Goal: Information Seeking & Learning: Check status

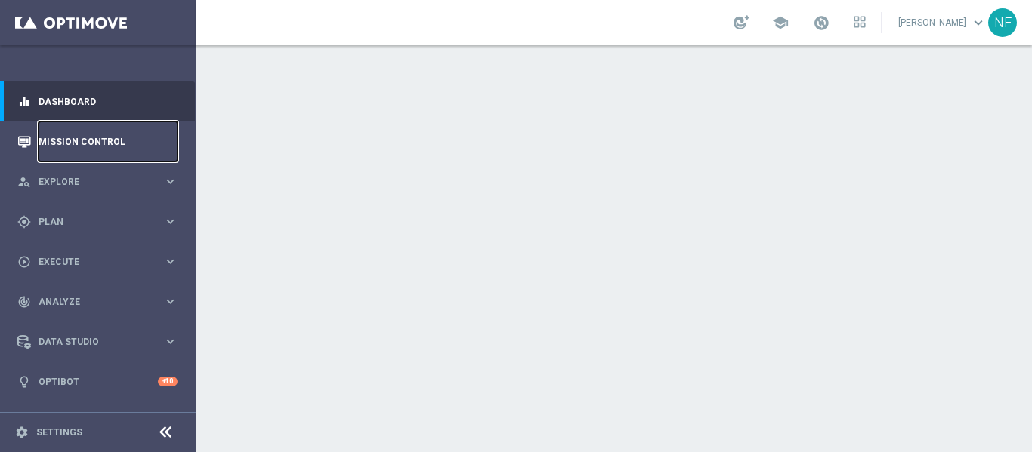
click at [106, 151] on link "Mission Control" at bounding box center [108, 142] width 139 height 40
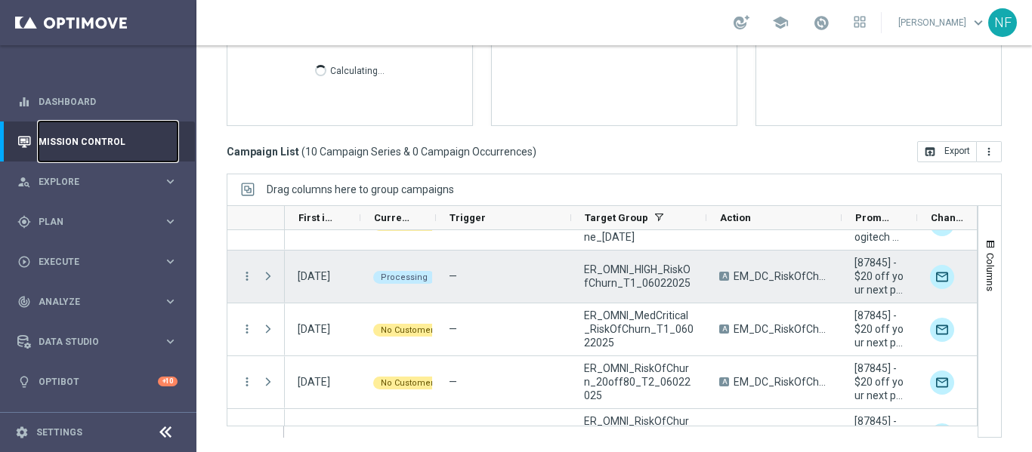
scroll to position [333, 0]
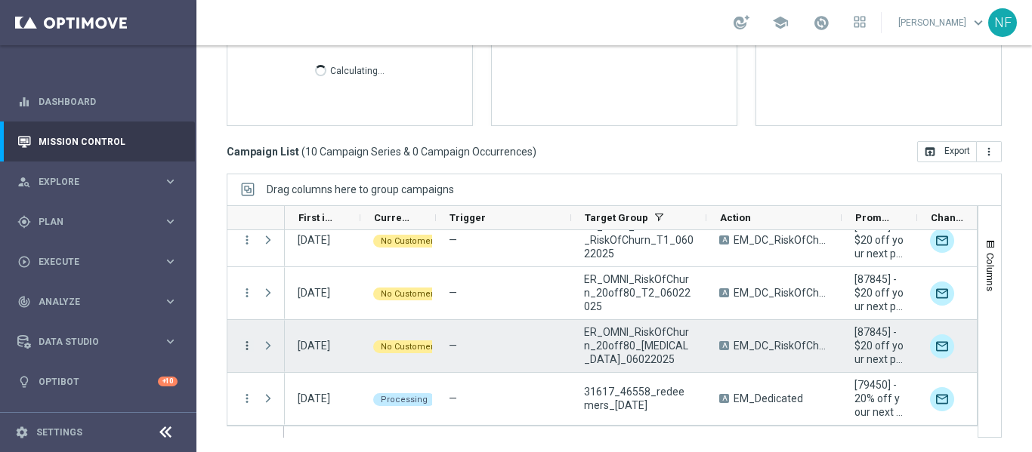
click at [246, 341] on icon "more_vert" at bounding box center [247, 346] width 14 height 14
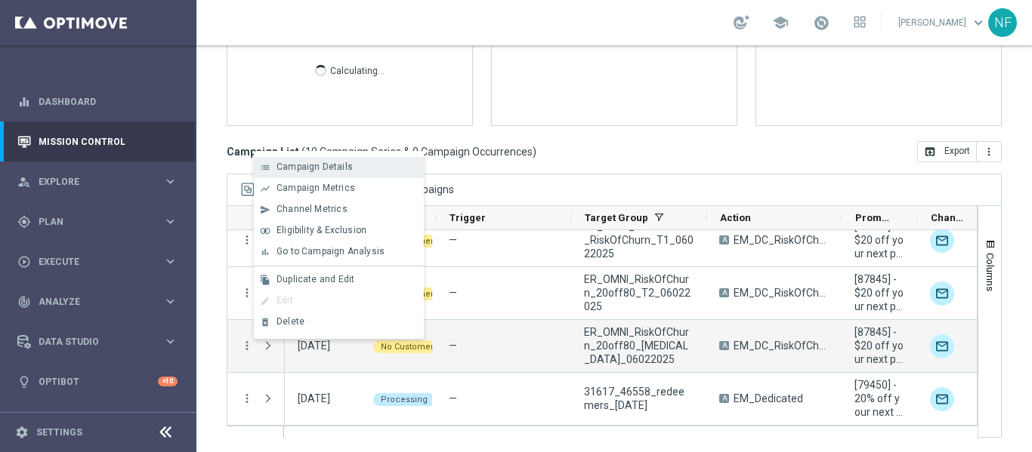
click at [304, 171] on span "Campaign Details" at bounding box center [314, 167] width 76 height 11
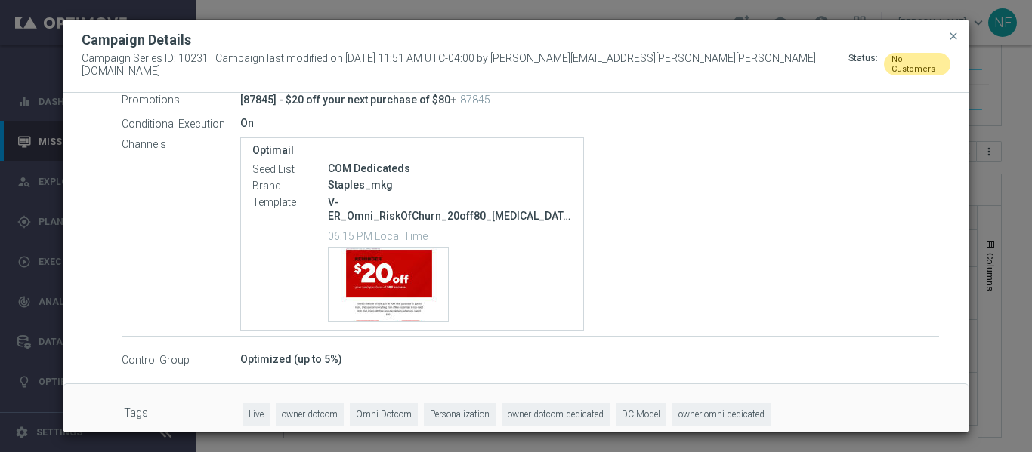
scroll to position [341, 0]
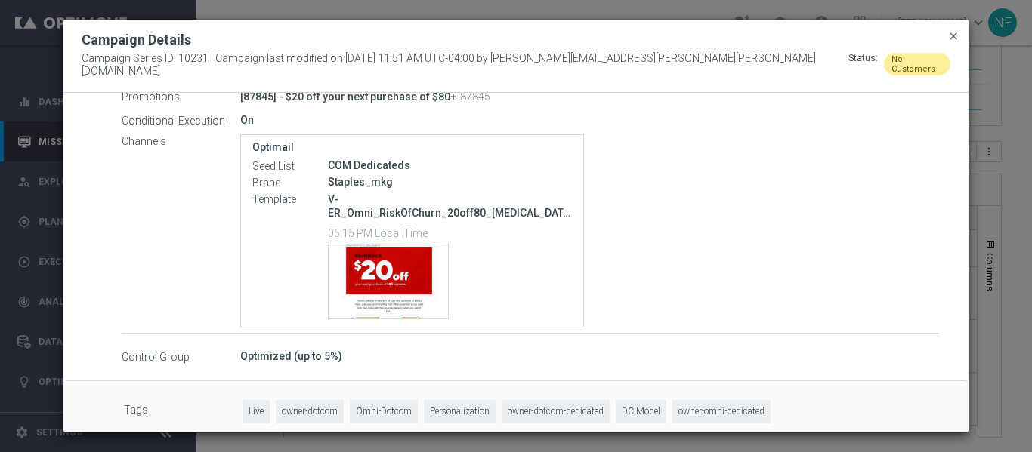
click at [961, 42] on div "Campaign Details" at bounding box center [515, 40] width 891 height 18
click at [957, 42] on span "close" at bounding box center [953, 36] width 12 height 12
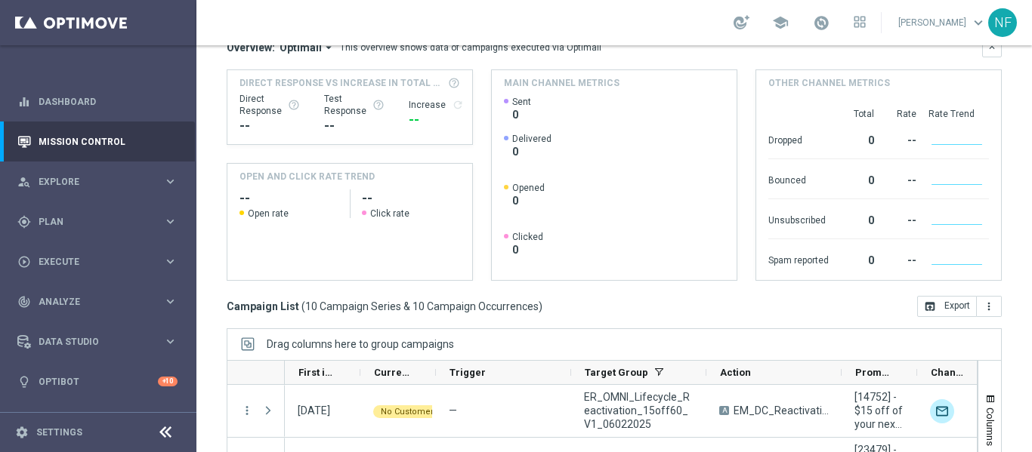
scroll to position [303, 0]
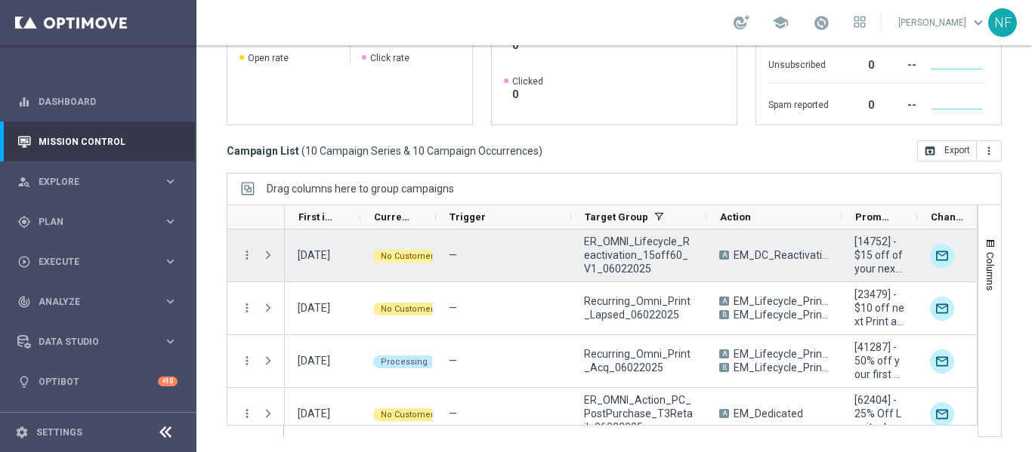
click at [239, 252] on div "more_vert" at bounding box center [240, 256] width 27 height 52
click at [251, 258] on icon "more_vert" at bounding box center [247, 255] width 14 height 14
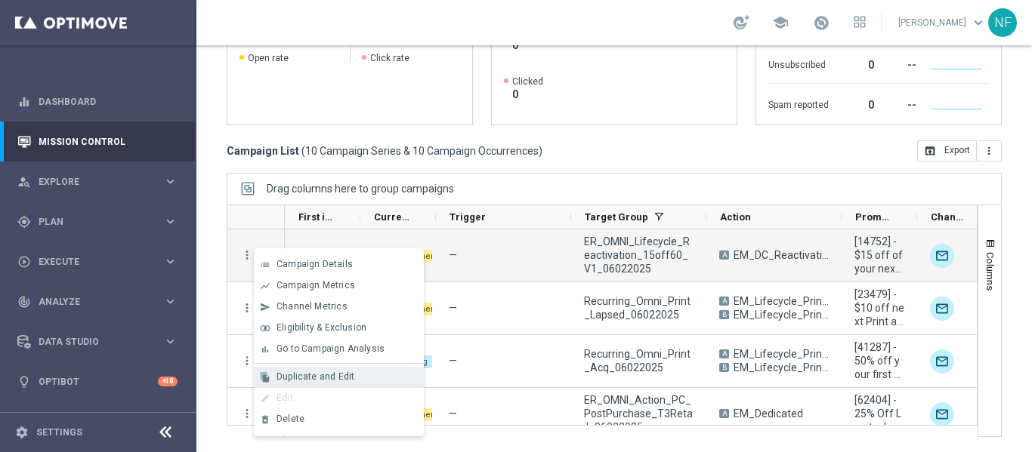
click at [333, 375] on span "Duplicate and Edit" at bounding box center [315, 377] width 78 height 11
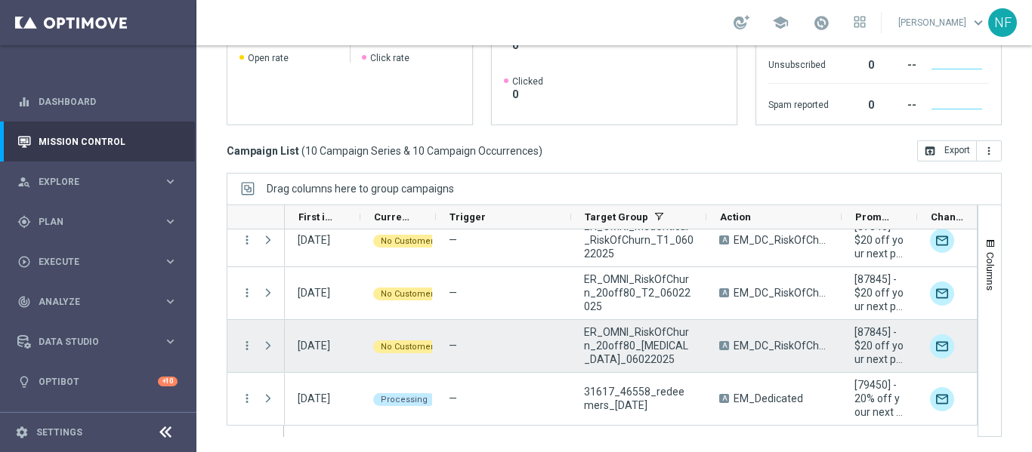
scroll to position [333, 0]
click at [248, 350] on icon "more_vert" at bounding box center [247, 345] width 14 height 14
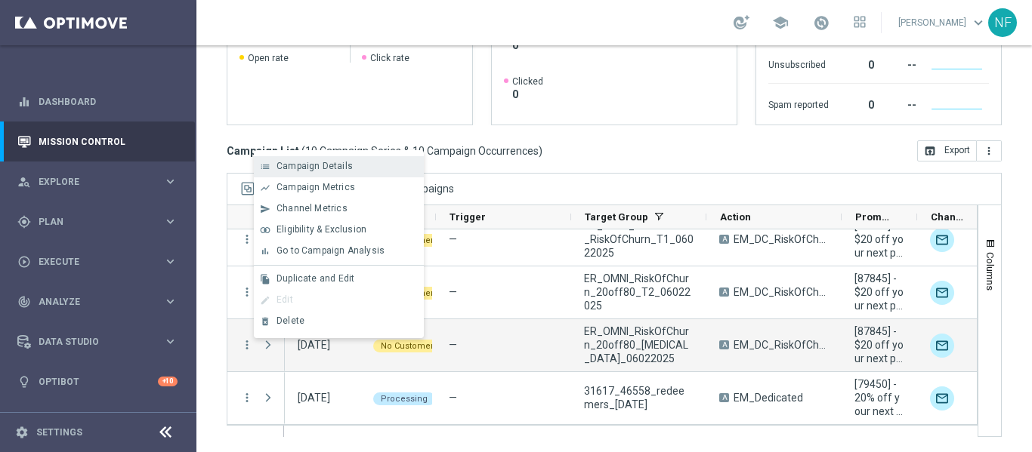
click at [317, 168] on span "Campaign Details" at bounding box center [314, 166] width 76 height 11
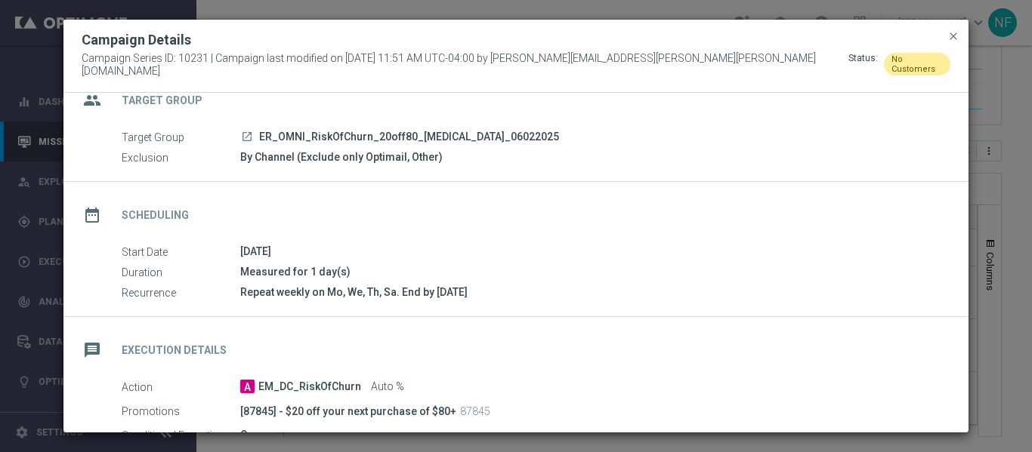
scroll to position [0, 0]
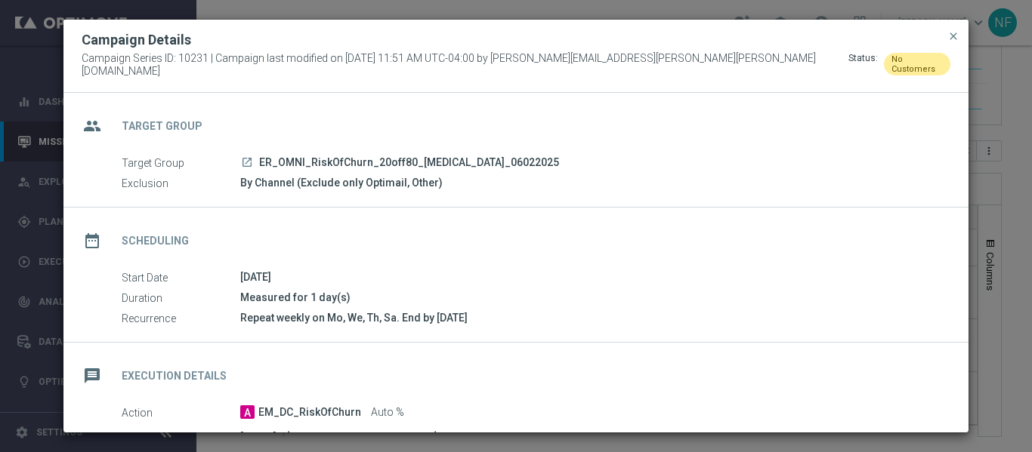
click at [529, 17] on modal-container "Campaign Details Campaign Series ID: 10231 | Campaign last modified on [DATE] 1…" at bounding box center [516, 226] width 1032 height 452
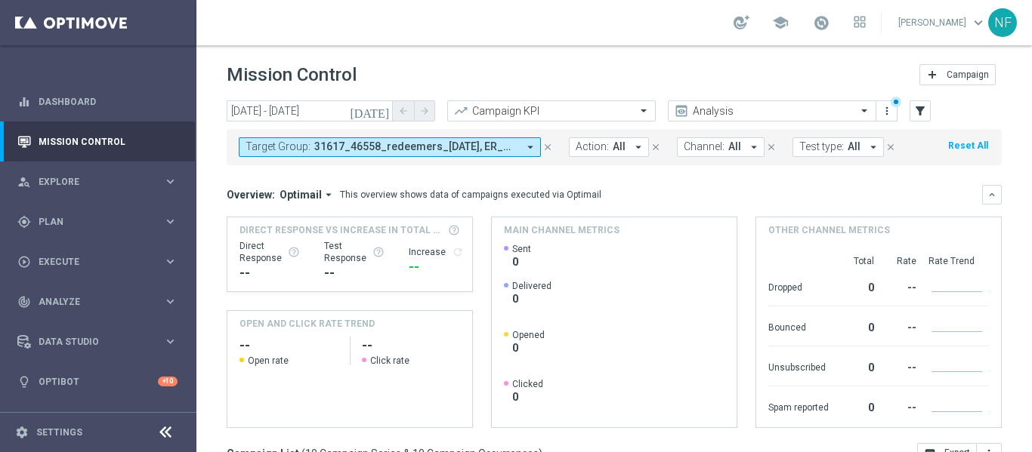
click at [396, 153] on span "31617_46558_redeemers_[DATE], ER_OMNI_Action_PC_PostPurchase_T3Online_[DATE], E…" at bounding box center [415, 146] width 203 height 13
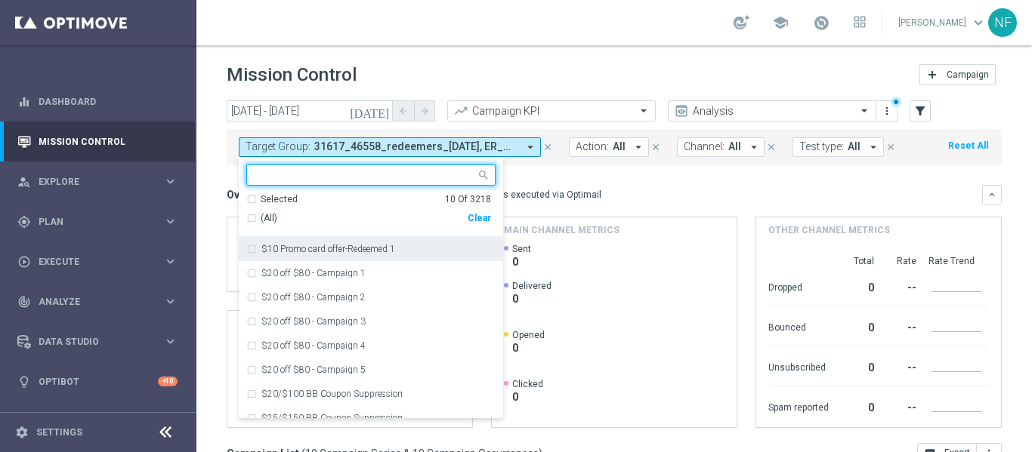
click at [245, 202] on div "Selected 10 Of 3218 (All) Clear" at bounding box center [371, 215] width 264 height 45
click at [255, 198] on div "Selected 10 Of 3218" at bounding box center [368, 199] width 245 height 13
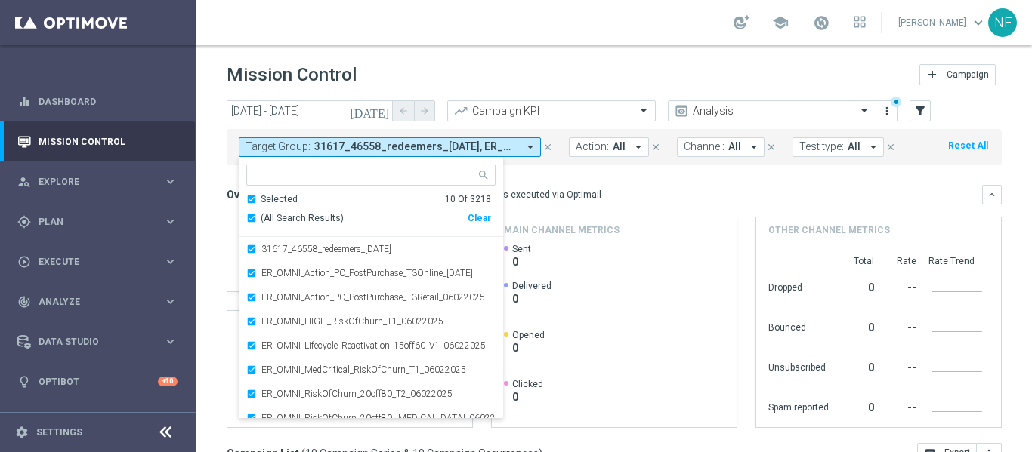
click at [654, 199] on div "Overview: Optimail arrow_drop_down This overview shows data of campaigns execut…" at bounding box center [604, 195] width 755 height 14
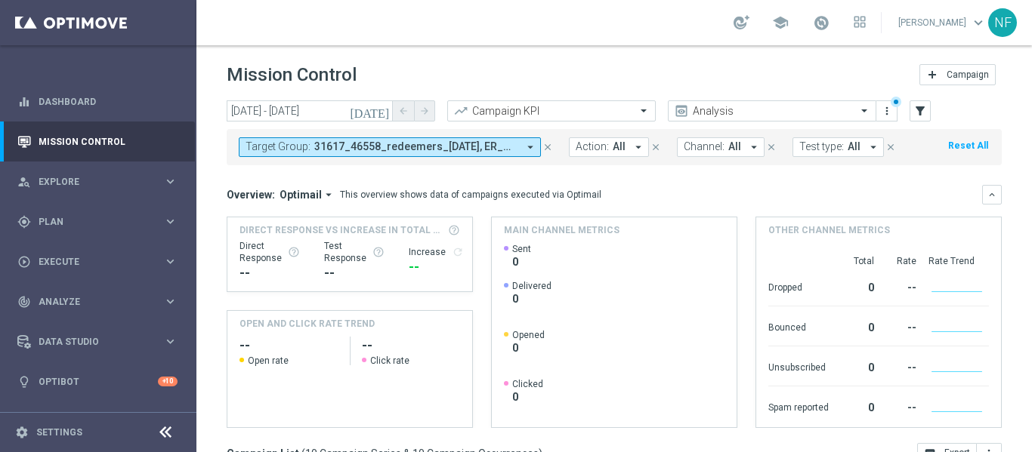
click at [341, 147] on span "31617_46558_redeemers_[DATE], ER_OMNI_Action_PC_PostPurchase_T3Online_[DATE], E…" at bounding box center [415, 146] width 203 height 13
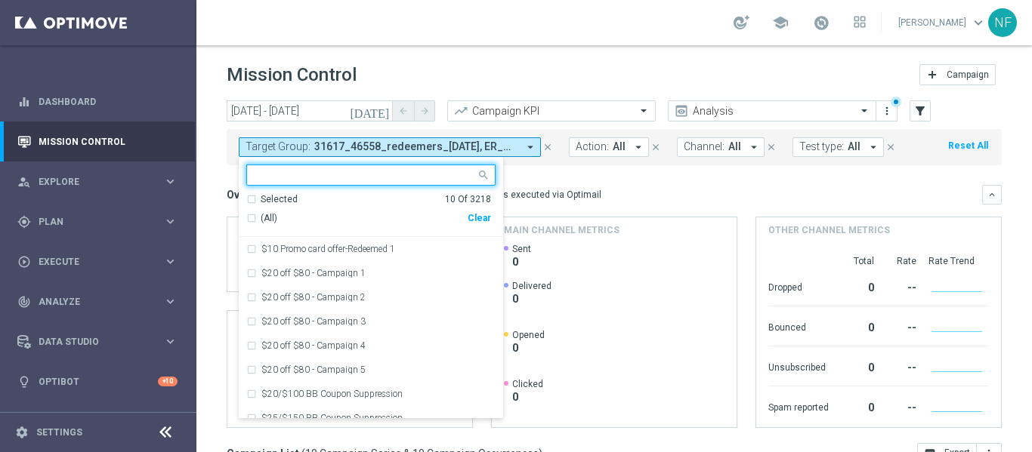
click at [252, 202] on div "Selected 10 Of 3218" at bounding box center [368, 199] width 245 height 13
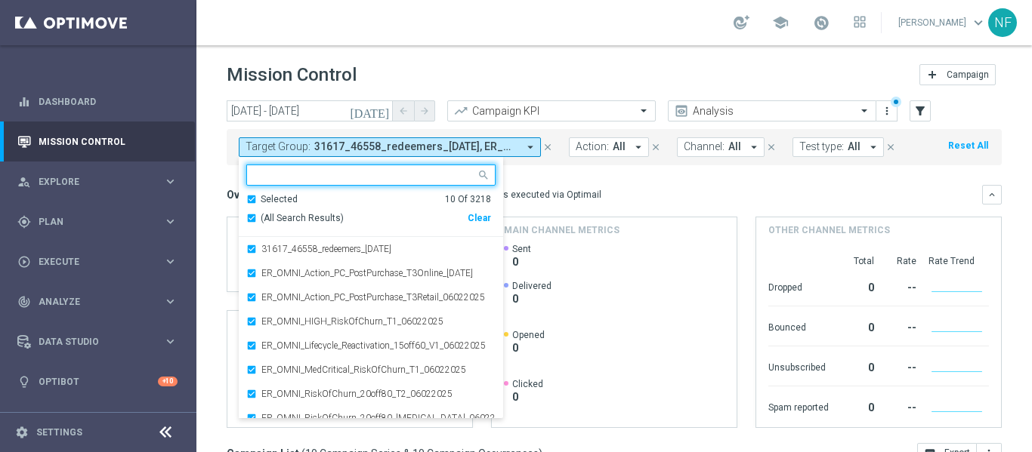
click at [252, 224] on div "(All Search Results)" at bounding box center [356, 218] width 221 height 13
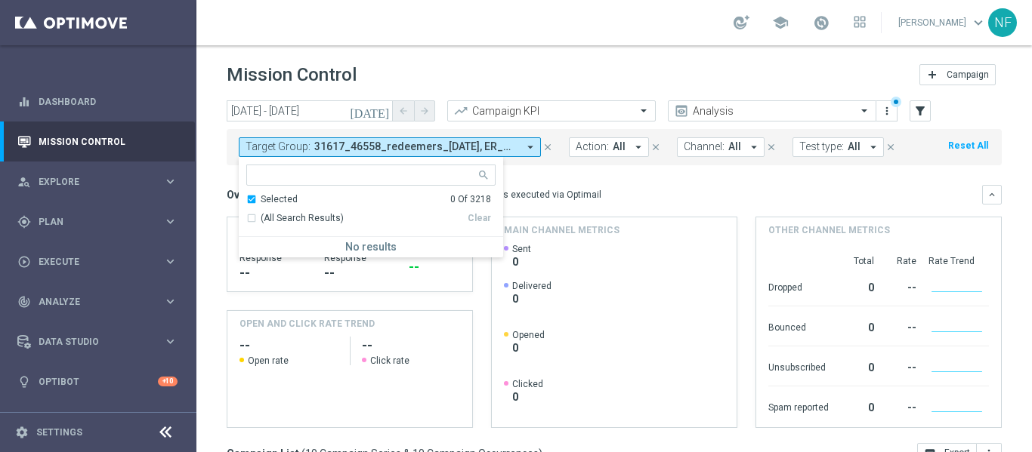
click at [275, 176] on input "text" at bounding box center [364, 175] width 221 height 13
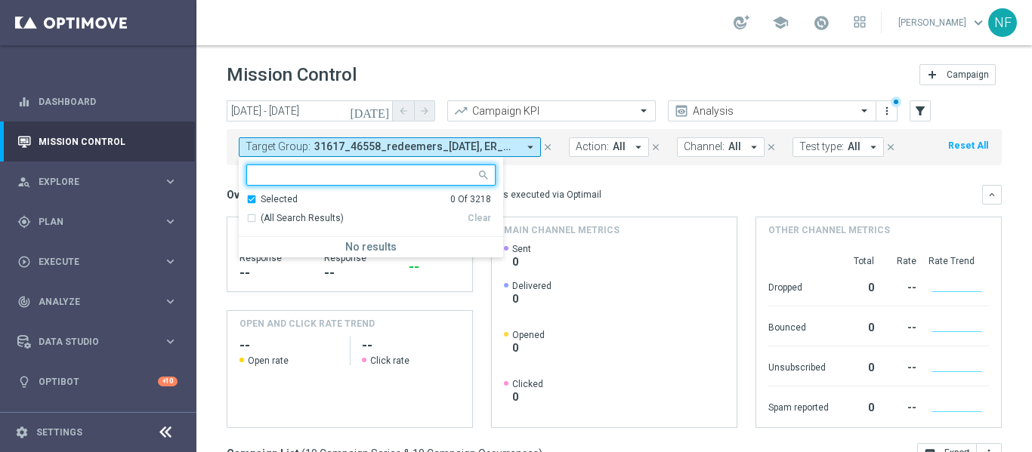
paste input "ER_OMNI_Lifecycle_Reactivation_15off60_V1_06022025"
type input "ER_OMNI_Lifecycle_Reactivation_15off60_V1_06022025"
click at [386, 146] on span "31617_46558_redeemers_[DATE], ER_OMNI_Action_PC_PostPurchase_T3Online_[DATE], E…" at bounding box center [415, 146] width 203 height 13
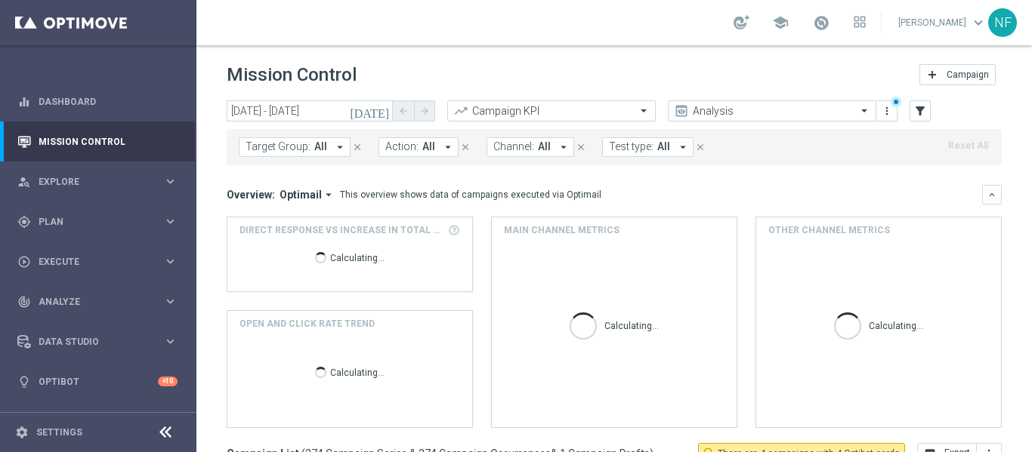
click at [267, 145] on span "Target Group:" at bounding box center [277, 146] width 65 height 13
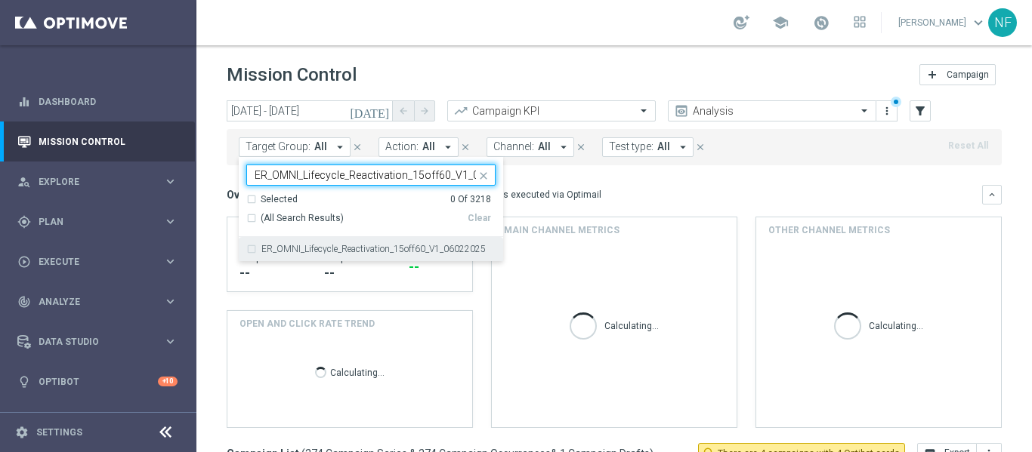
scroll to position [0, 39]
click at [307, 254] on div "ER_OMNI_Lifecycle_Reactivation_15off60_V1_06022025" at bounding box center [370, 249] width 249 height 24
type input "ER_OMNI_Lifecycle_Reactivation_15off60_V1_06022025"
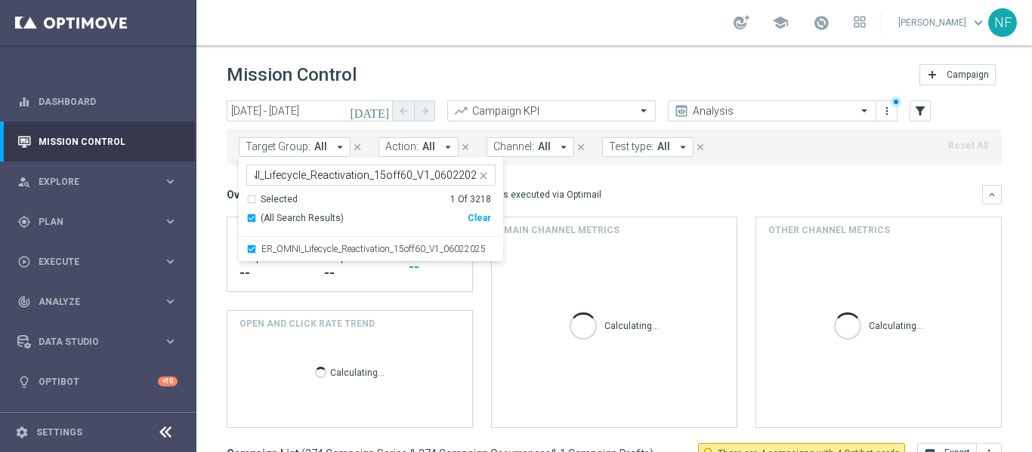
scroll to position [0, 0]
click at [639, 188] on div "Overview: Optimail arrow_drop_down This overview shows data of campaigns execut…" at bounding box center [604, 195] width 755 height 14
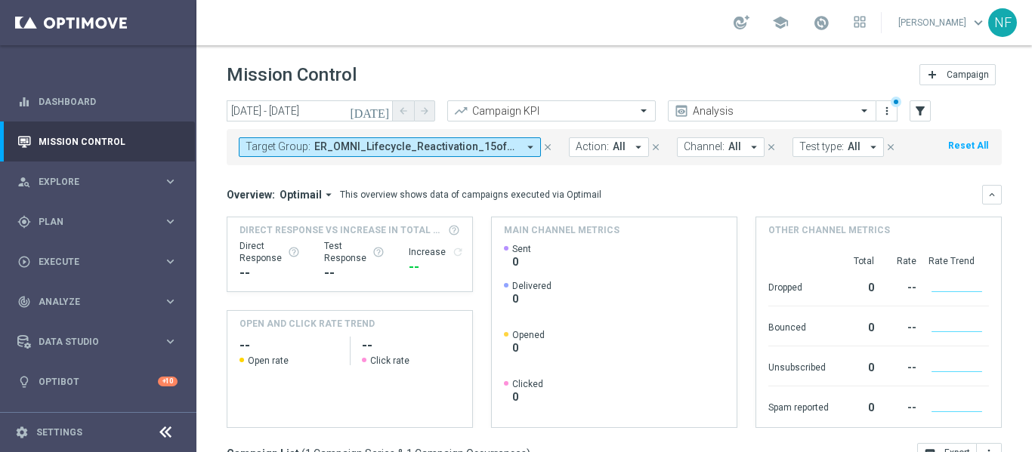
click at [333, 137] on button "Target Group: ER_OMNI_Lifecycle_Reactivation_15off60_V1_06022025 arrow_drop_down" at bounding box center [390, 147] width 302 height 20
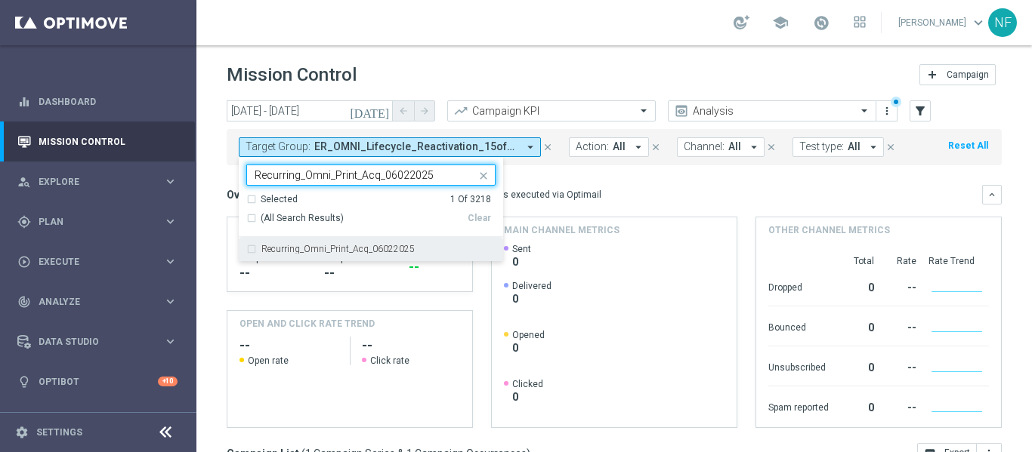
click at [345, 249] on label "Recurring_Omni_Print_Acq_06022025" at bounding box center [337, 249] width 153 height 9
type input "Recurring_Omni_Print_Acq_06022025"
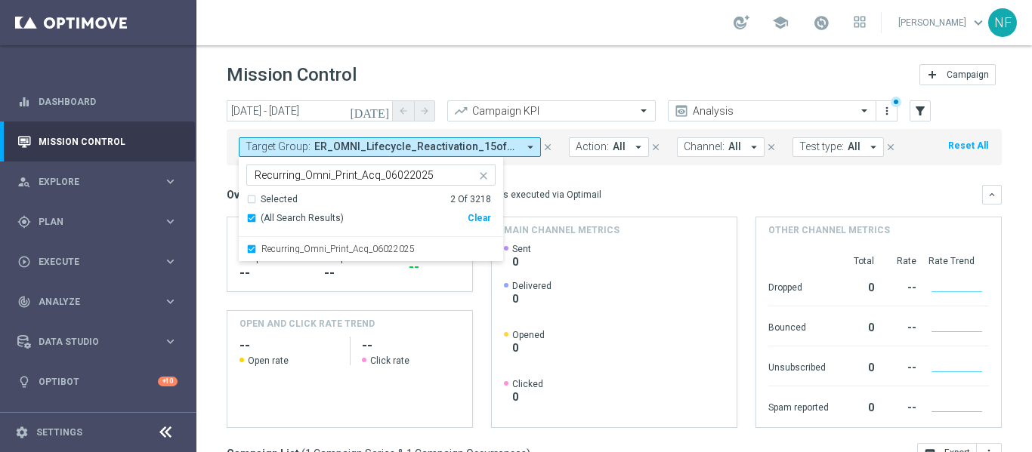
click at [649, 192] on div "Overview: Optimail arrow_drop_down This overview shows data of campaigns execut…" at bounding box center [604, 195] width 755 height 14
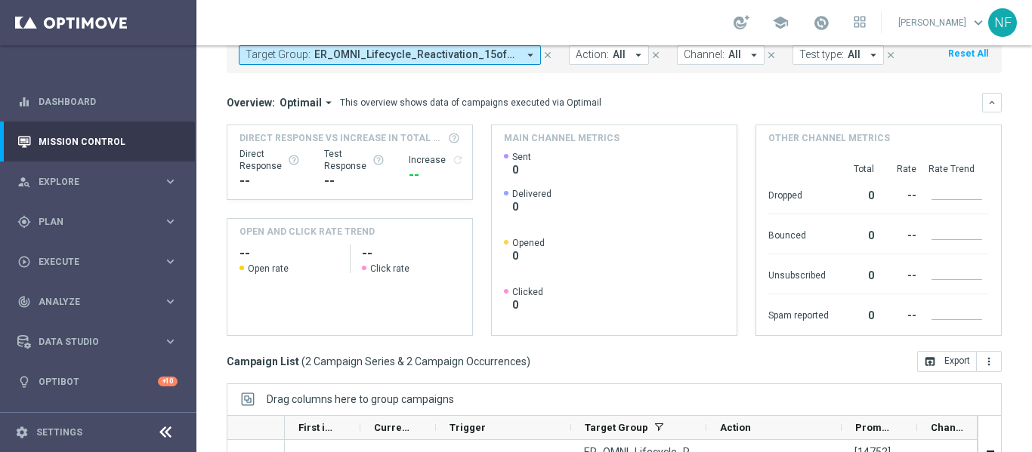
scroll to position [76, 0]
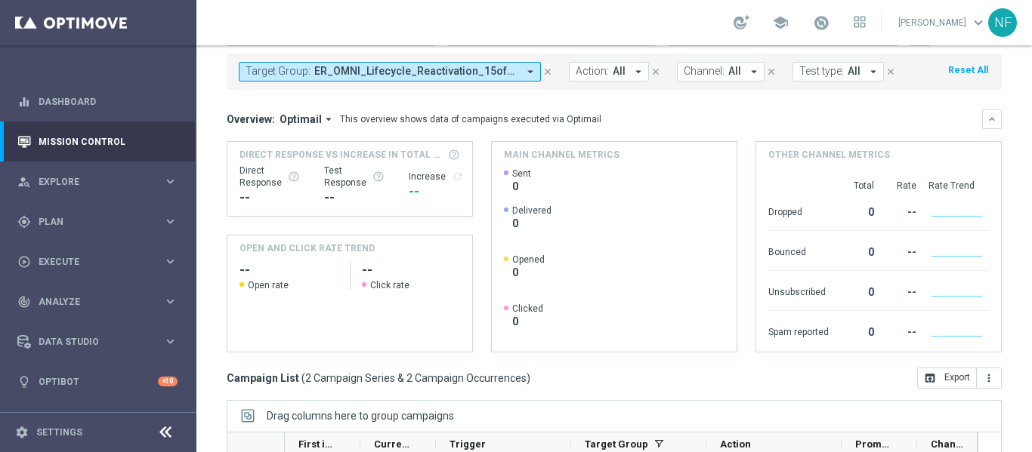
click at [332, 63] on button "Target Group: ER_OMNI_Lifecycle_Reactivation_15off60_V1_06022025, Recurring_Omn…" at bounding box center [390, 72] width 302 height 20
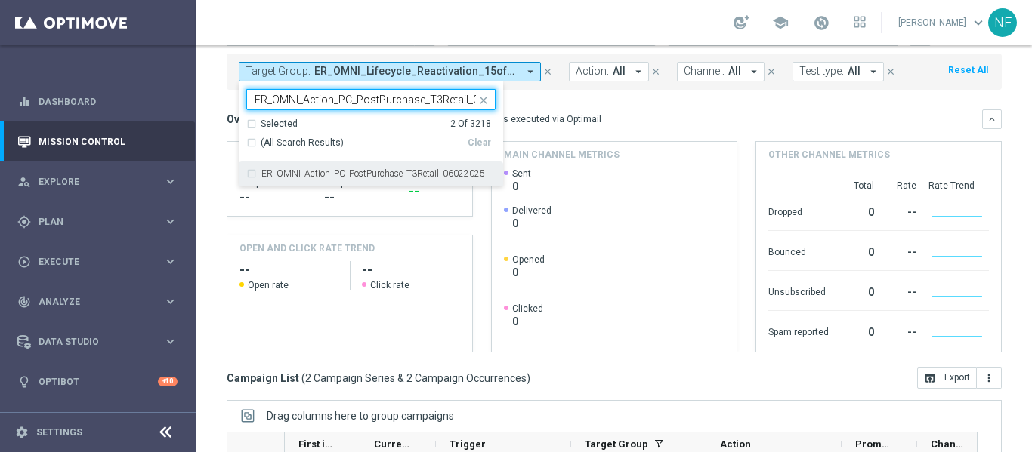
scroll to position [0, 38]
click at [345, 171] on label "ER_OMNI_Action_PC_PostPurchase_T3Retail_06022025" at bounding box center [373, 173] width 224 height 9
type input "ER_OMNI_Action_PC_PostPurchase_T3Retail_06022025"
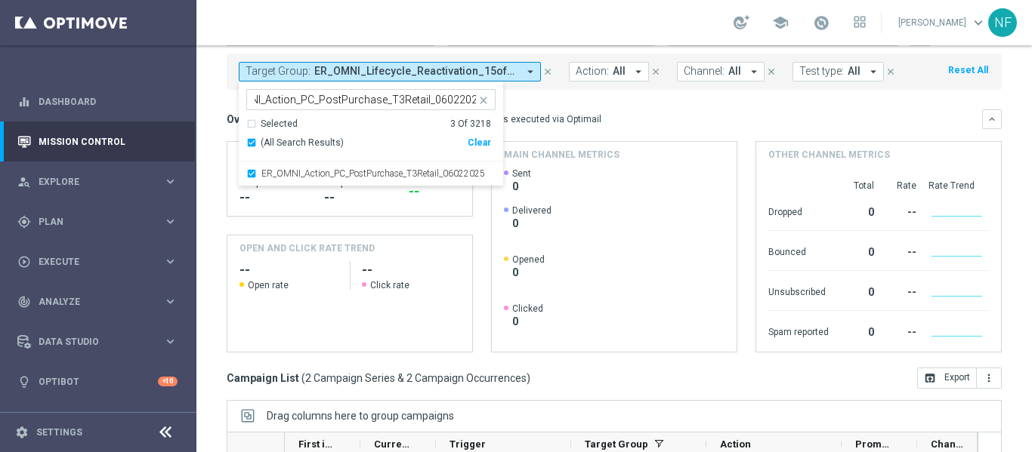
scroll to position [0, 0]
drag, startPoint x: 654, startPoint y: 134, endPoint x: 659, endPoint y: 175, distance: 41.9
click at [655, 134] on div "Overview: Optimail arrow_drop_down This overview shows data of campaigns execut…" at bounding box center [614, 231] width 775 height 243
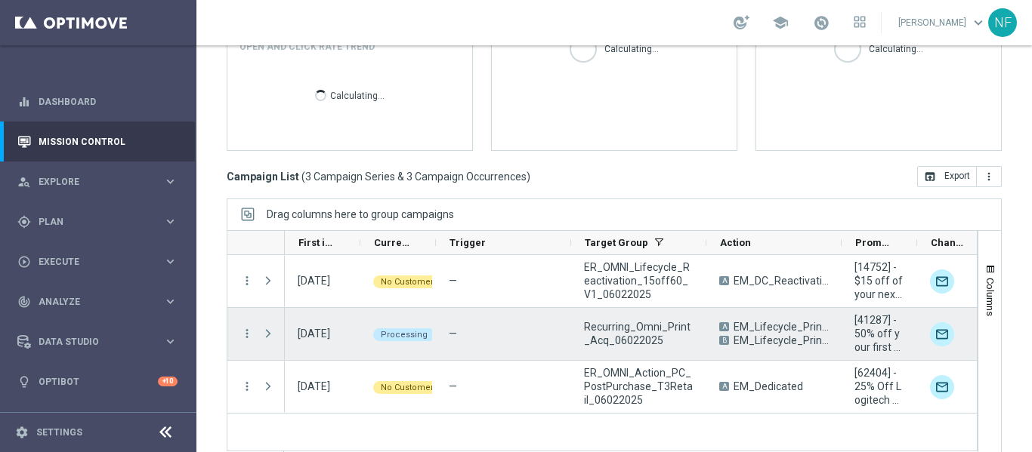
scroll to position [303, 0]
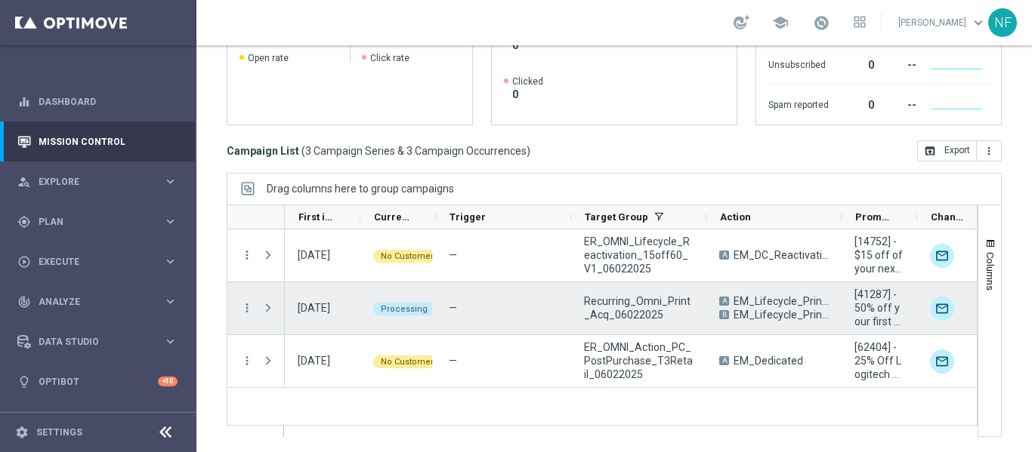
click at [249, 300] on div "more_vert" at bounding box center [240, 308] width 27 height 52
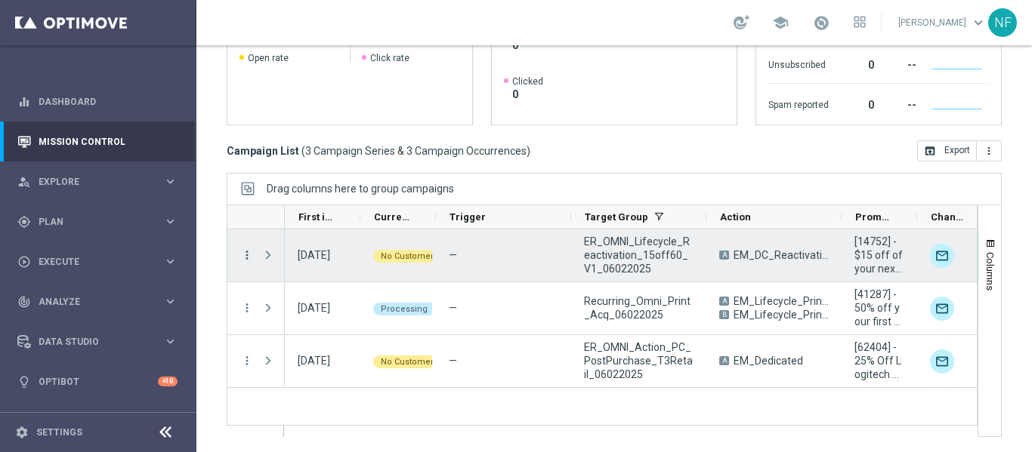
click at [240, 251] on icon "more_vert" at bounding box center [247, 255] width 14 height 14
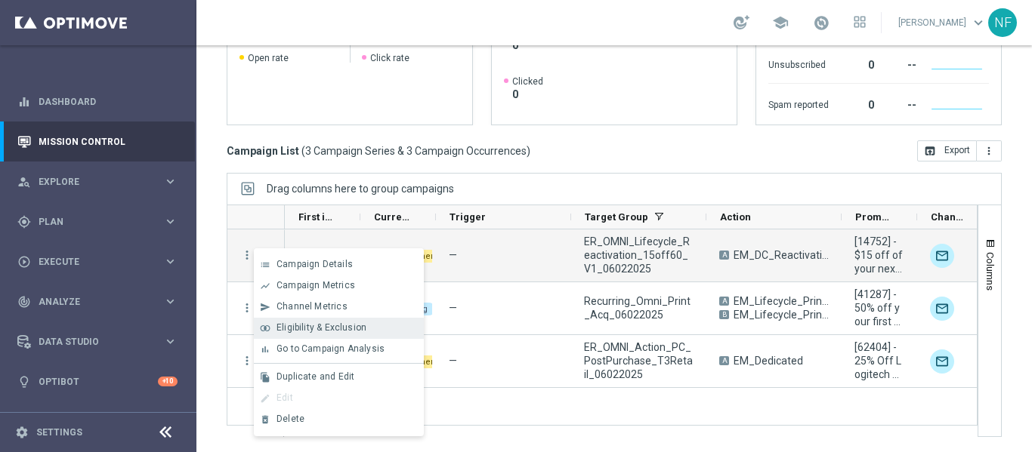
click at [323, 321] on div "join_inner Eligibility & Exclusion" at bounding box center [339, 328] width 170 height 21
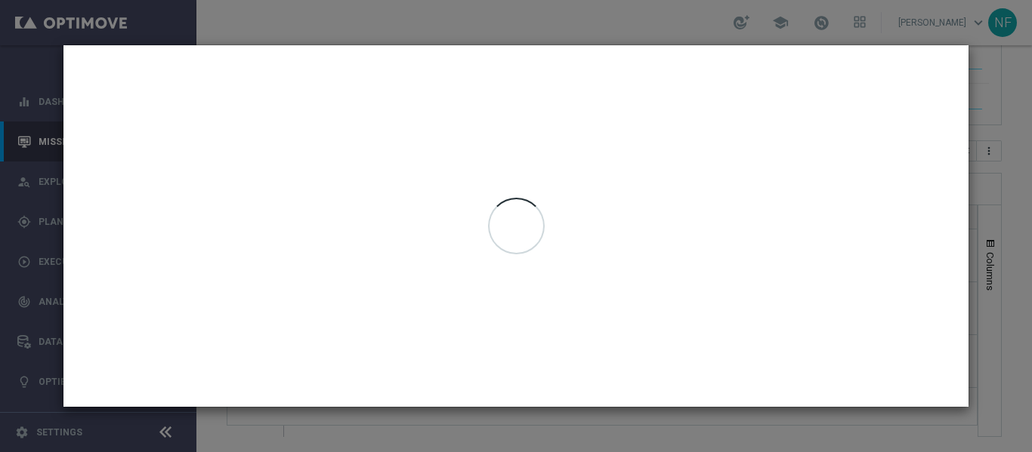
type input "[DATE] - [DATE]"
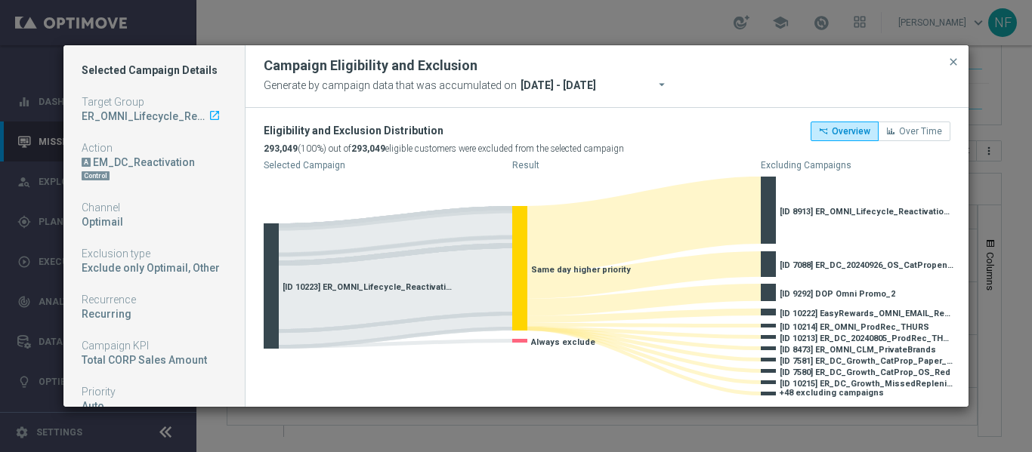
click at [378, 29] on modal-container "Selected Campaign Details Target Group ER_OMNI_Lifecycle_Reactivation_15off60_V…" at bounding box center [516, 226] width 1032 height 452
click at [953, 72] on div "Campaign Eligibility and Exclusion" at bounding box center [606, 66] width 709 height 18
click at [952, 63] on span "close" at bounding box center [953, 62] width 12 height 12
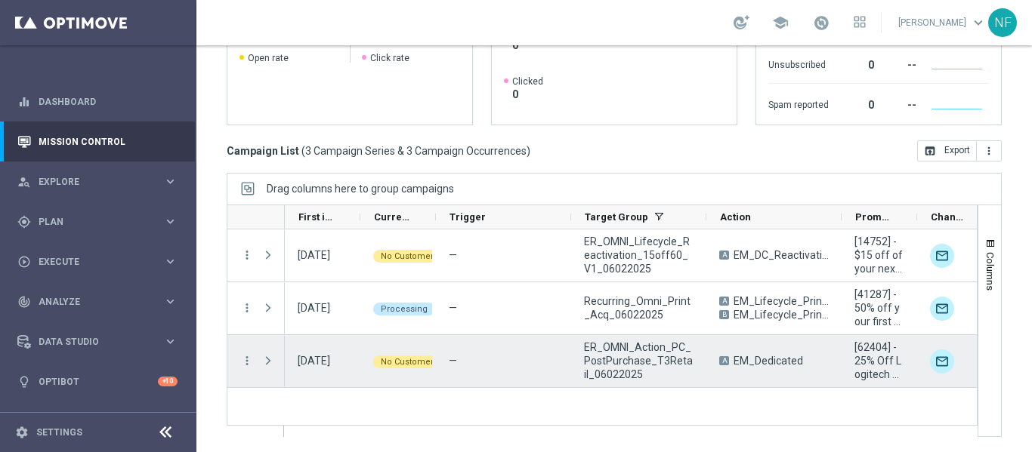
click at [239, 359] on div "more_vert" at bounding box center [240, 361] width 27 height 52
click at [250, 361] on icon "more_vert" at bounding box center [247, 361] width 14 height 14
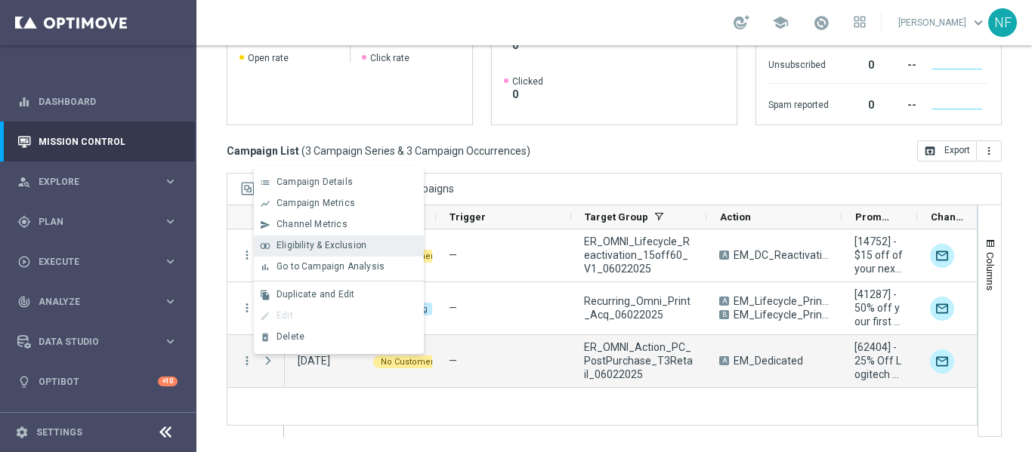
click at [333, 251] on div "join_inner Eligibility & Exclusion" at bounding box center [339, 246] width 170 height 21
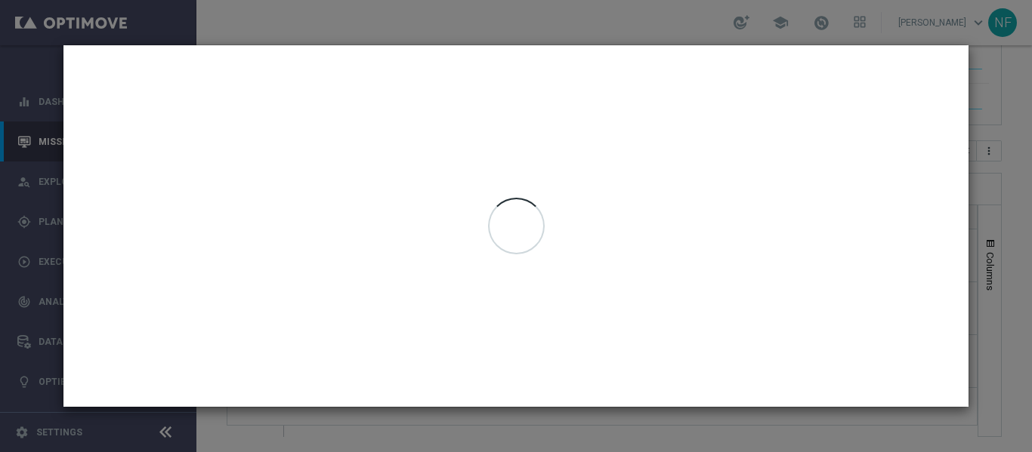
type input "[DATE] - [DATE]"
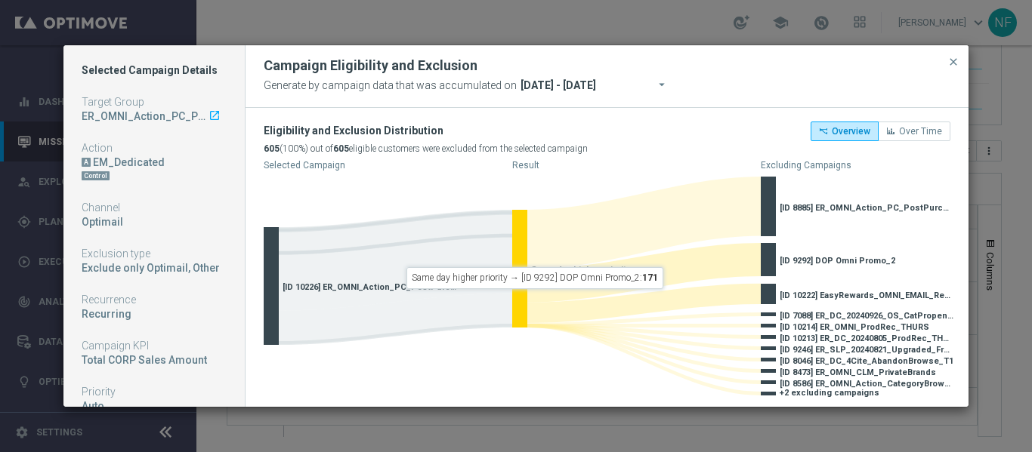
click at [341, 29] on modal-container "Selected Campaign Details Target Group ER_OMNI_Action_PC_PostPurchase_T3Retail_…" at bounding box center [516, 226] width 1032 height 452
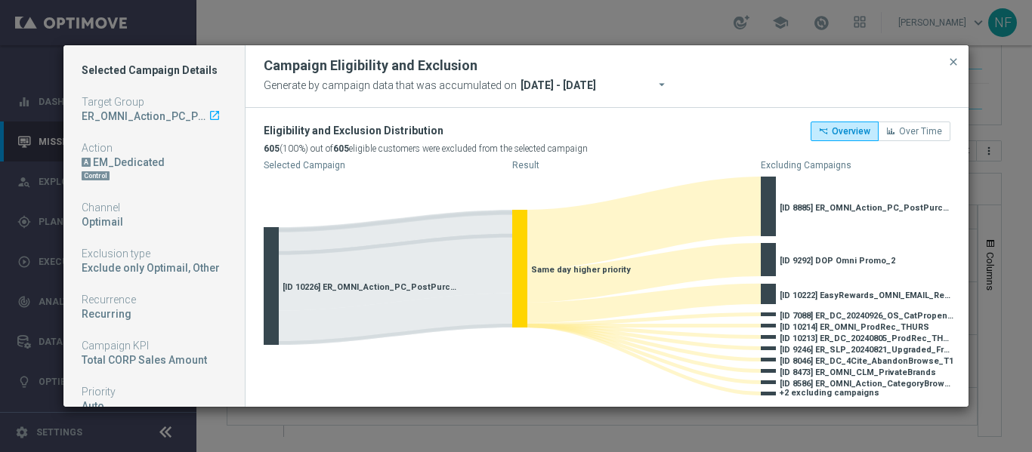
click at [961, 66] on div "Campaign Eligibility and Exclusion Generate by campaign data that was accumulat…" at bounding box center [606, 76] width 723 height 63
click at [960, 63] on button "close" at bounding box center [952, 62] width 15 height 18
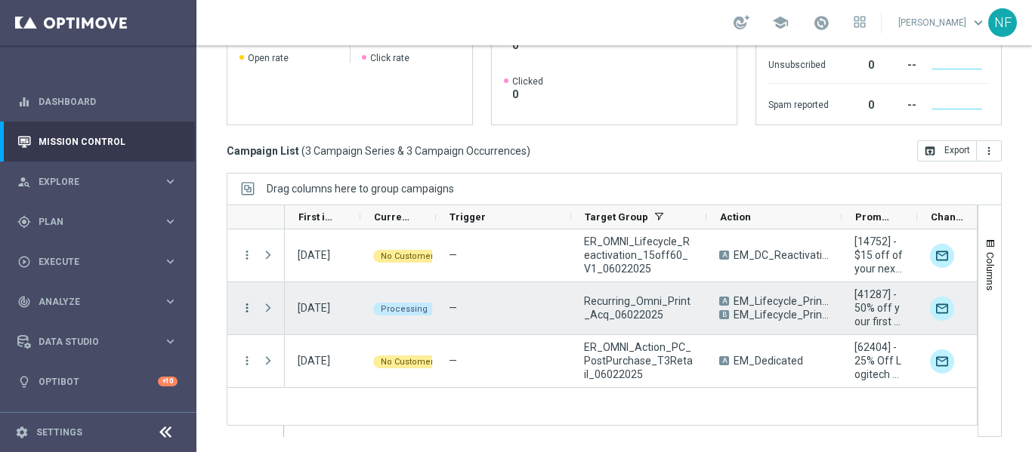
click at [247, 307] on icon "more_vert" at bounding box center [247, 308] width 14 height 14
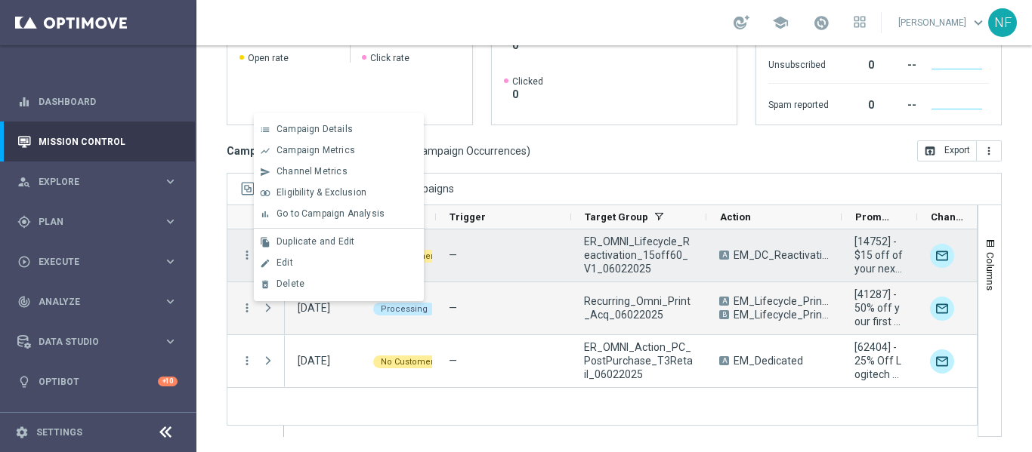
click at [591, 183] on div "Drag columns here to group campaigns" at bounding box center [614, 189] width 775 height 32
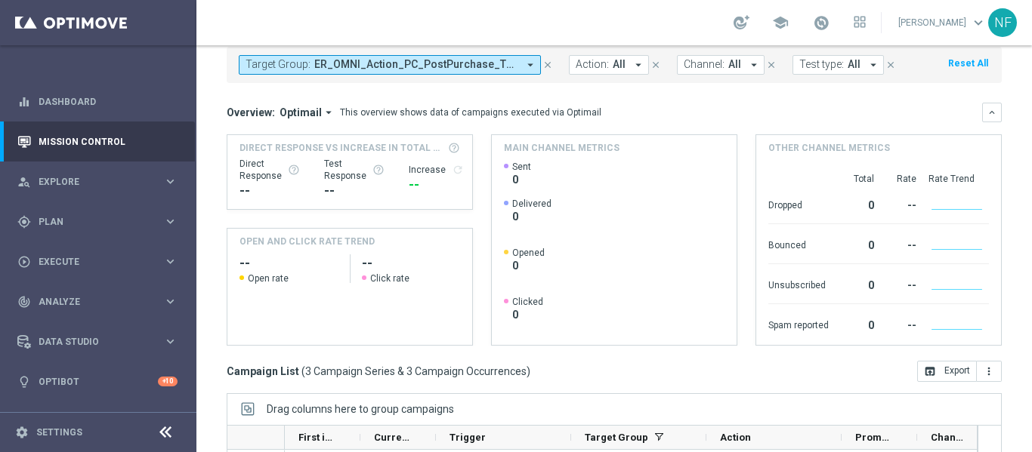
scroll to position [76, 0]
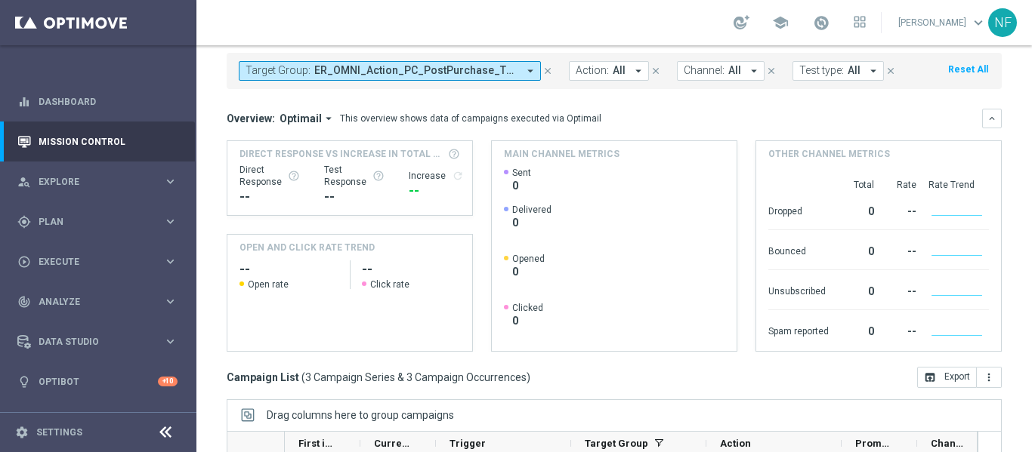
click at [338, 79] on button "Target Group: ER_OMNI_Action_PC_PostPurchase_T3Retail_06022025, ER_OMNI_Lifecyc…" at bounding box center [390, 71] width 302 height 20
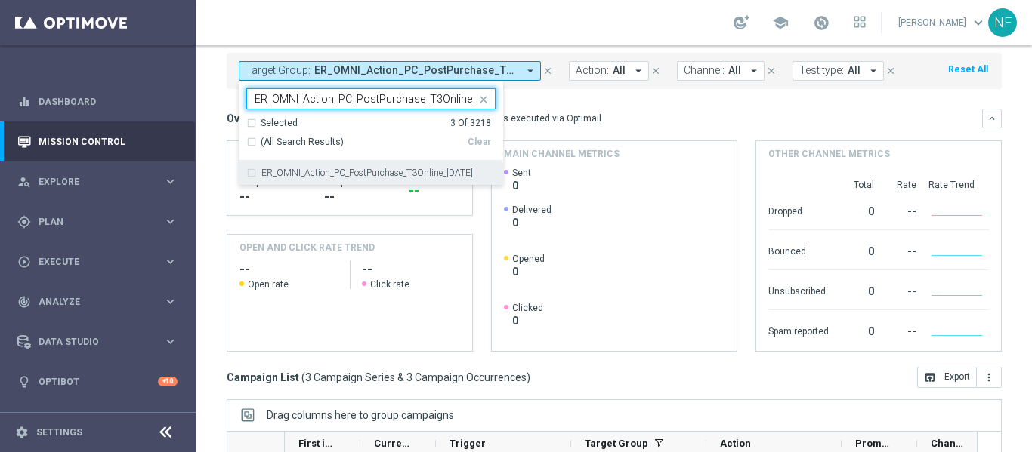
scroll to position [0, 34]
click at [339, 175] on label "ER_OMNI_Action_PC_PostPurchase_T3Online_[DATE]" at bounding box center [366, 172] width 211 height 9
type input "ER_OMNI_Action_PC_PostPurchase_T3Online_[DATE]"
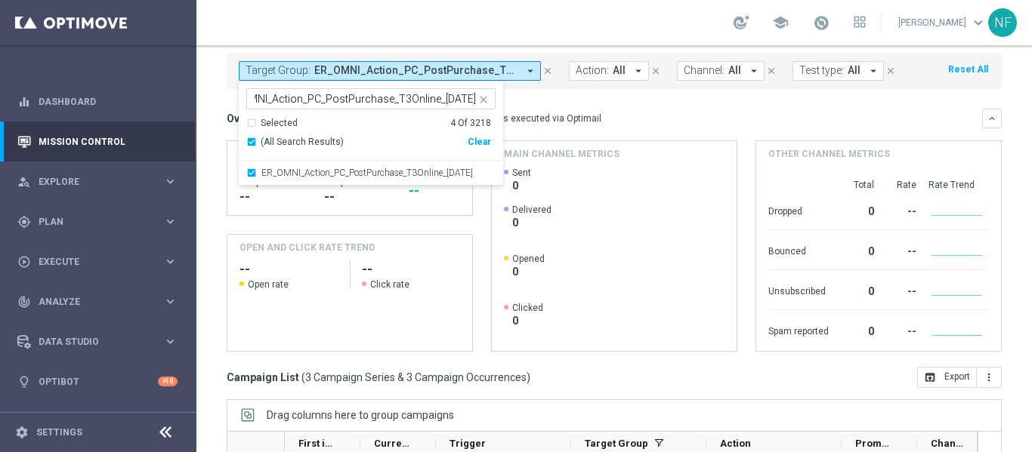
scroll to position [0, 0]
click at [661, 125] on div "Overview: Optimail arrow_drop_down This overview shows data of campaigns execut…" at bounding box center [614, 119] width 775 height 20
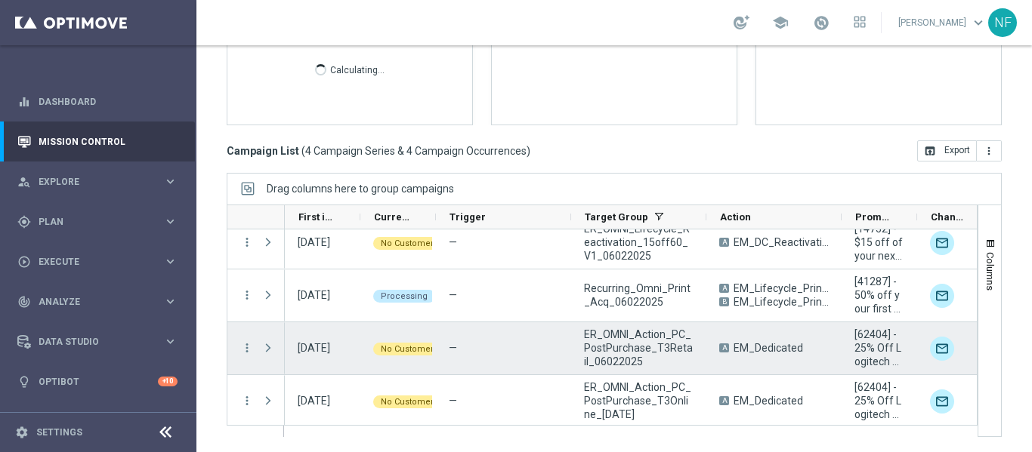
scroll to position [16, 0]
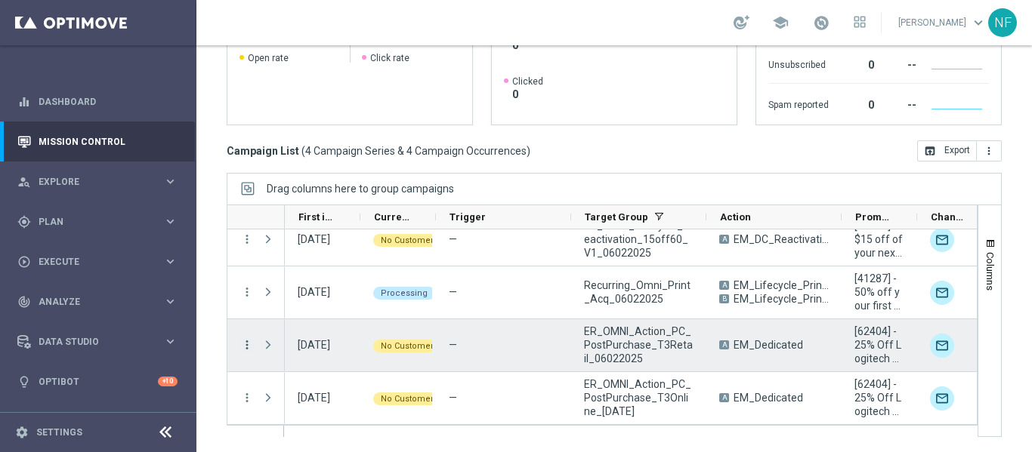
click at [241, 346] on icon "more_vert" at bounding box center [247, 345] width 14 height 14
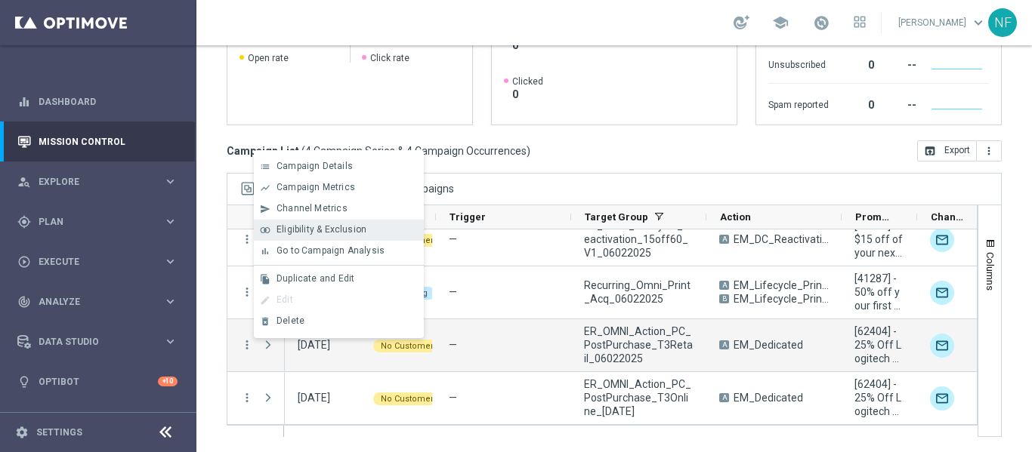
click at [309, 229] on span "Eligibility & Exclusion" at bounding box center [321, 229] width 90 height 11
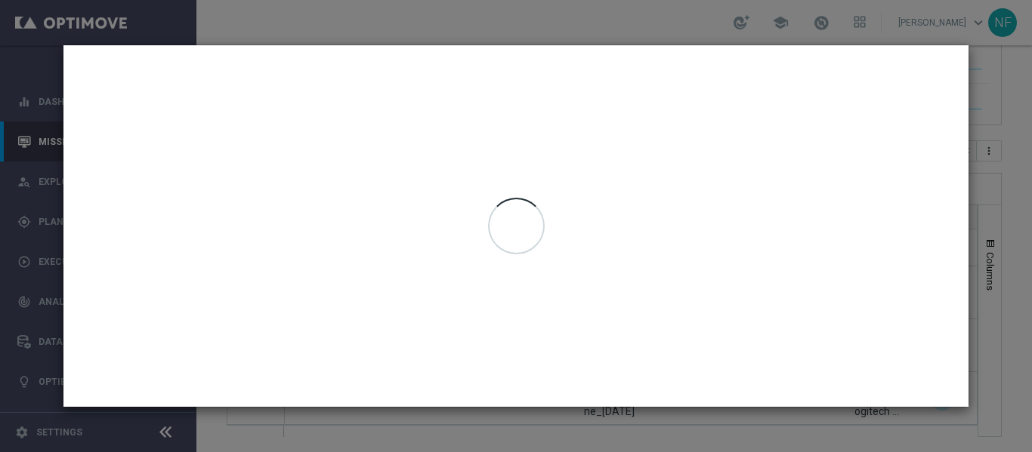
type input "[DATE] - [DATE]"
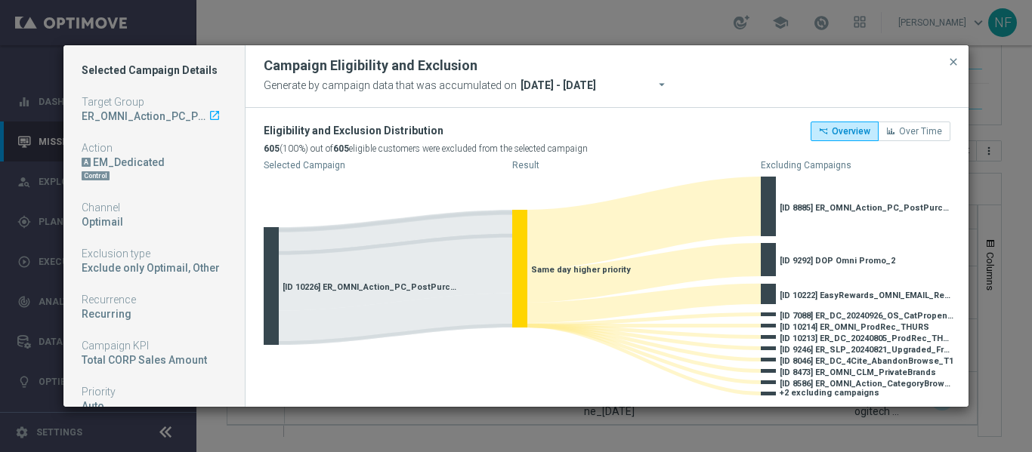
click at [351, 31] on modal-container "Selected Campaign Details Target Group ER_OMNI_Action_PC_PostPurchase_T3Retail_…" at bounding box center [516, 226] width 1032 height 452
click at [953, 60] on span "close" at bounding box center [953, 62] width 12 height 12
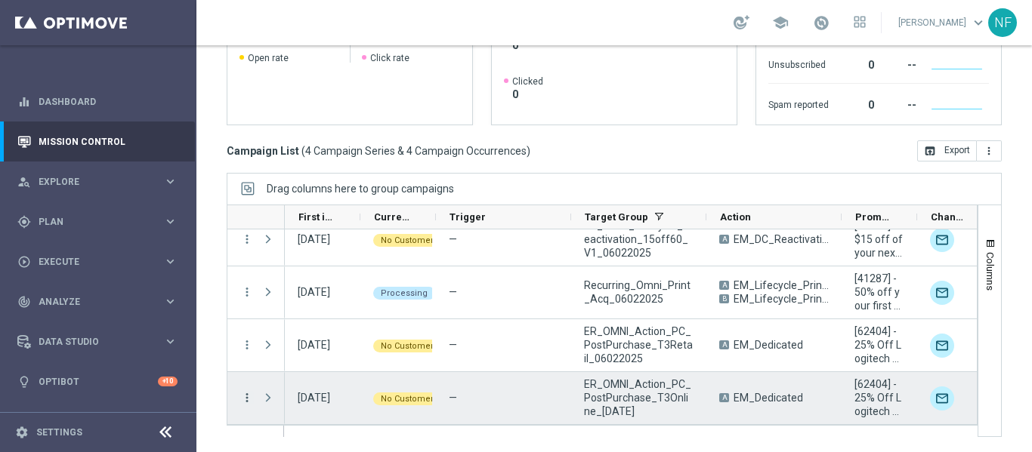
click at [244, 403] on icon "more_vert" at bounding box center [247, 398] width 14 height 14
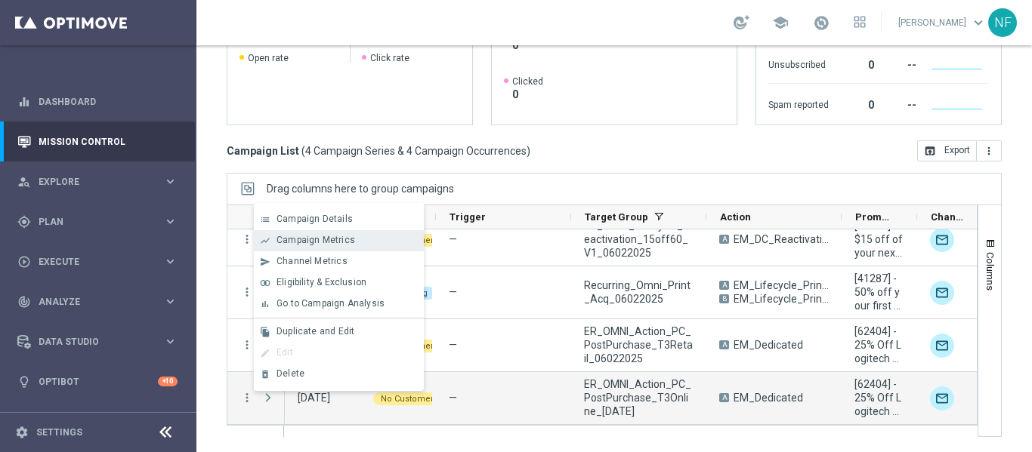
click at [304, 241] on span "Campaign Metrics" at bounding box center [315, 240] width 79 height 11
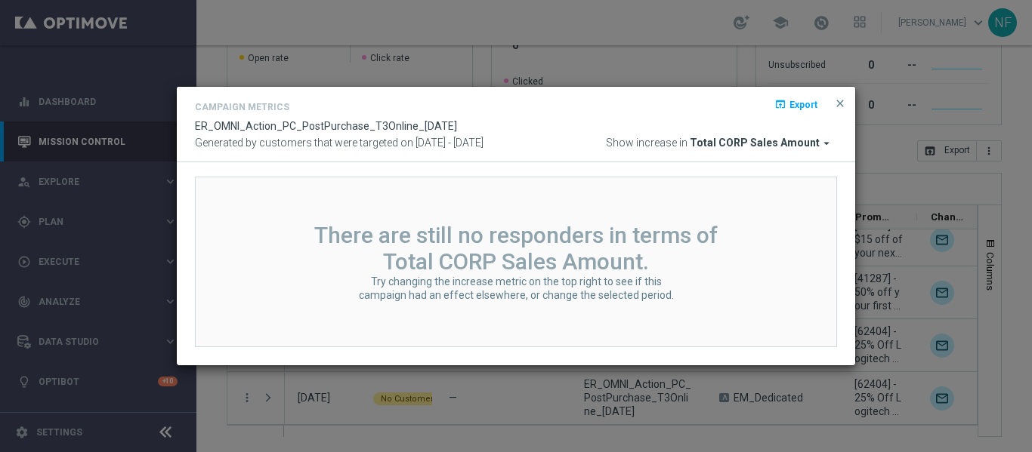
click at [483, 46] on modal-container "Campaign Metrics open_in_browser Export ER_OMNI_Action_PC_PostPurchase_T3Online…" at bounding box center [516, 226] width 1032 height 452
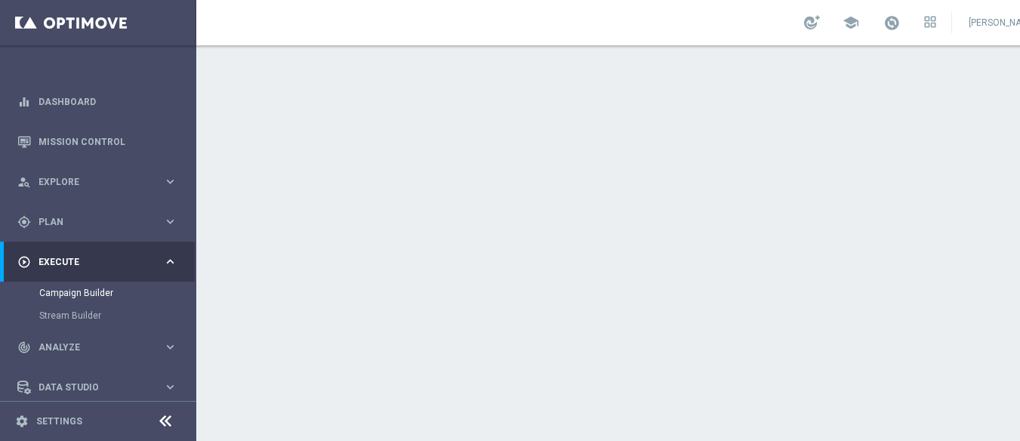
scroll to position [151, 0]
click at [305, 118] on h2 "Scheduling" at bounding box center [302, 125] width 67 height 14
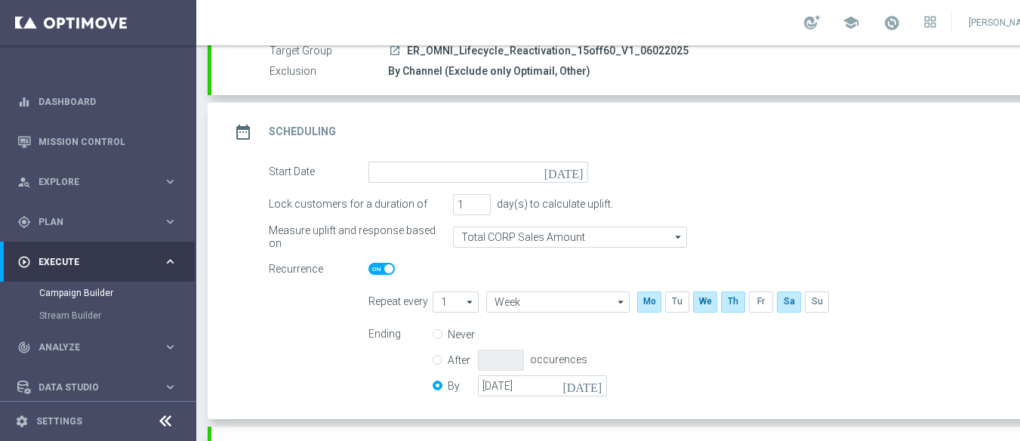
click at [573, 172] on icon "[DATE]" at bounding box center [566, 170] width 45 height 17
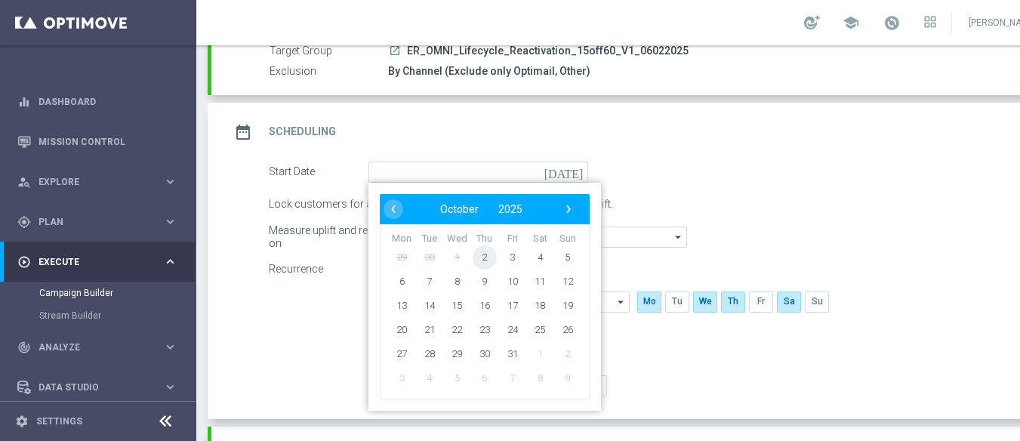
click at [483, 254] on span "2" at bounding box center [485, 257] width 24 height 24
type input "[DATE]"
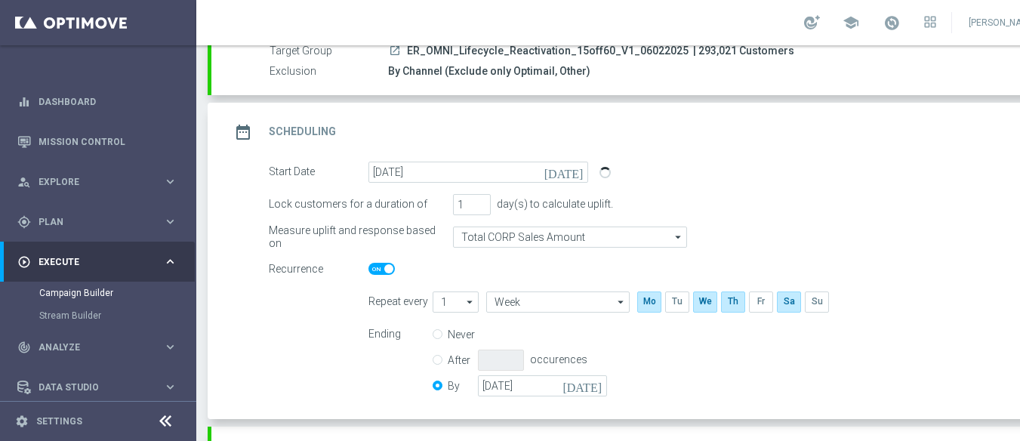
click at [435, 137] on div "date_range Scheduling keyboard_arrow_up" at bounding box center [652, 132] width 844 height 29
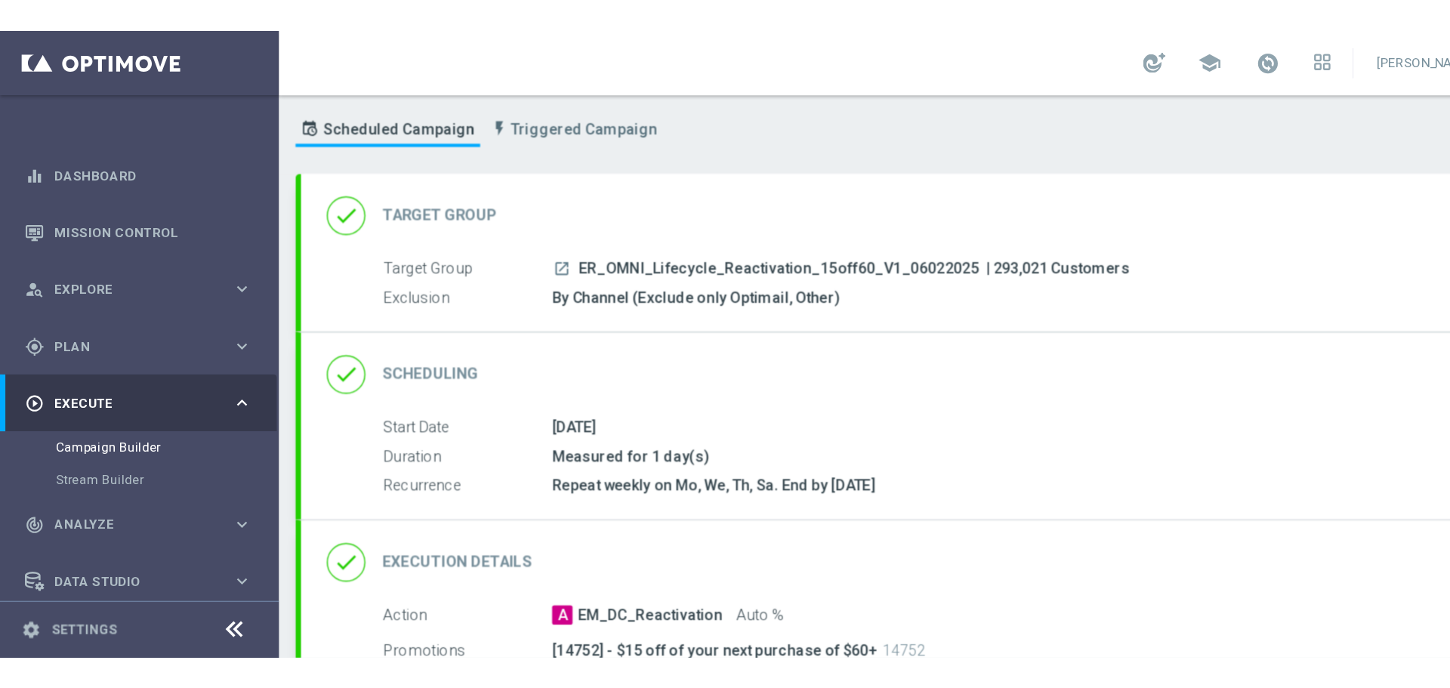
scroll to position [0, 0]
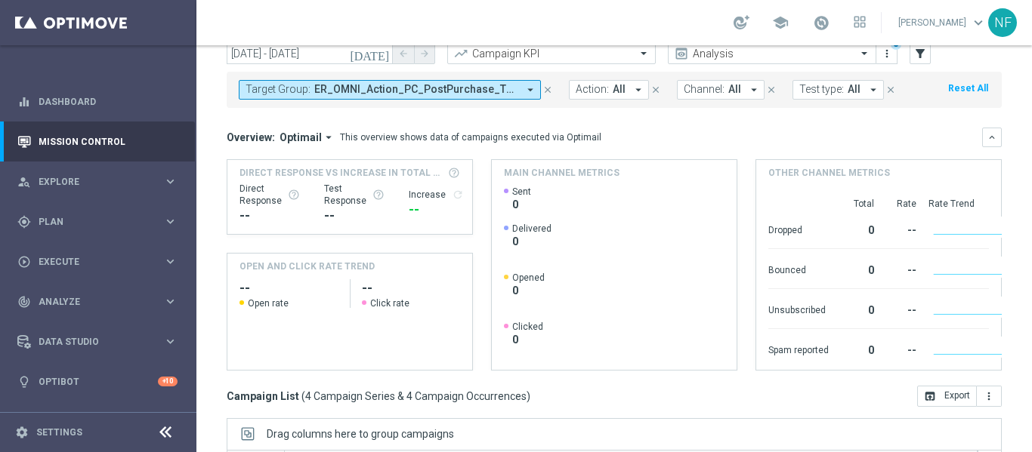
scroll to position [1, 0]
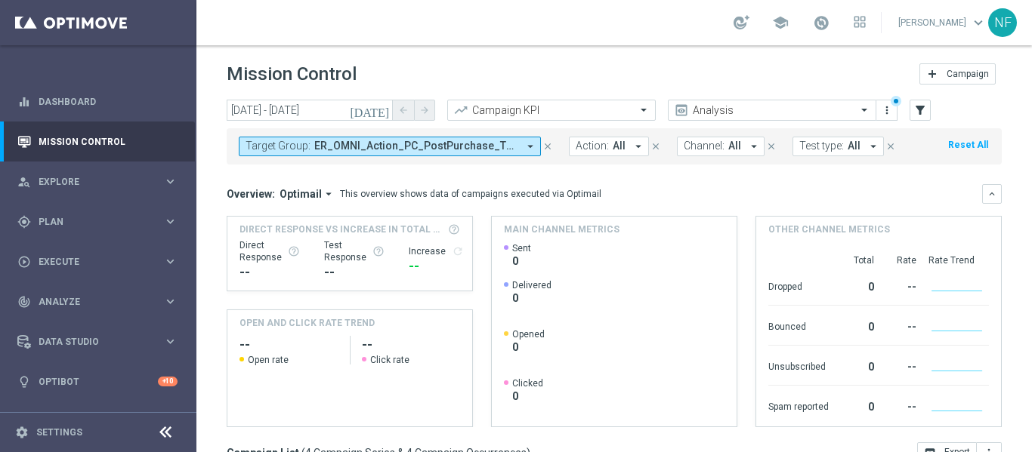
click at [344, 143] on span "ER_OMNI_Action_PC_PostPurchase_T3Online_[DATE], ER_OMNI_Action_PC_PostPurchase_…" at bounding box center [415, 146] width 203 height 13
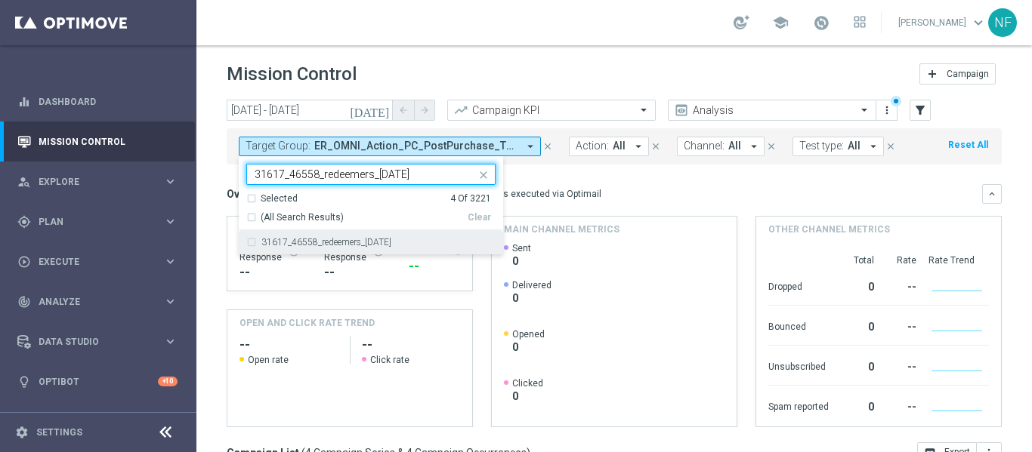
scroll to position [0, 0]
click at [339, 234] on div "31617_46558_redeemers_[DATE]" at bounding box center [370, 242] width 249 height 24
type input "31617_46558_redeemers_[DATE]"
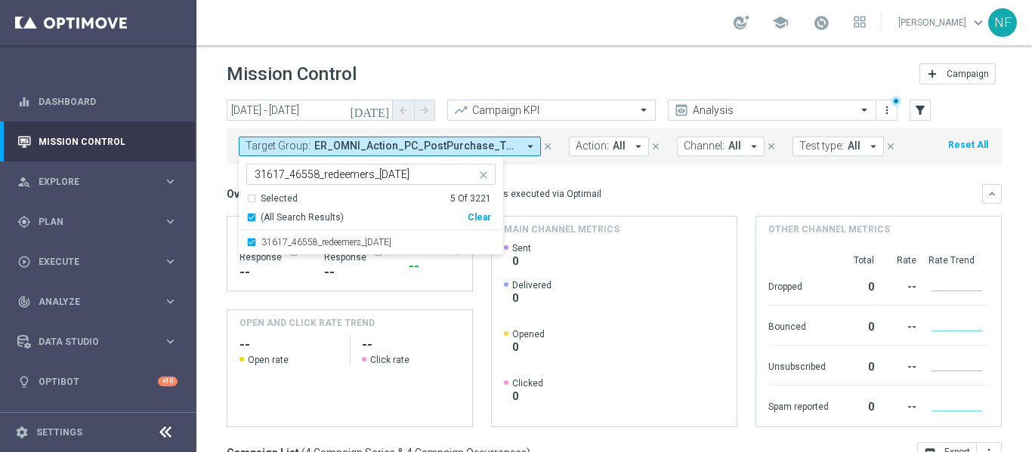
click at [585, 163] on div "Target Group: ER_OMNI_Action_PC_PostPurchase_T3Online_07.17.25, ER_OMNI_Action_…" at bounding box center [614, 146] width 775 height 36
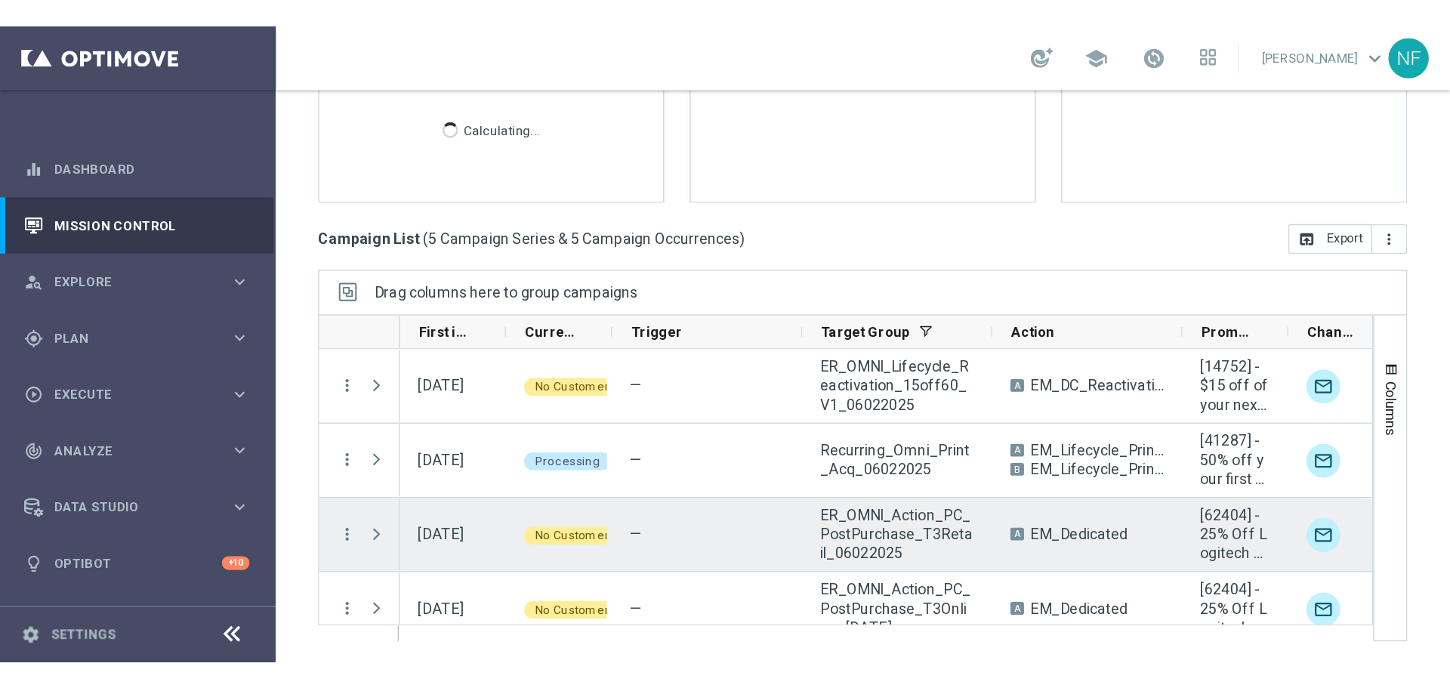
scroll to position [69, 0]
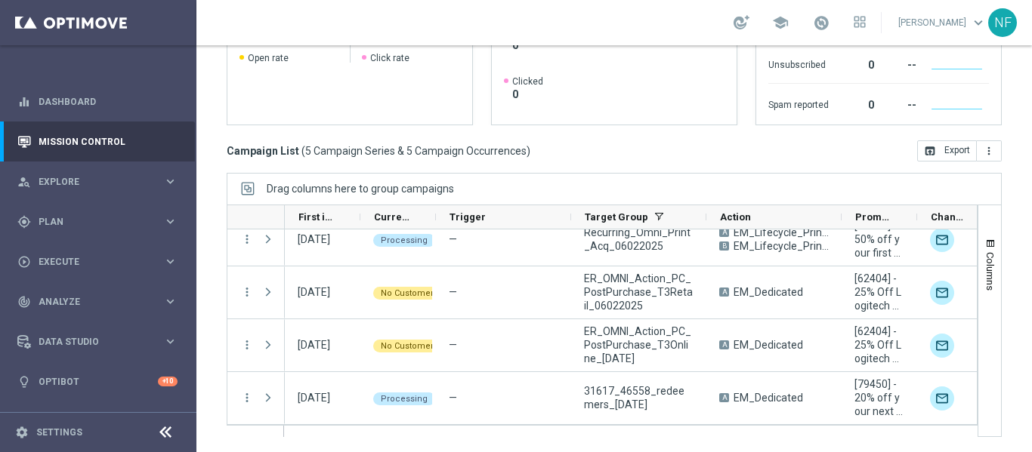
drag, startPoint x: 557, startPoint y: 117, endPoint x: 418, endPoint y: 193, distance: 157.9
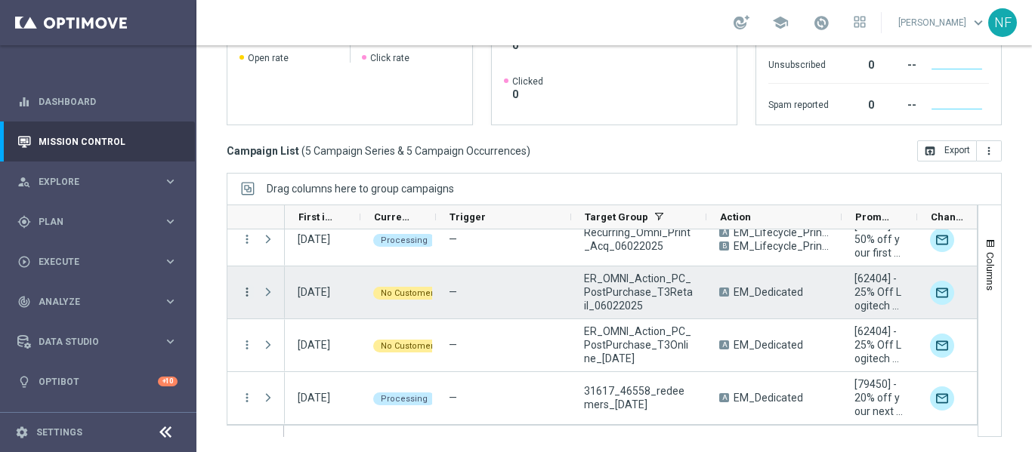
click at [246, 292] on icon "more_vert" at bounding box center [247, 292] width 14 height 14
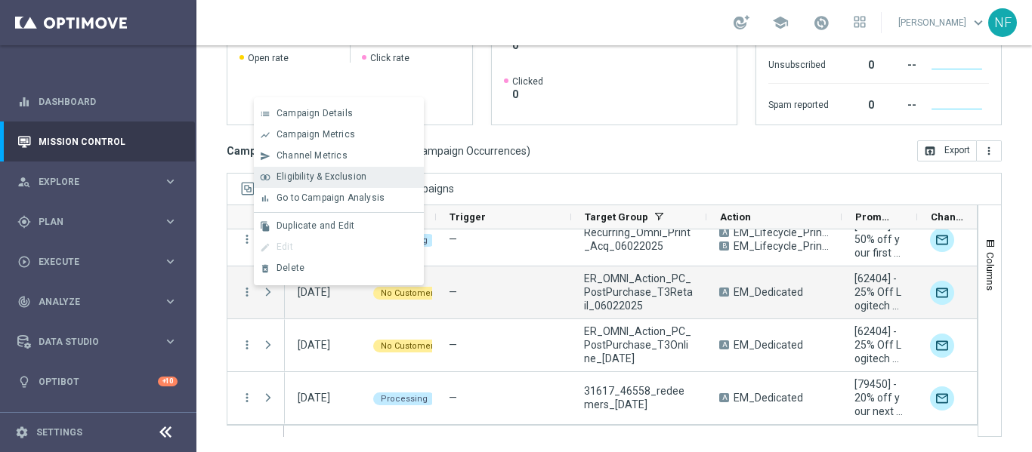
click at [321, 177] on span "Eligibility & Exclusion" at bounding box center [321, 176] width 90 height 11
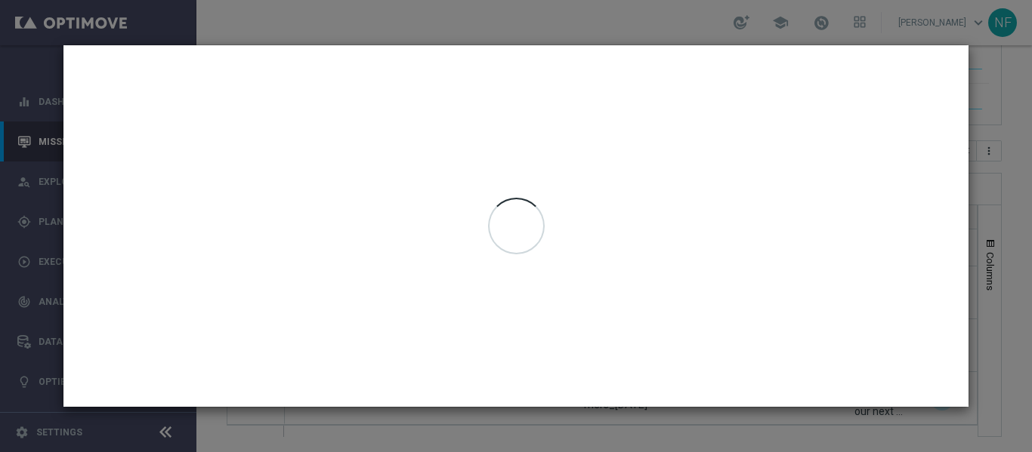
type input "[DATE] - [DATE]"
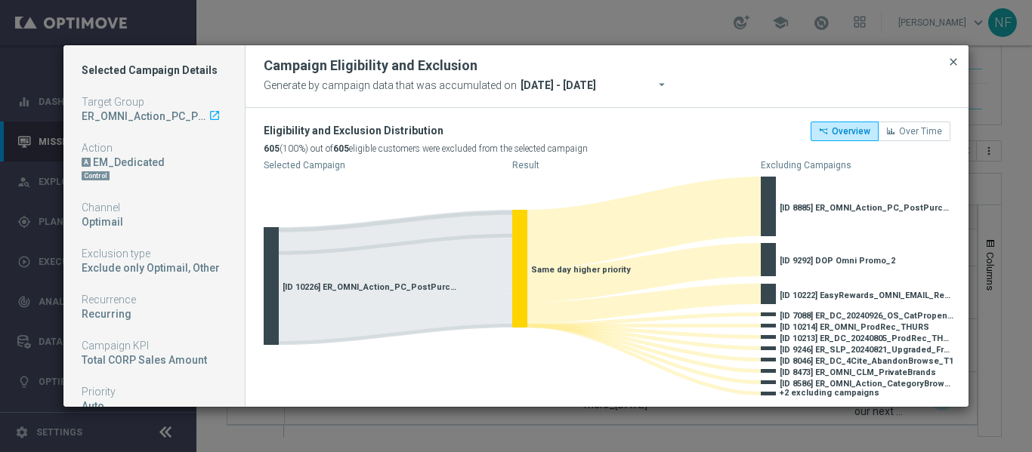
click at [947, 63] on span "close" at bounding box center [953, 62] width 12 height 12
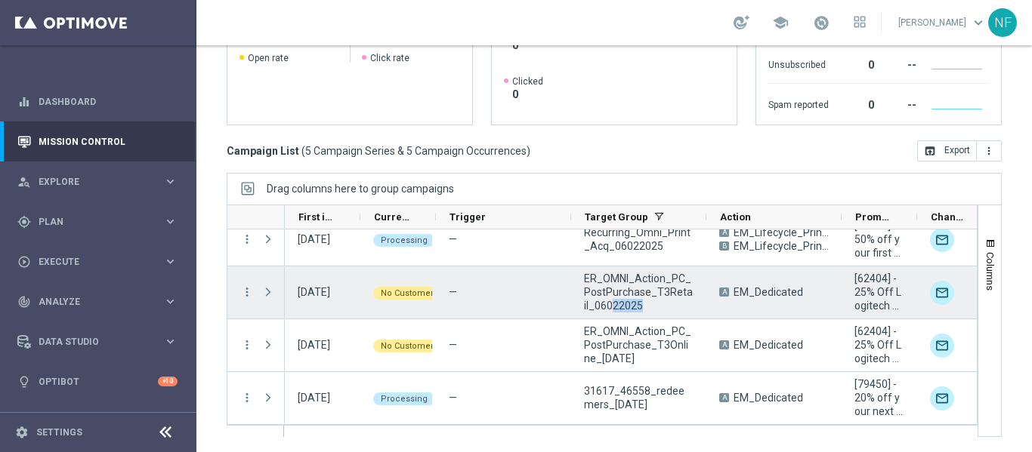
drag, startPoint x: 630, startPoint y: 316, endPoint x: 601, endPoint y: 304, distance: 30.9
click at [601, 304] on div "ER_OMNI_Action_PC_PostPurchase_T3Retail_06022025" at bounding box center [638, 293] width 135 height 52
click at [668, 294] on span "ER_OMNI_Action_PC_PostPurchase_T3Retail_06022025" at bounding box center [639, 292] width 110 height 41
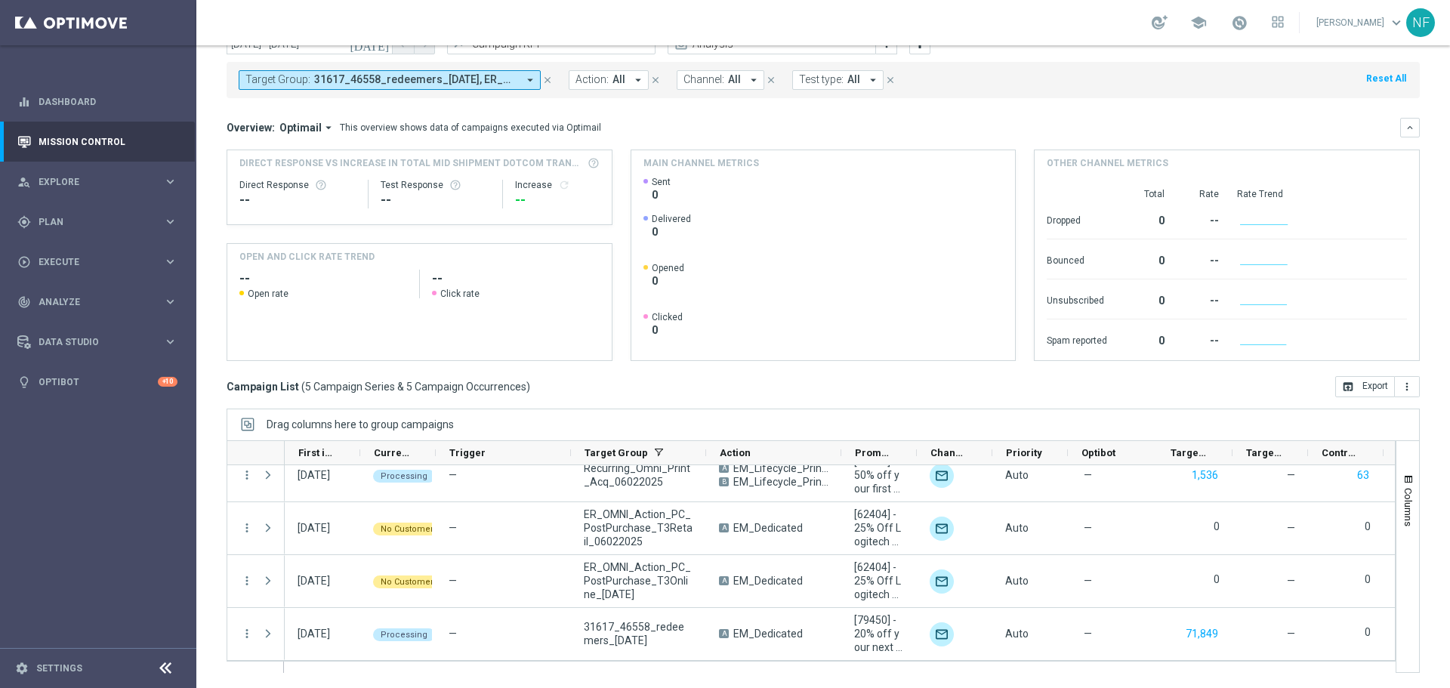
scroll to position [67, 0]
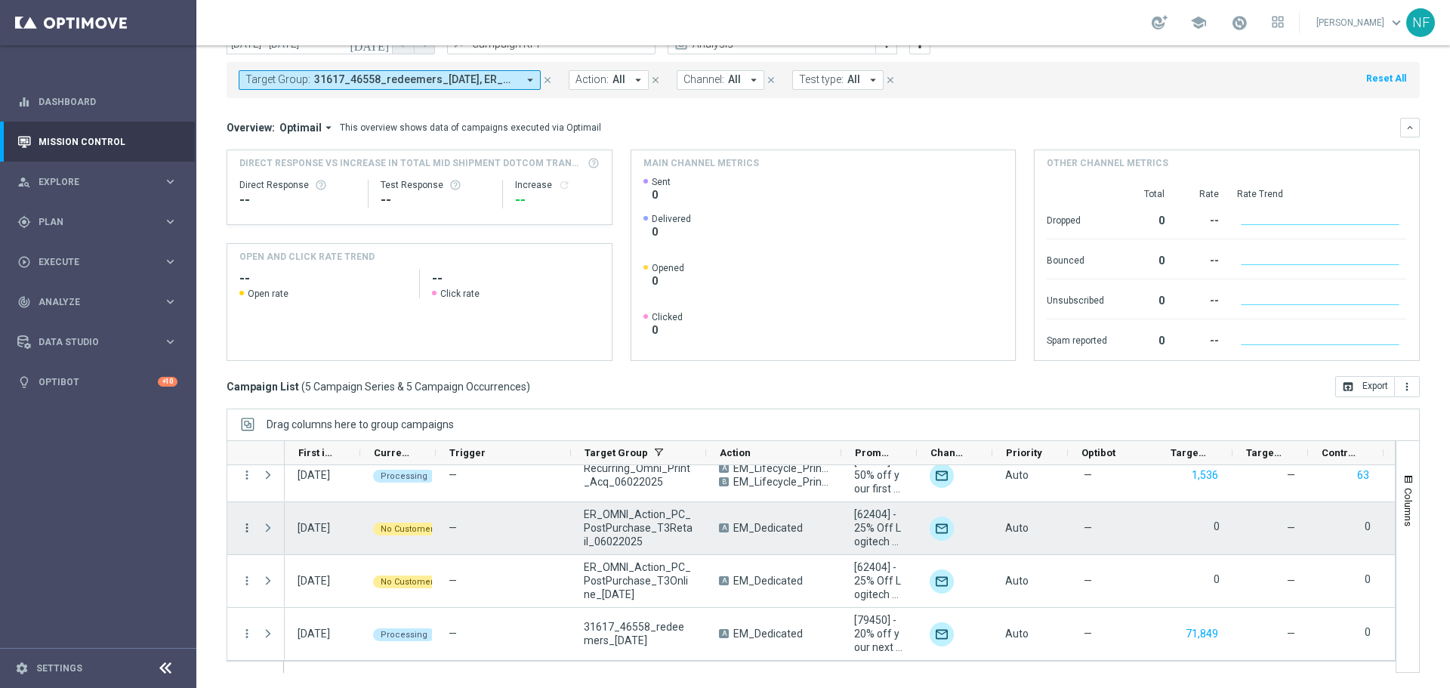
click at [251, 452] on icon "more_vert" at bounding box center [247, 528] width 14 height 14
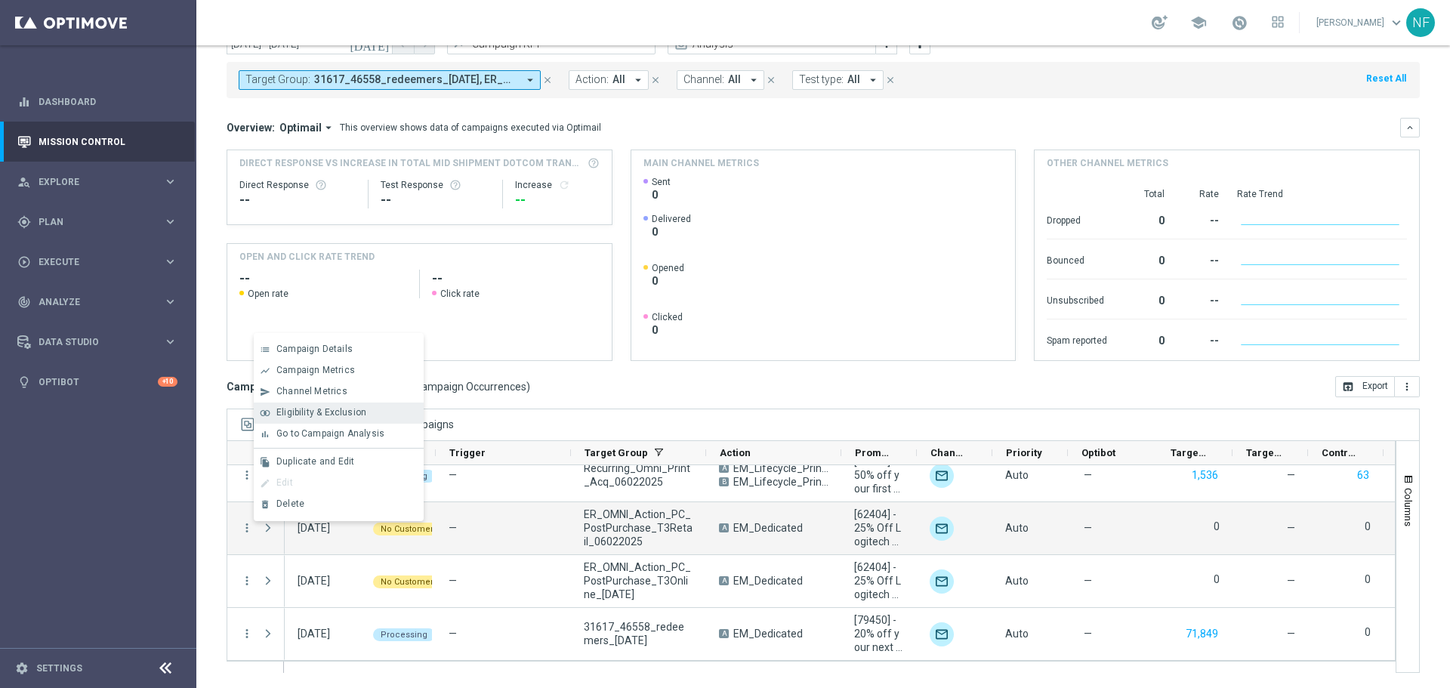
click at [302, 408] on span "Eligibility & Exclusion" at bounding box center [321, 412] width 90 height 11
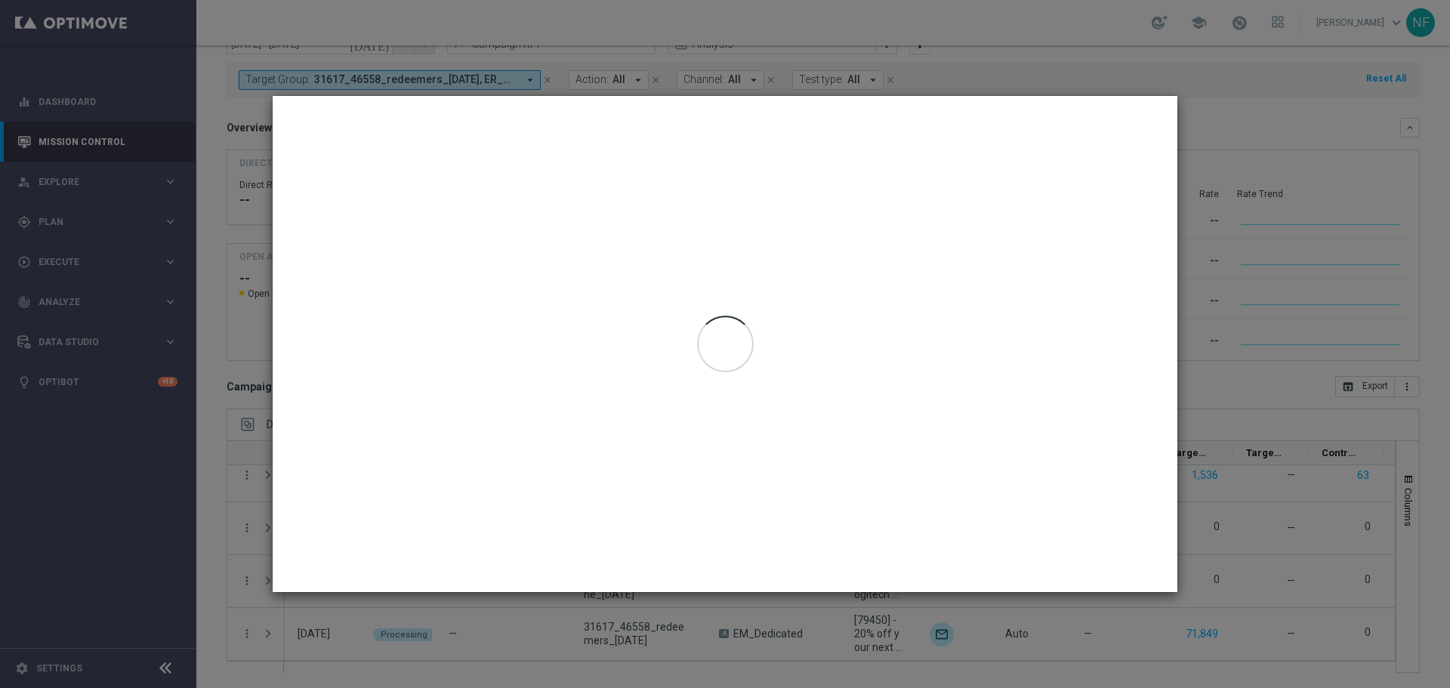
type input "[DATE] - [DATE]"
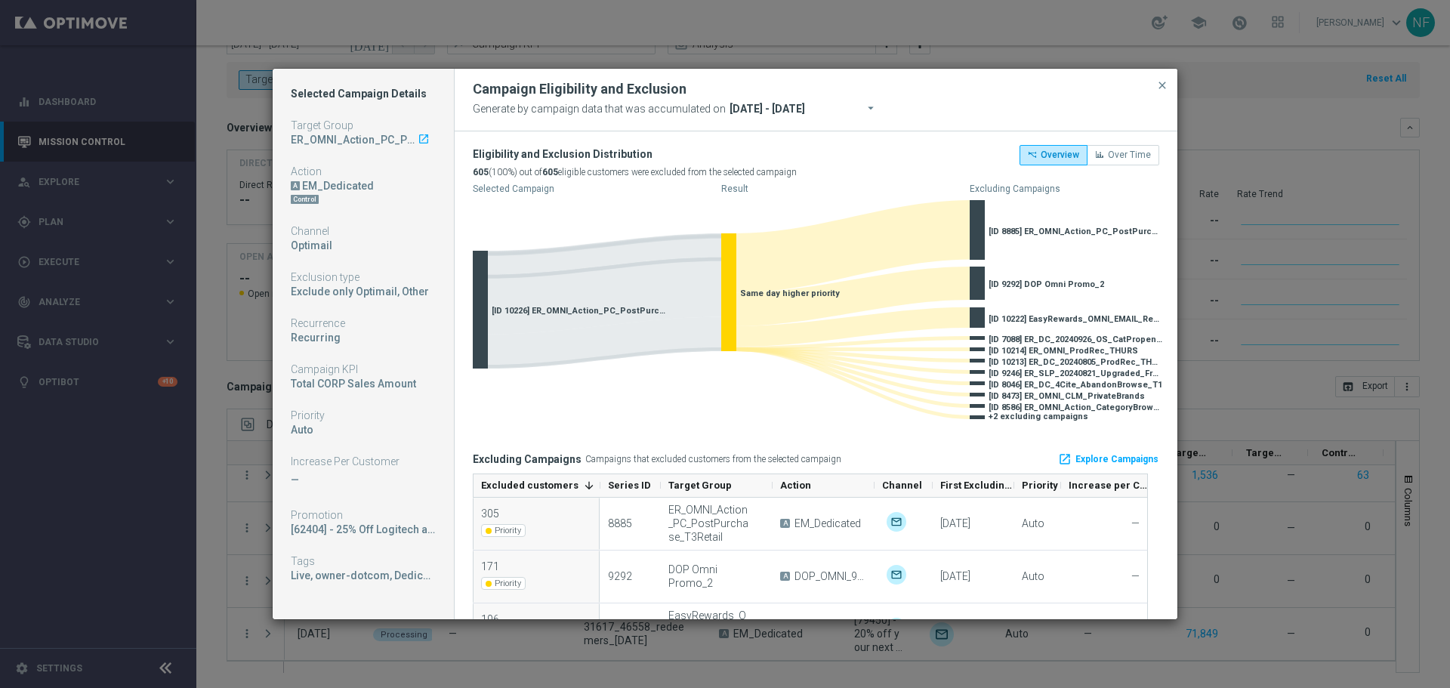
click at [613, 50] on modal-container "Selected Campaign Details Target Group ER_OMNI_Action_PC_PostPurchase_T3Retail_…" at bounding box center [725, 344] width 1450 height 688
click at [1031, 79] on button "close" at bounding box center [1162, 85] width 15 height 18
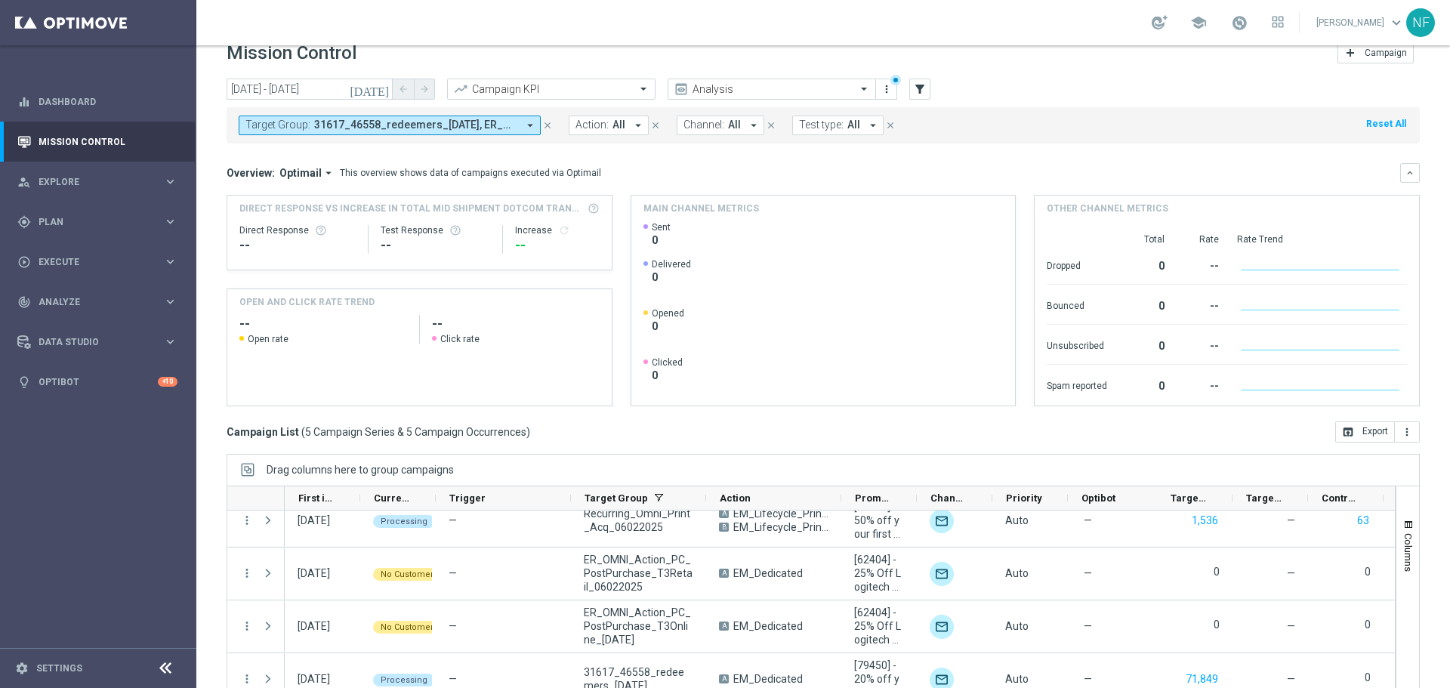
scroll to position [0, 0]
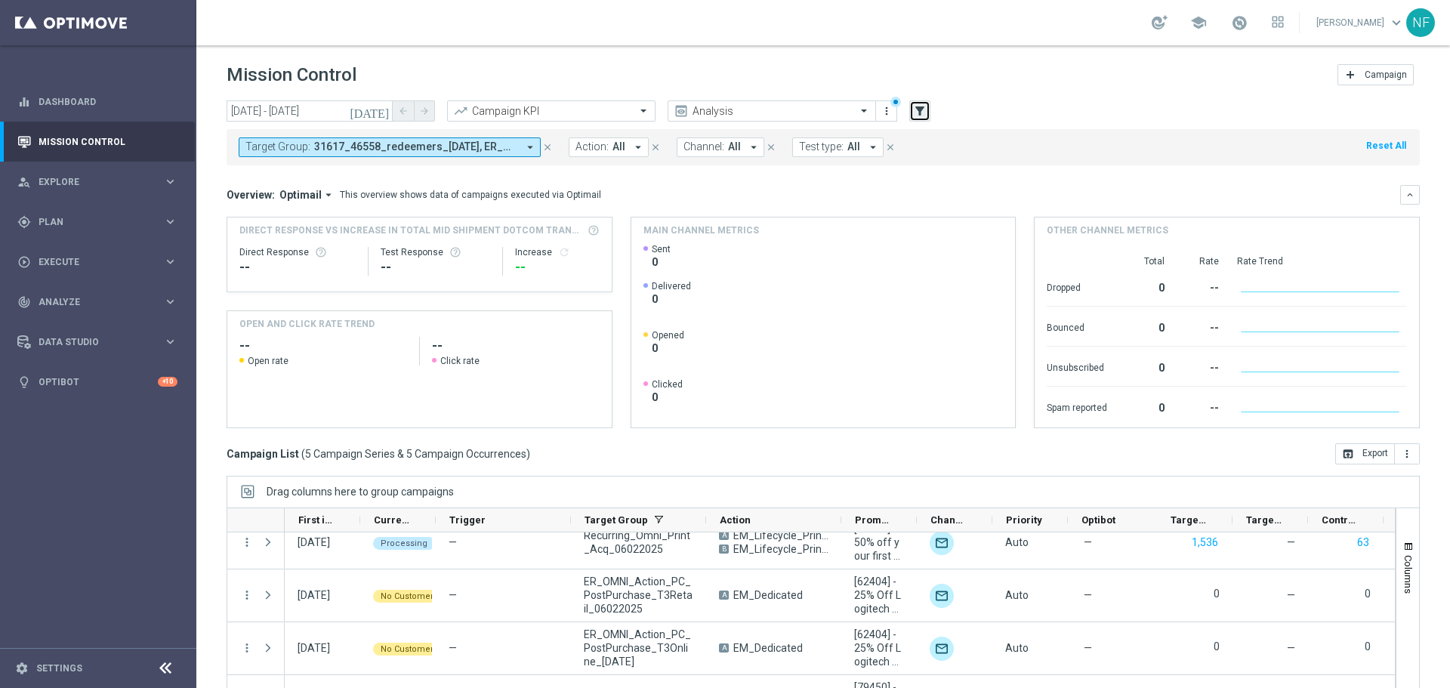
click at [924, 109] on icon "filter_alt" at bounding box center [920, 111] width 14 height 14
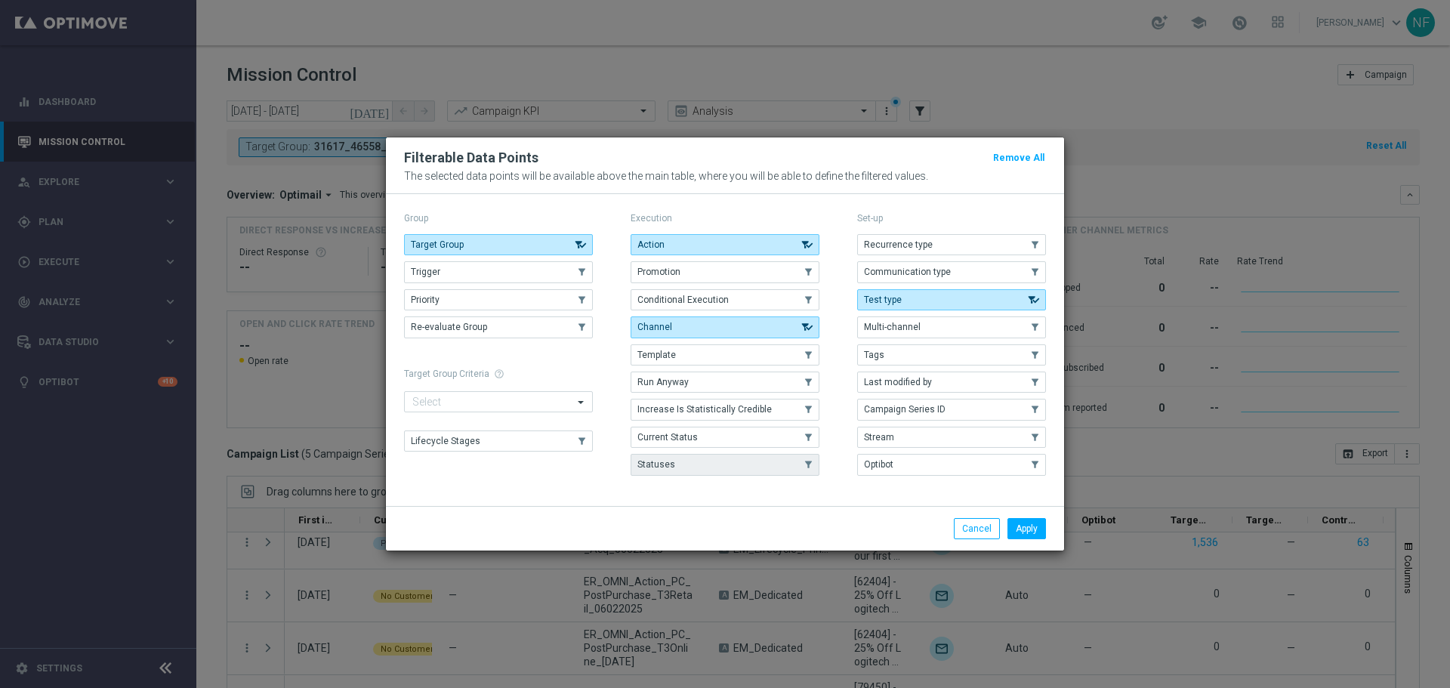
click at [695, 452] on button "Statuses" at bounding box center [725, 464] width 189 height 21
click at [1026, 452] on button "Apply" at bounding box center [1026, 528] width 39 height 21
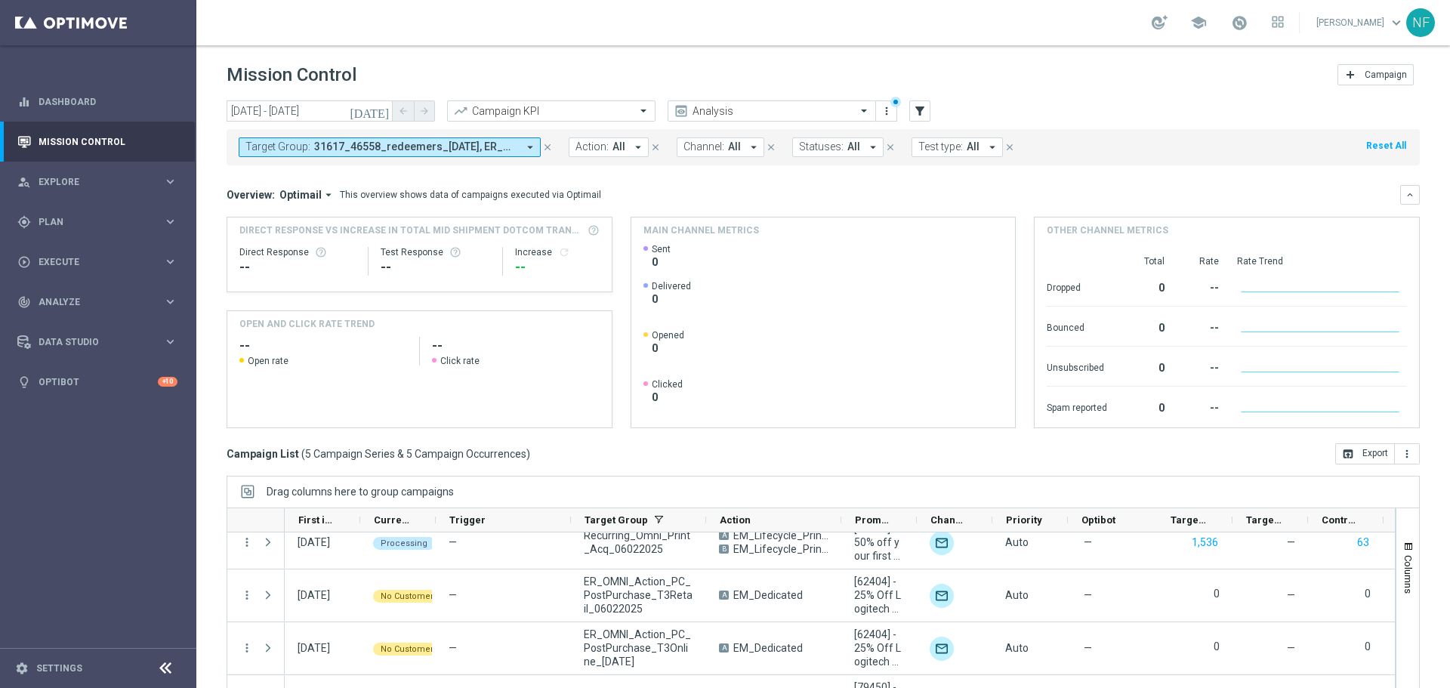
click at [350, 143] on span "31617_46558_redeemers_10.2.25, ER_OMNI_Action_PC_PostPurchase_T3Online_07.17.25…" at bounding box center [415, 146] width 203 height 13
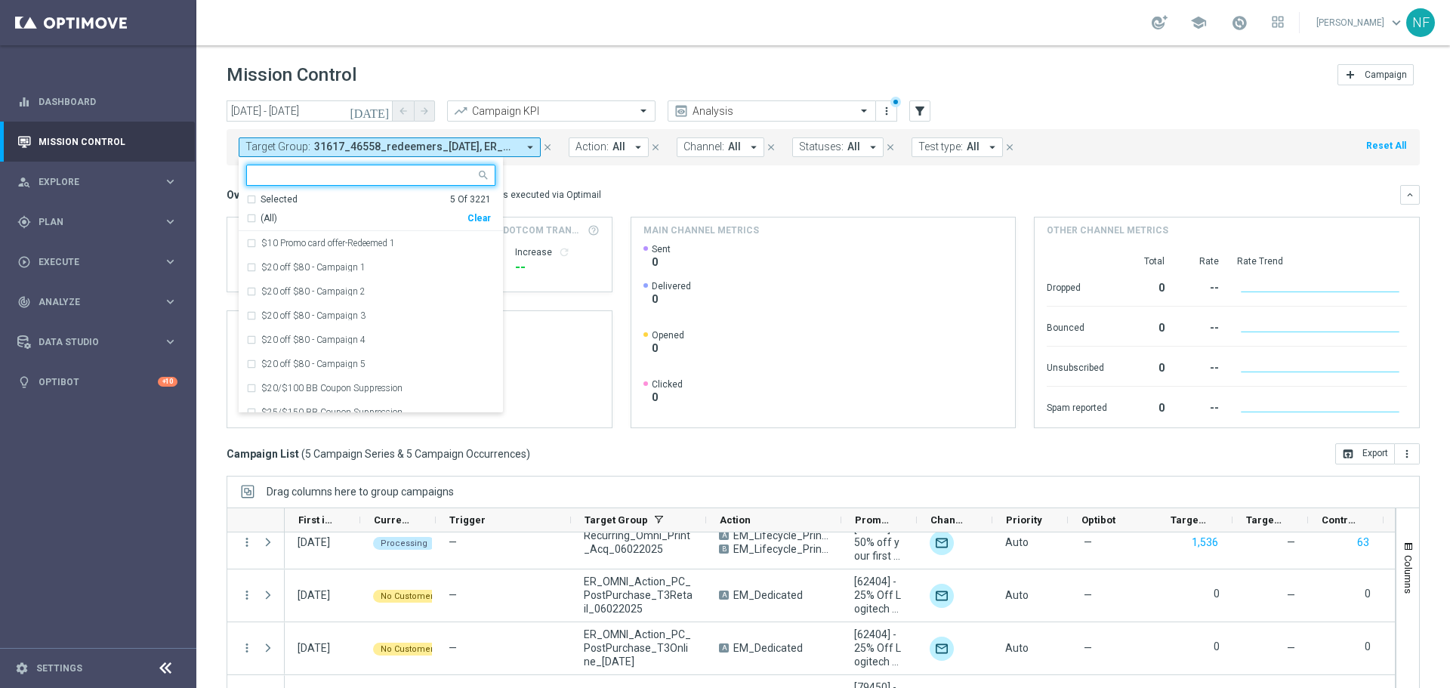
click at [254, 200] on div "Selected 5 Of 3221" at bounding box center [368, 199] width 245 height 13
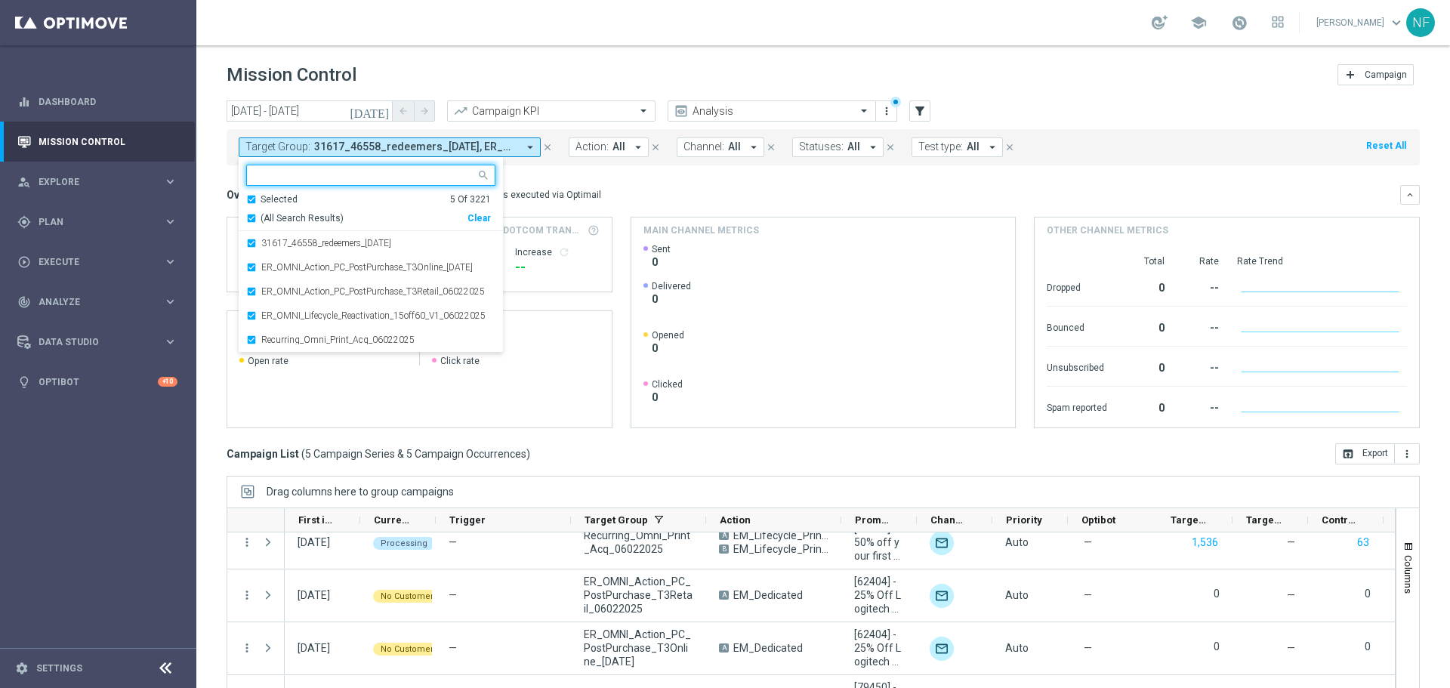
click at [253, 215] on div "(All Search Results)" at bounding box center [356, 218] width 221 height 13
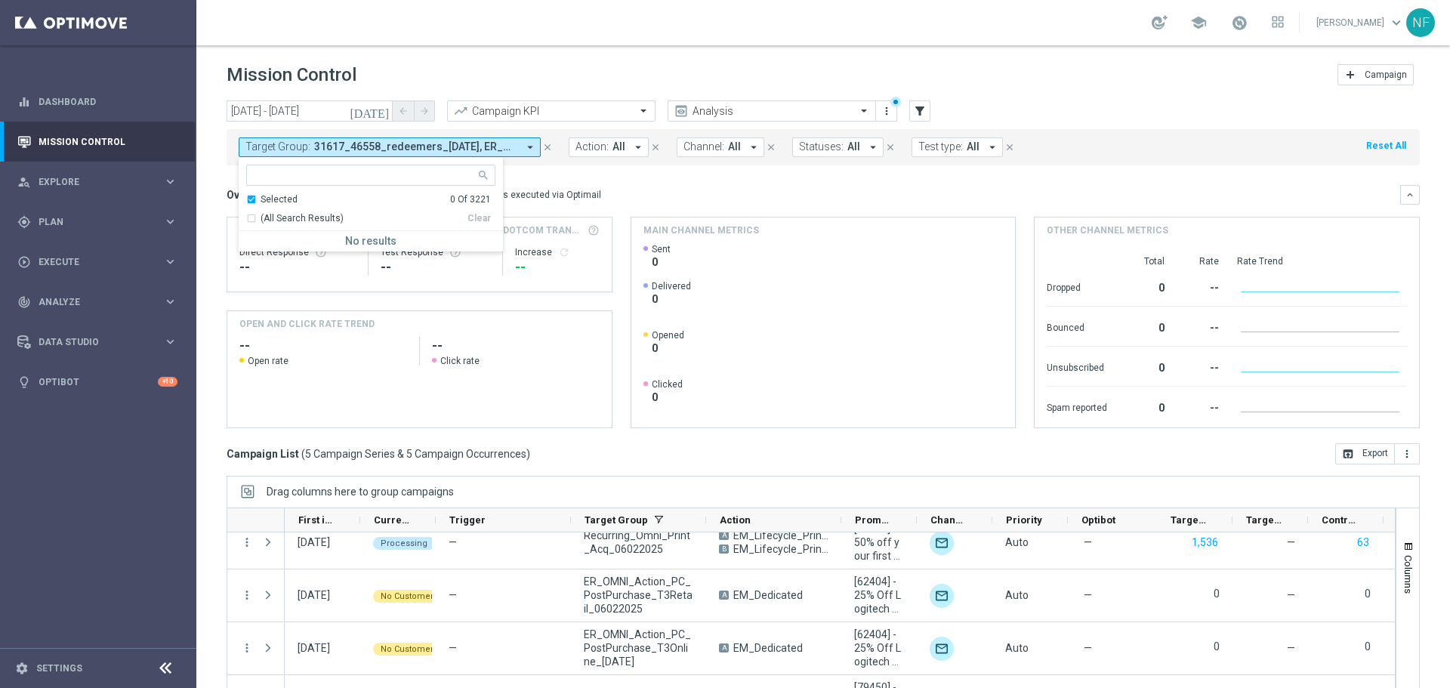
click at [226, 171] on div "today 02 Oct 2025 - 02 Oct 2025 arrow_back arrow_forward Campaign KPI trending_…" at bounding box center [823, 387] width 1254 height 574
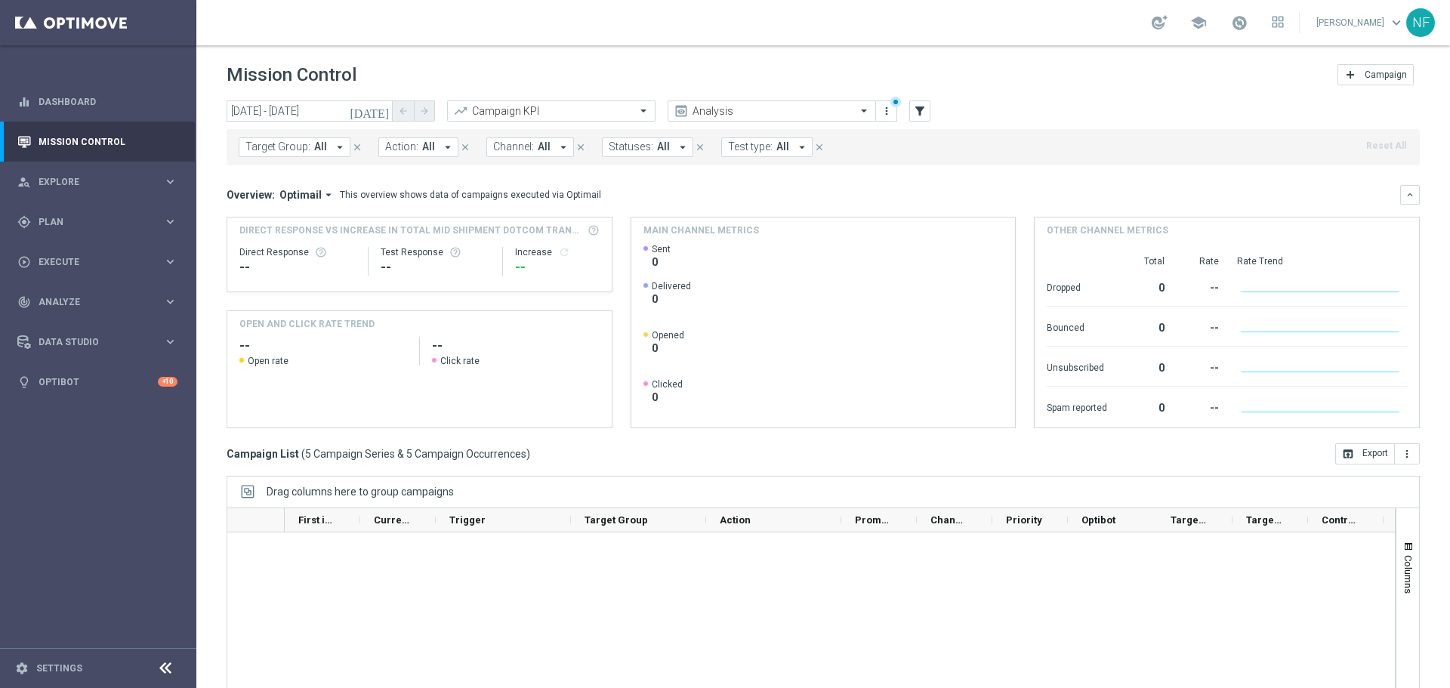
click at [826, 142] on div "Test type: All arrow_drop_down close" at bounding box center [780, 147] width 119 height 20
click at [645, 149] on span "Statuses:" at bounding box center [631, 146] width 45 height 13
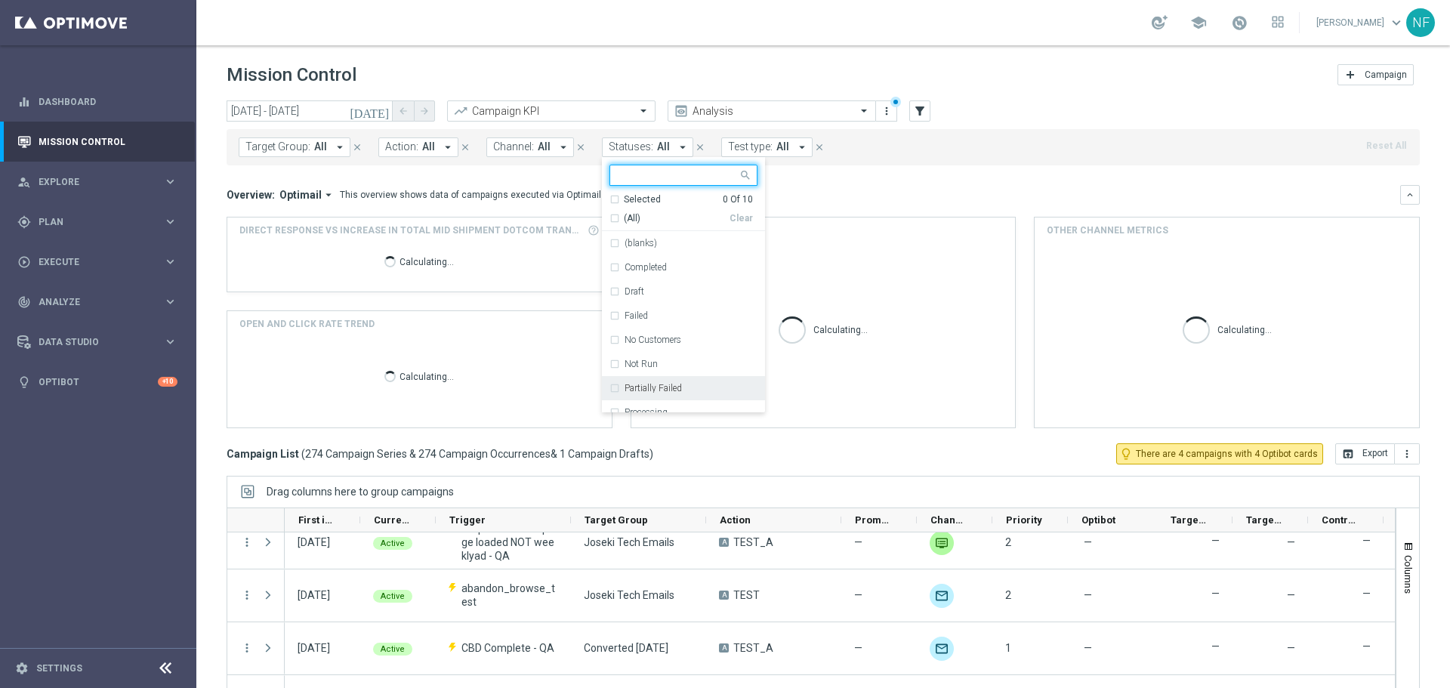
scroll to position [60, 0]
click at [645, 357] on div "Processing" at bounding box center [683, 352] width 148 height 24
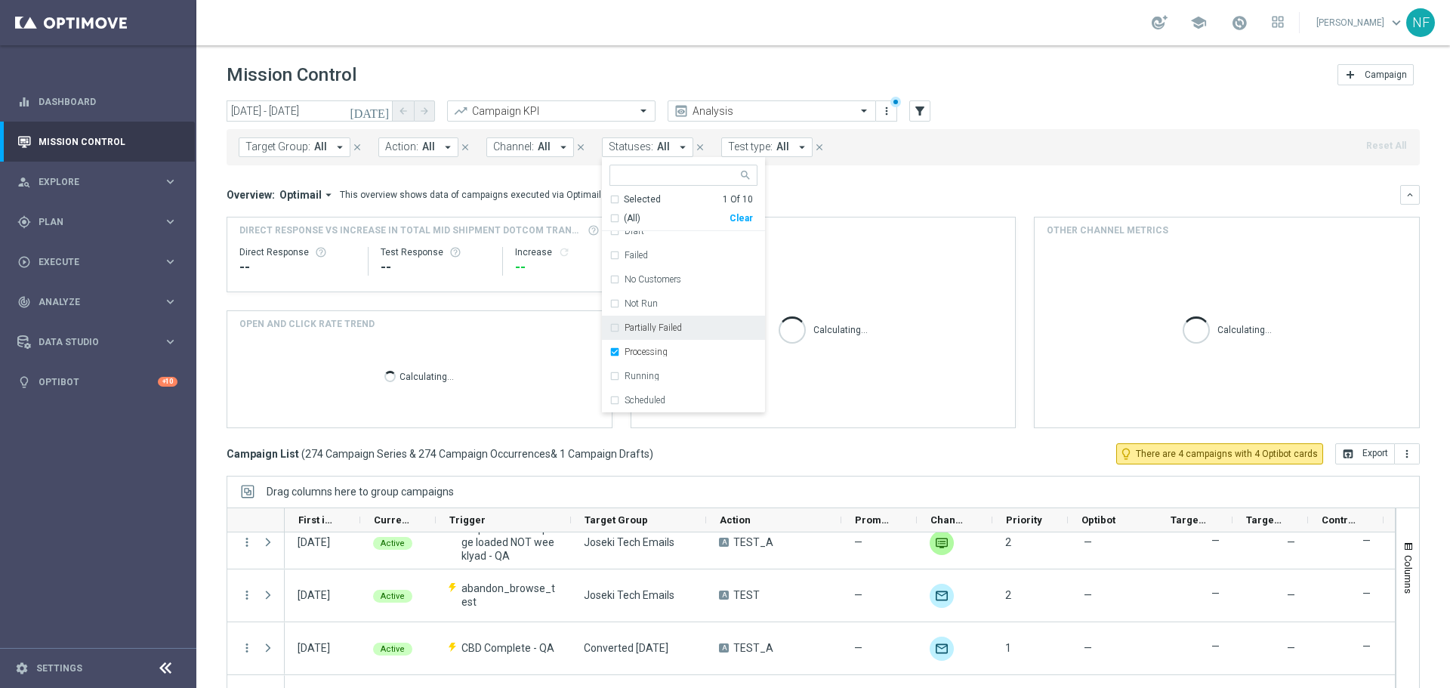
click at [919, 195] on div "Overview: Optimail arrow_drop_down This overview shows data of campaigns execut…" at bounding box center [814, 195] width 1174 height 14
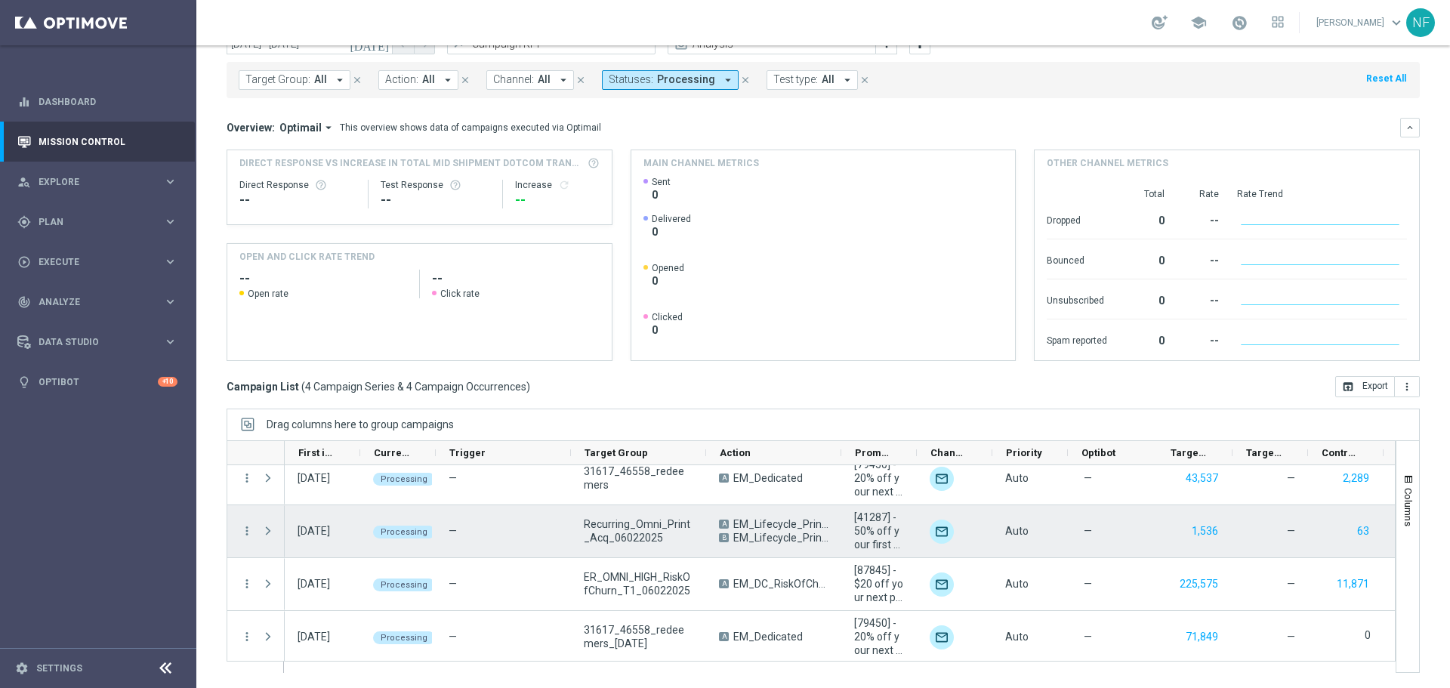
scroll to position [16, 0]
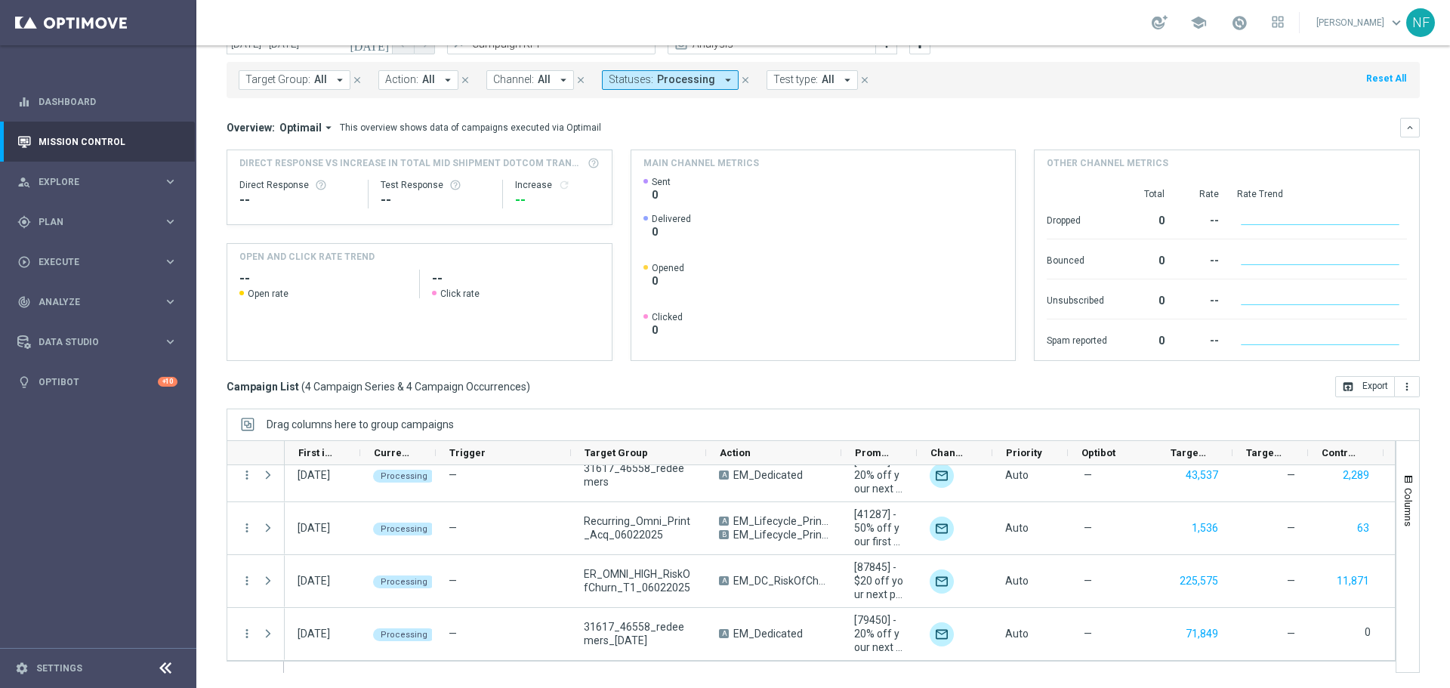
click at [304, 75] on span "Target Group:" at bounding box center [277, 79] width 65 height 13
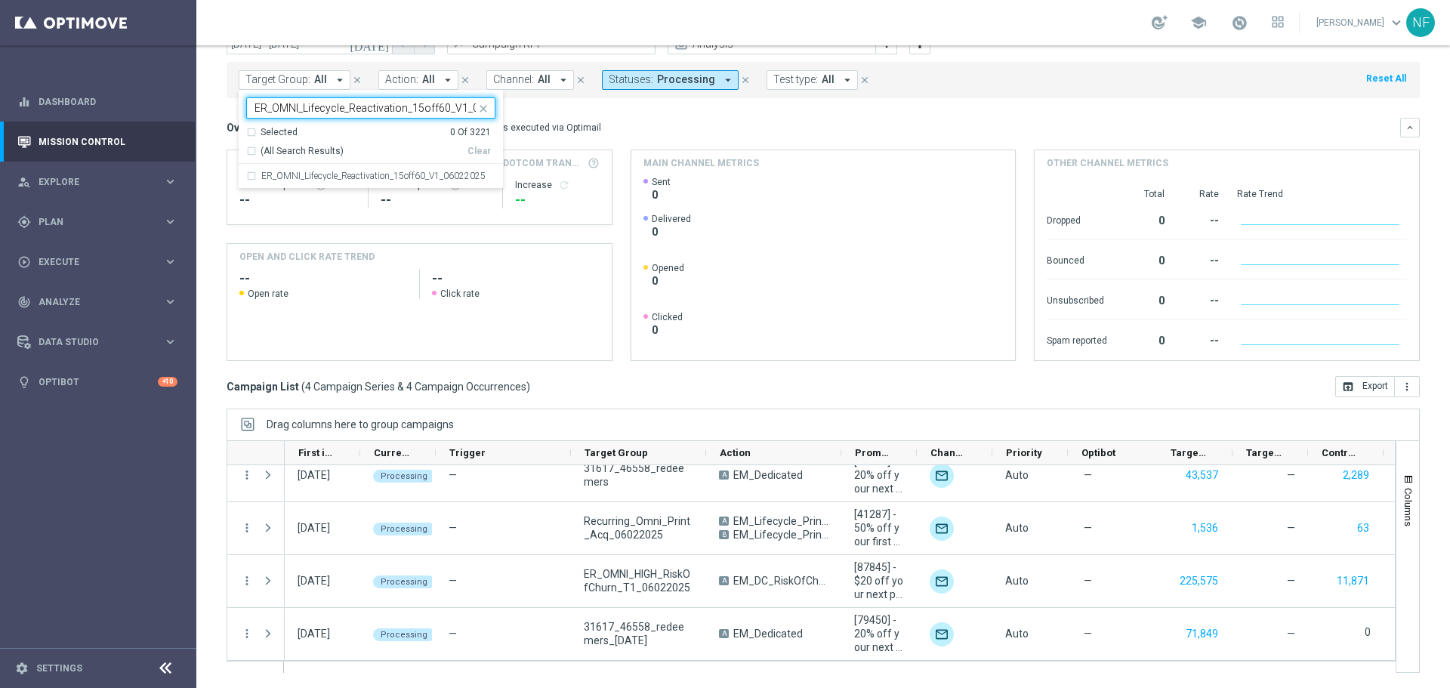
scroll to position [0, 39]
click at [300, 164] on div "ER_OMNI_Lifecycle_Reactivation_15off60_V1_06022025" at bounding box center [370, 176] width 249 height 24
type input "ER_OMNI_Lifecycle_Reactivation_15off60_V1_06022025"
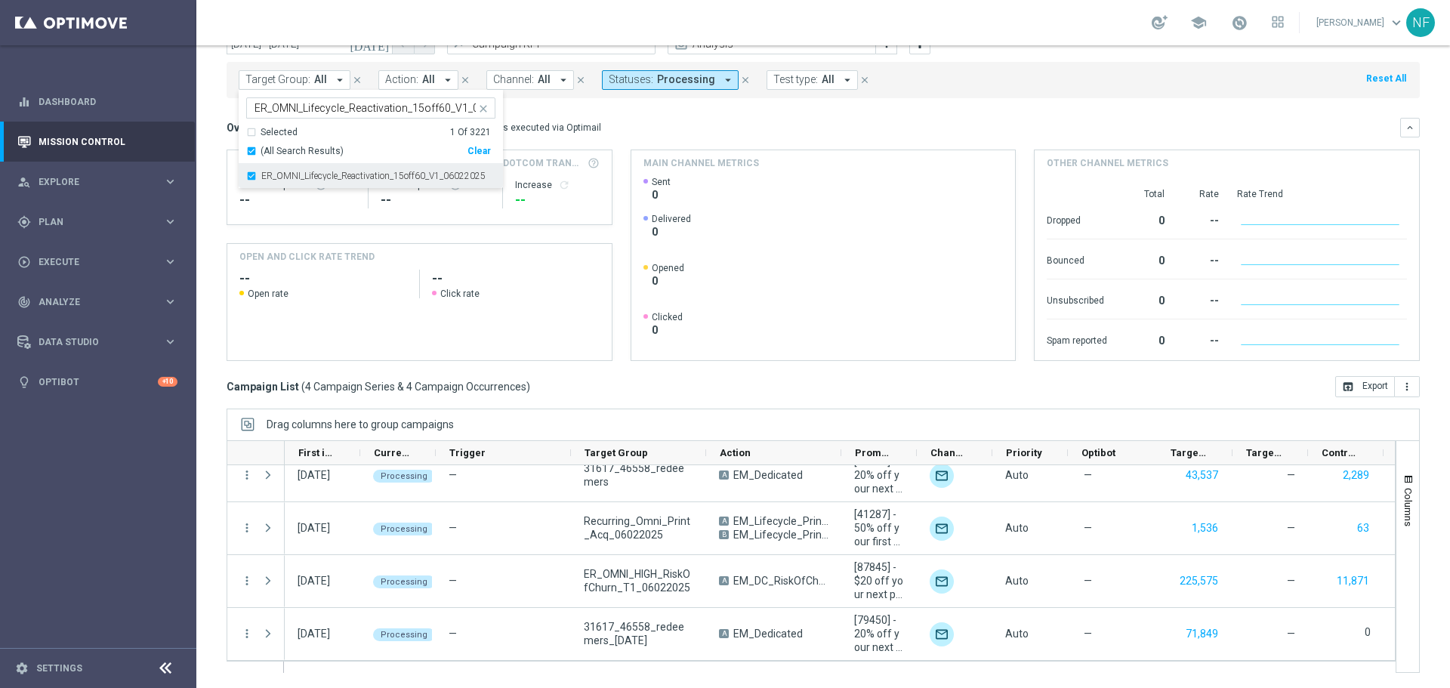
click at [304, 175] on label "ER_OMNI_Lifecycle_Reactivation_15off60_V1_06022025" at bounding box center [373, 175] width 224 height 9
click at [360, 180] on label "ER_OMNI_Lifecycle_Reactivation_15off60_V1_06022025" at bounding box center [373, 175] width 224 height 9
click at [642, 89] on button "Statuses: Processing arrow_drop_down" at bounding box center [670, 80] width 137 height 20
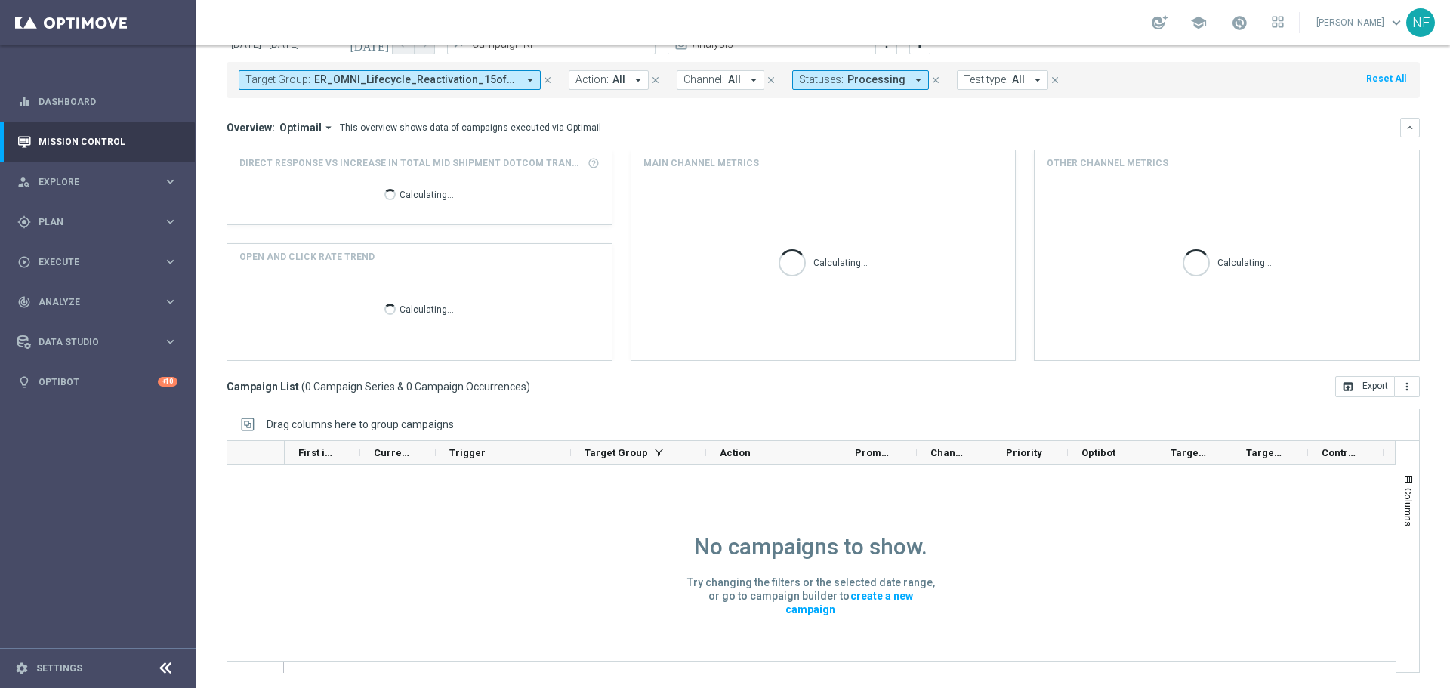
scroll to position [1, 0]
click at [847, 82] on span "Processing" at bounding box center [876, 79] width 58 height 13
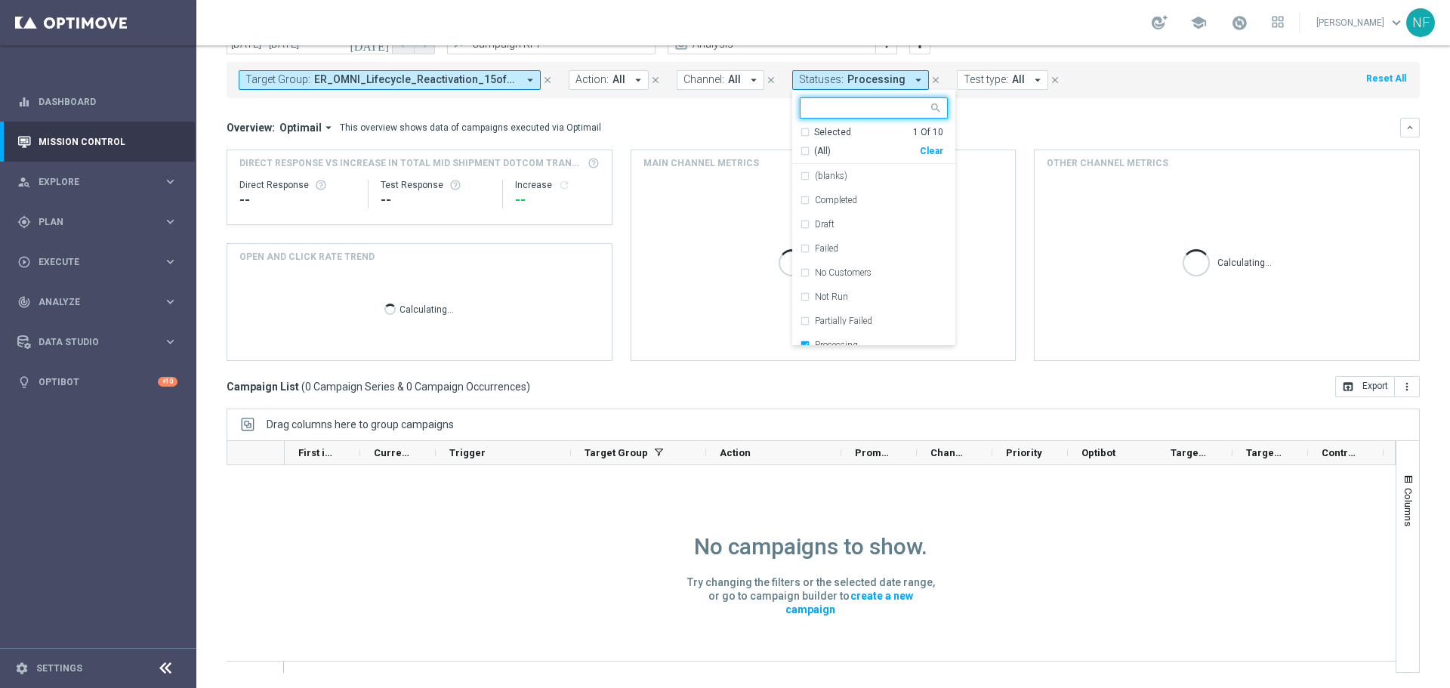
click at [800, 130] on div "Selected 1 Of 10" at bounding box center [871, 132] width 143 height 13
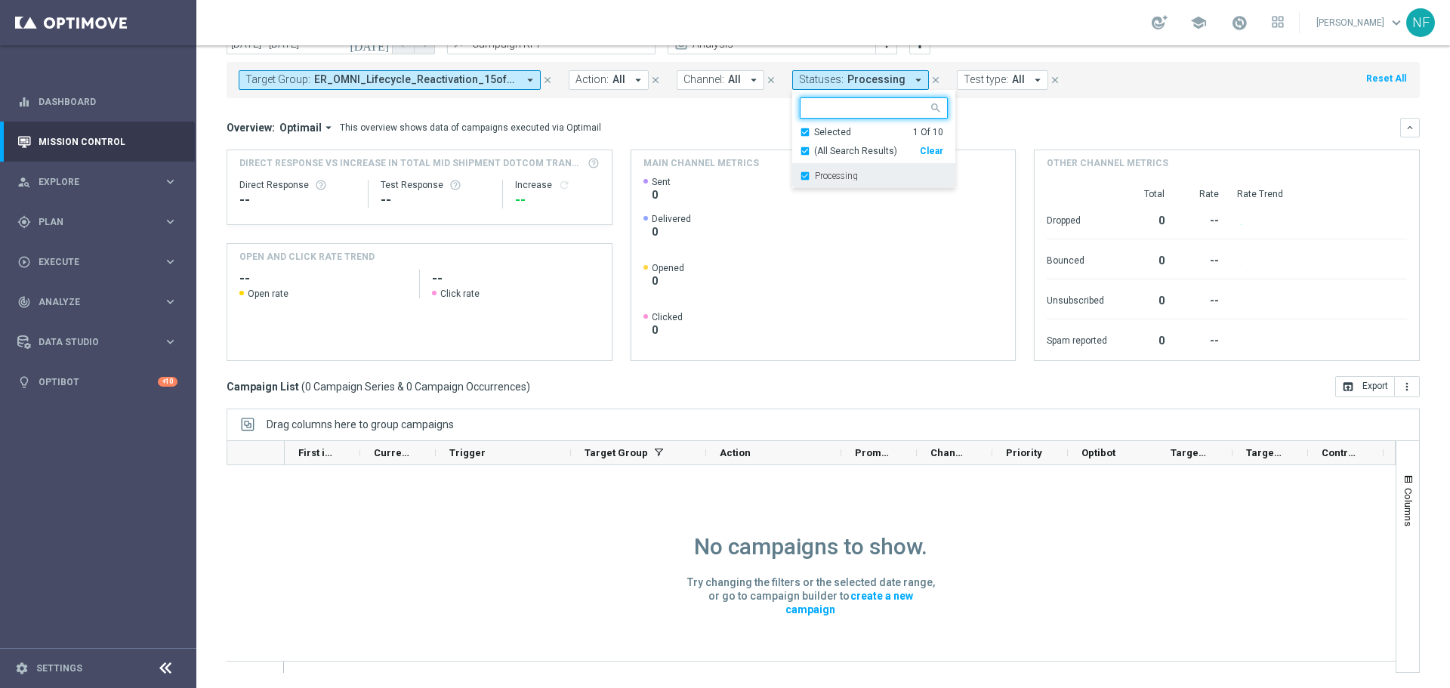
click at [805, 167] on div "Processing" at bounding box center [874, 176] width 148 height 24
click at [1028, 118] on div "Overview: Optimail arrow_drop_down This overview shows data of campaigns execut…" at bounding box center [823, 128] width 1193 height 20
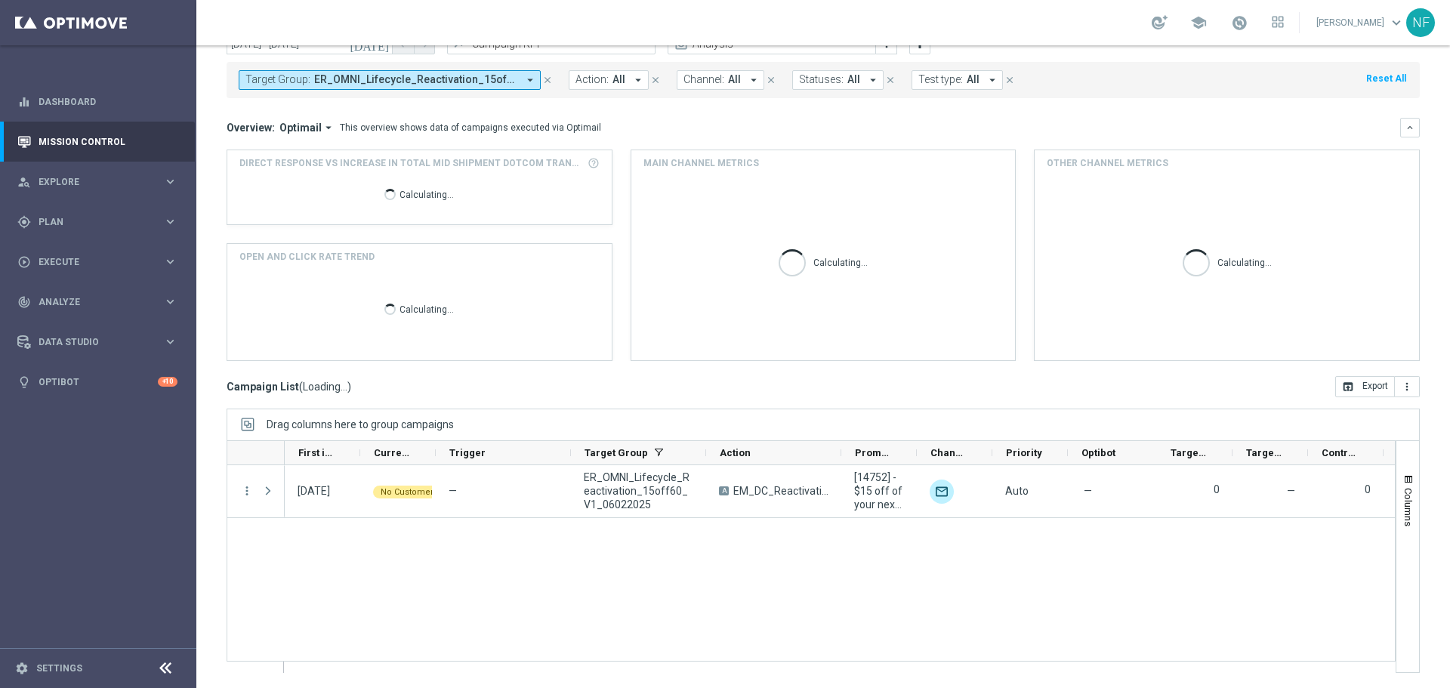
scroll to position [0, 0]
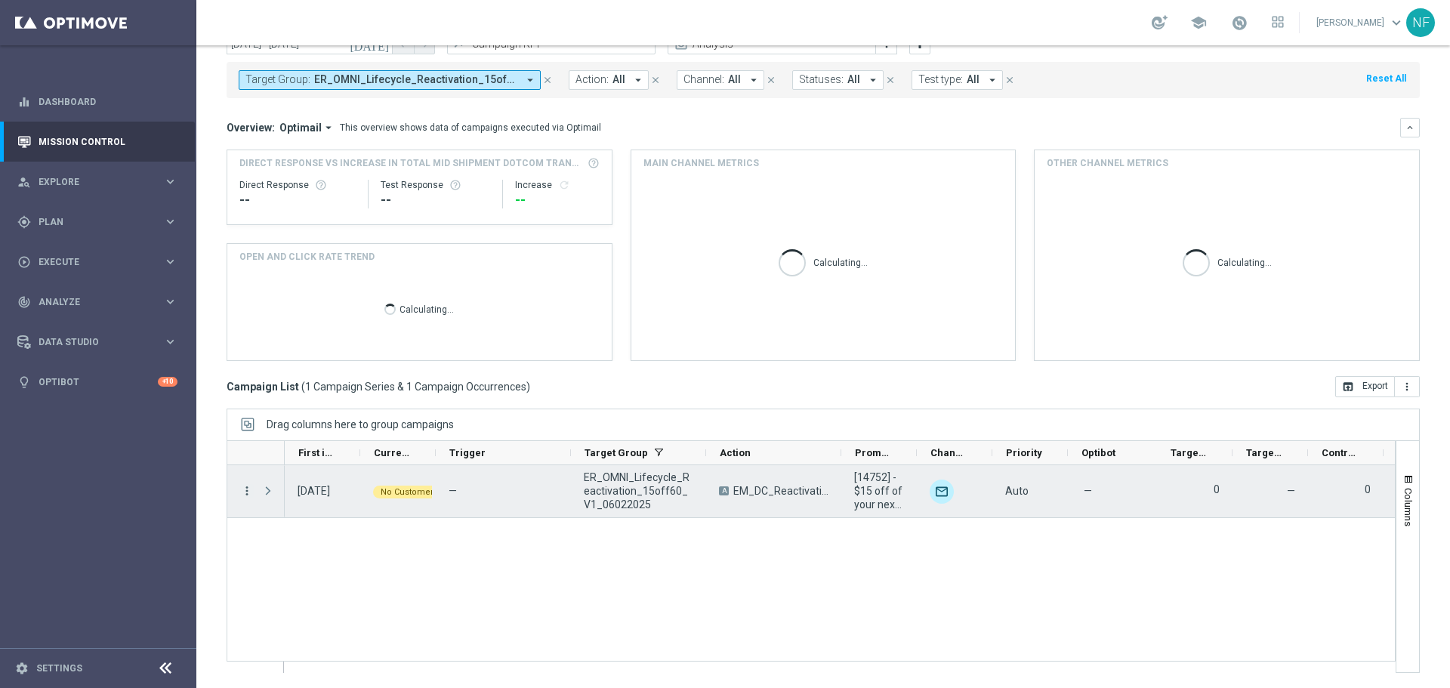
click at [243, 452] on icon "more_vert" at bounding box center [247, 491] width 14 height 14
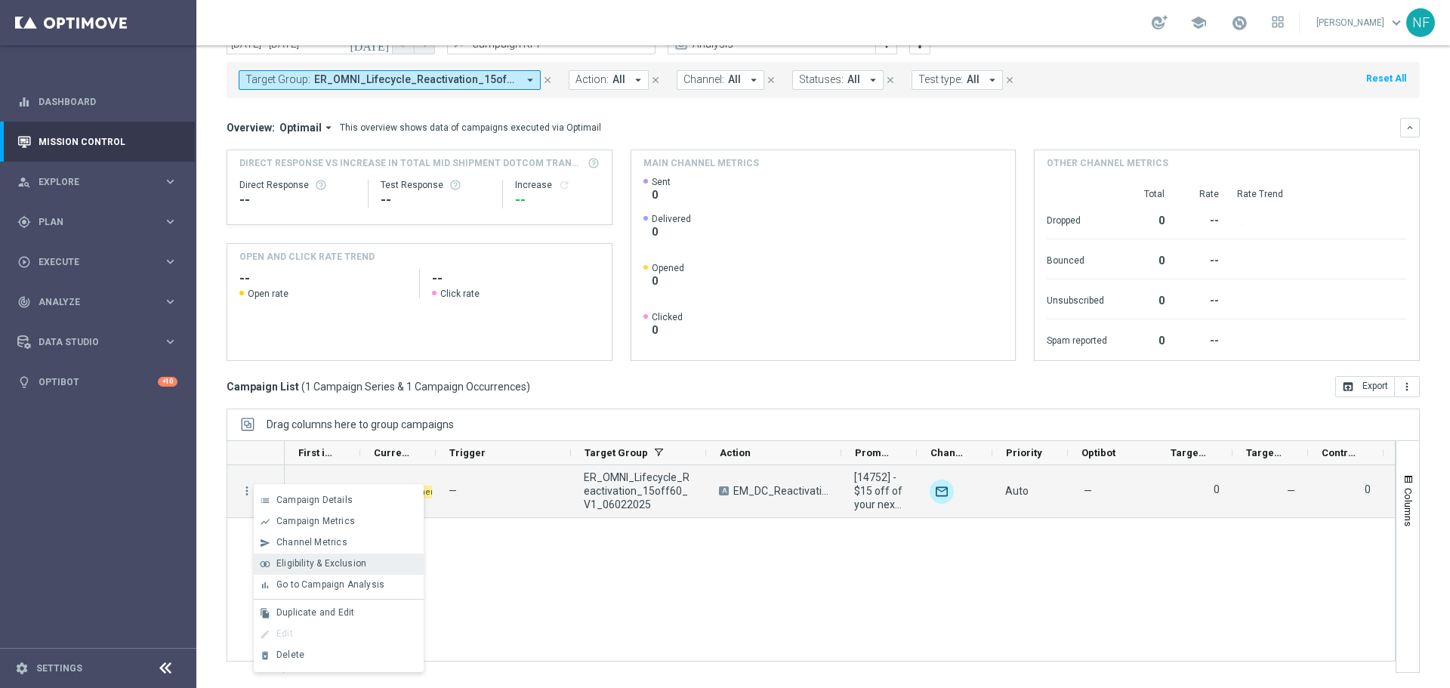
click at [295, 452] on span "Eligibility & Exclusion" at bounding box center [321, 563] width 90 height 11
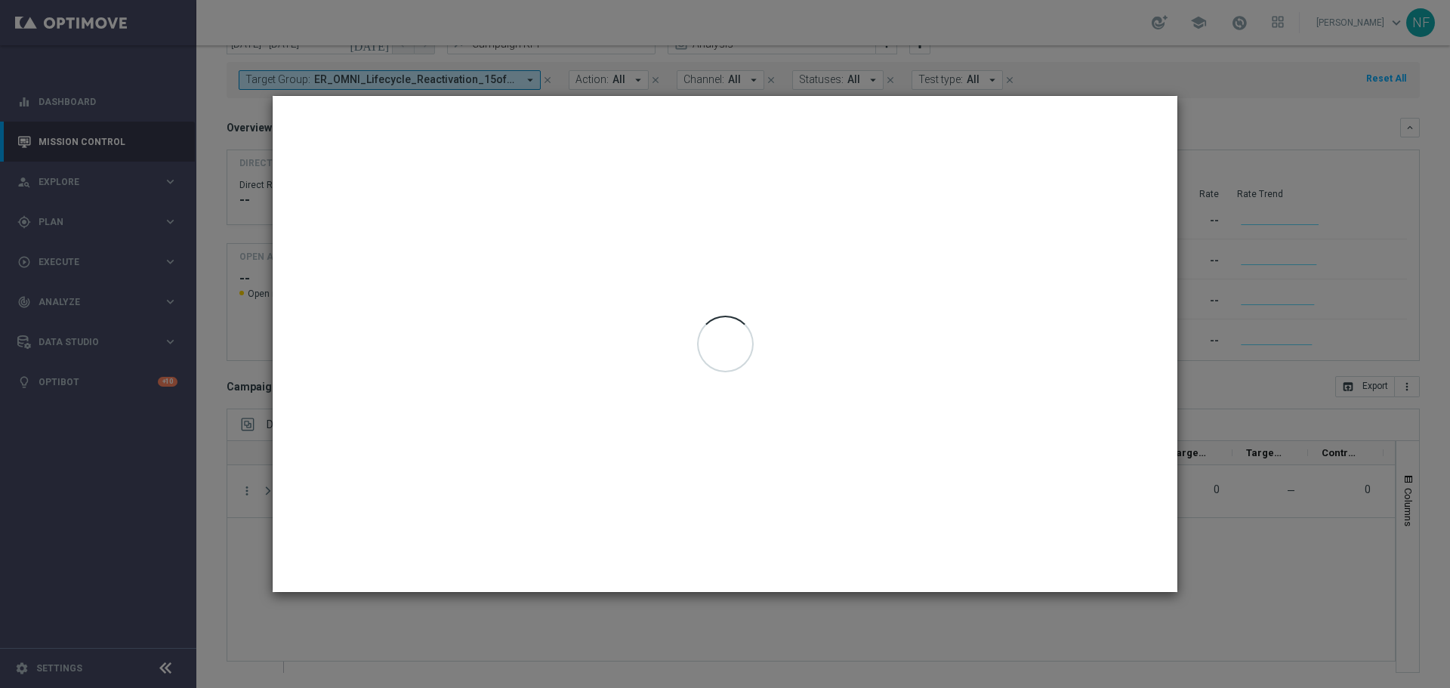
type input "[DATE] - [DATE]"
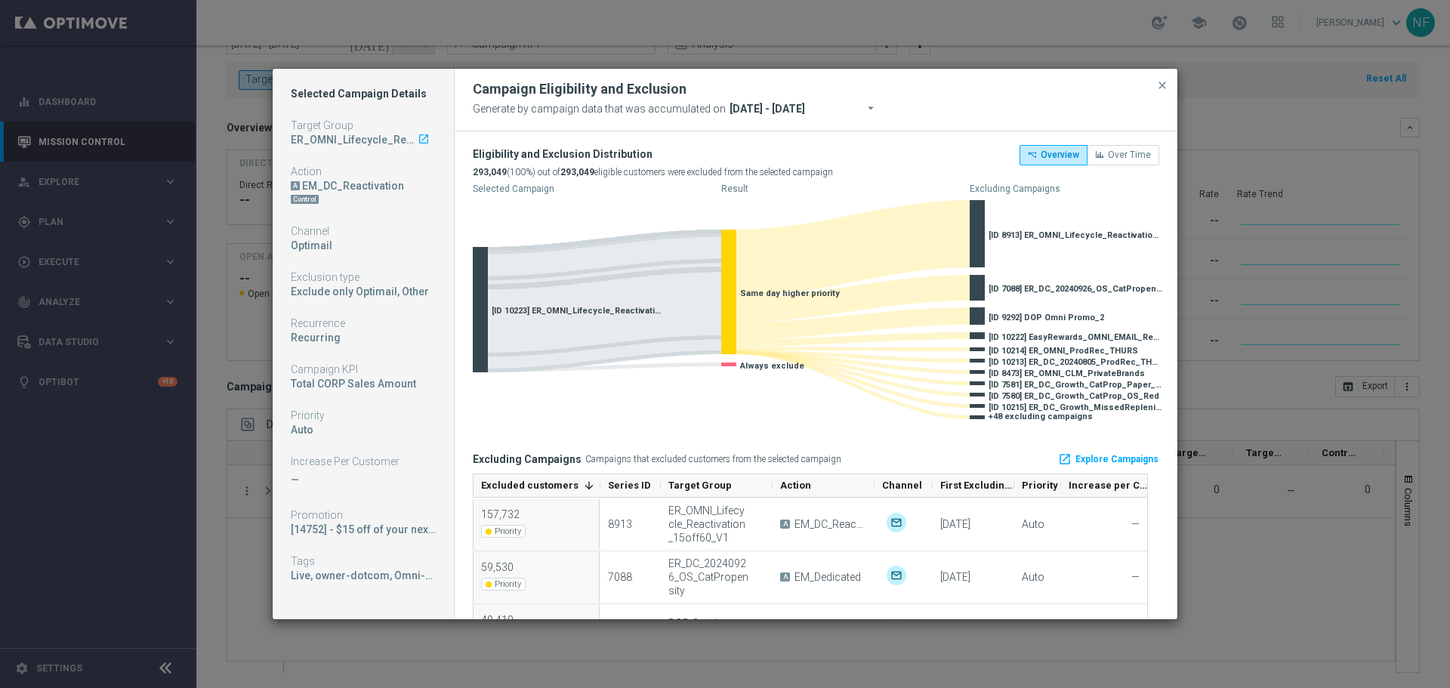
click at [1031, 452] on modal-container "Selected Campaign Details Target Group ER_OMNI_Lifecycle_Reactivation_15off60_V…" at bounding box center [725, 344] width 1450 height 688
click at [1031, 86] on span "close" at bounding box center [1162, 85] width 12 height 12
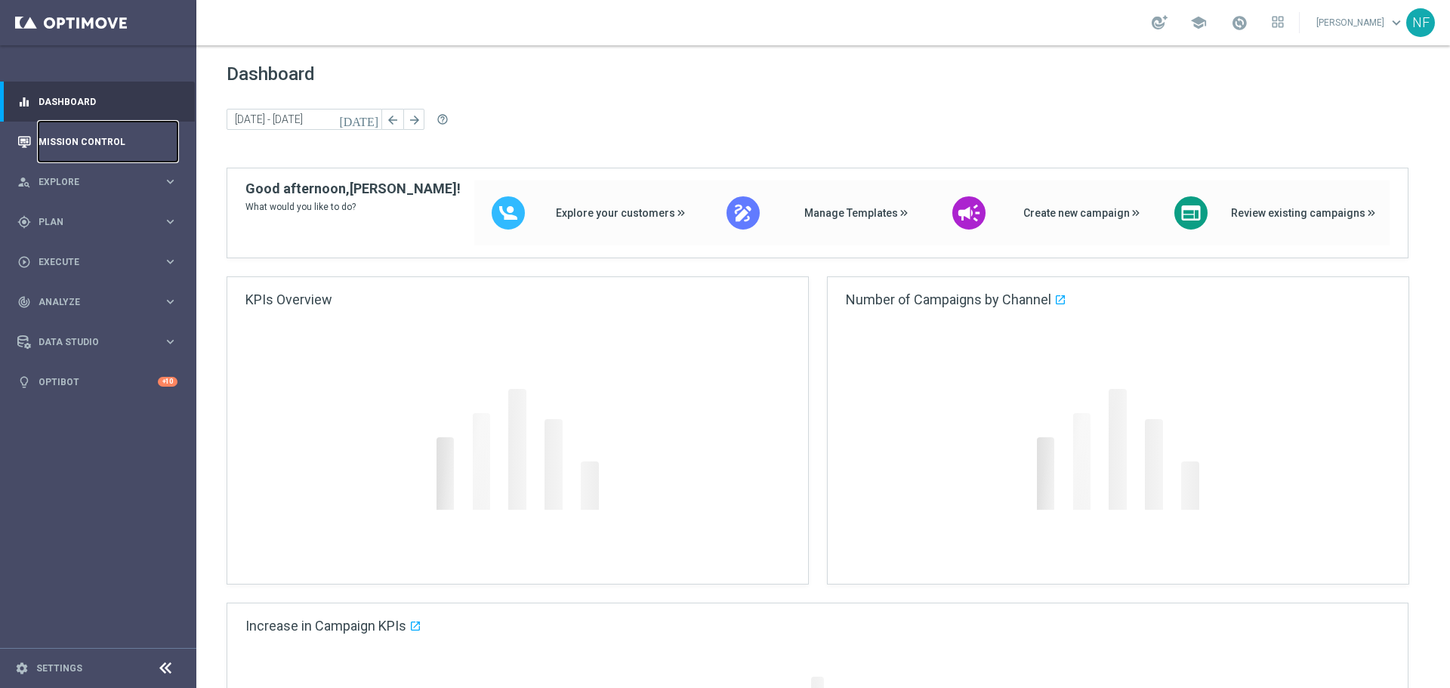
click at [86, 140] on link "Mission Control" at bounding box center [108, 142] width 139 height 40
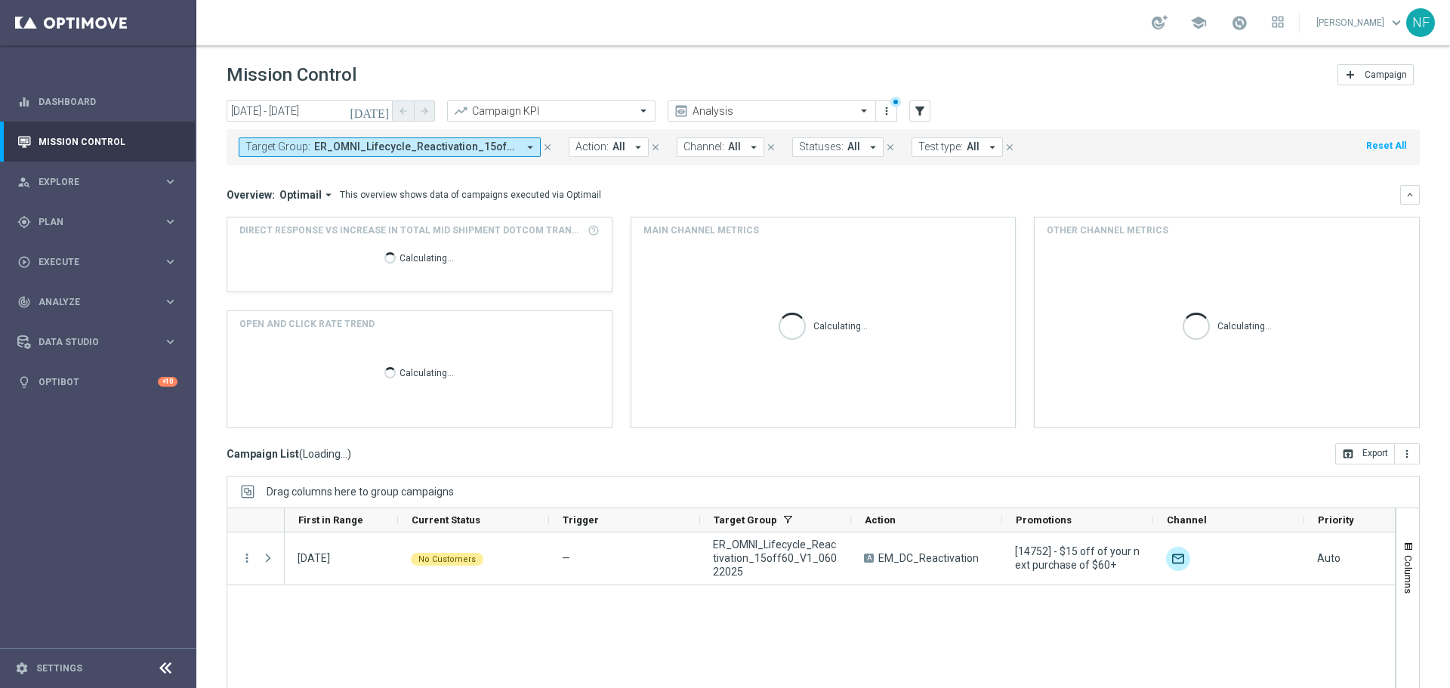
click at [427, 166] on mini-dashboard "Overview: Optimail arrow_drop_down This overview shows data of campaigns execut…" at bounding box center [823, 304] width 1193 height 278
click at [424, 148] on span "ER_OMNI_Lifecycle_Reactivation_15off60_V1_06022025" at bounding box center [415, 146] width 203 height 13
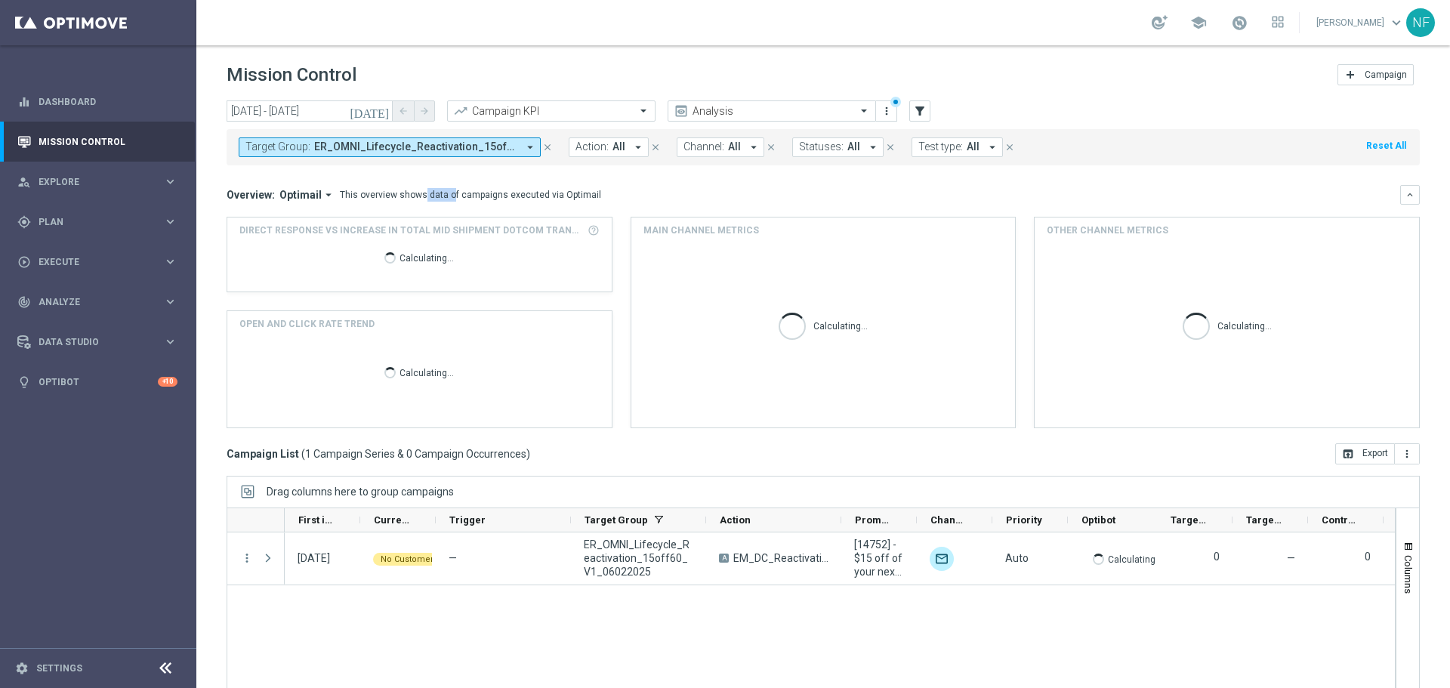
click at [427, 147] on span "ER_OMNI_Lifecycle_Reactivation_15off60_V1_06022025" at bounding box center [415, 146] width 203 height 13
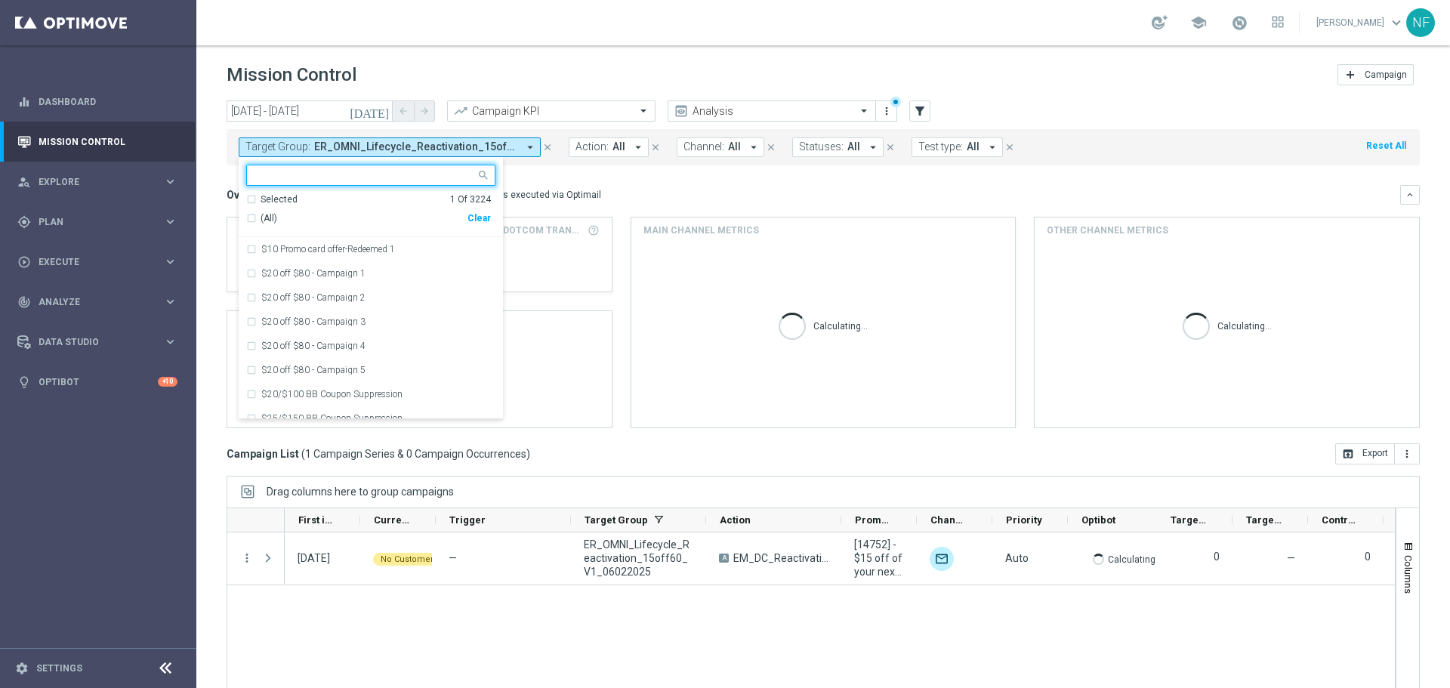
click at [258, 200] on div "Selected 1 Of 3224" at bounding box center [368, 199] width 245 height 13
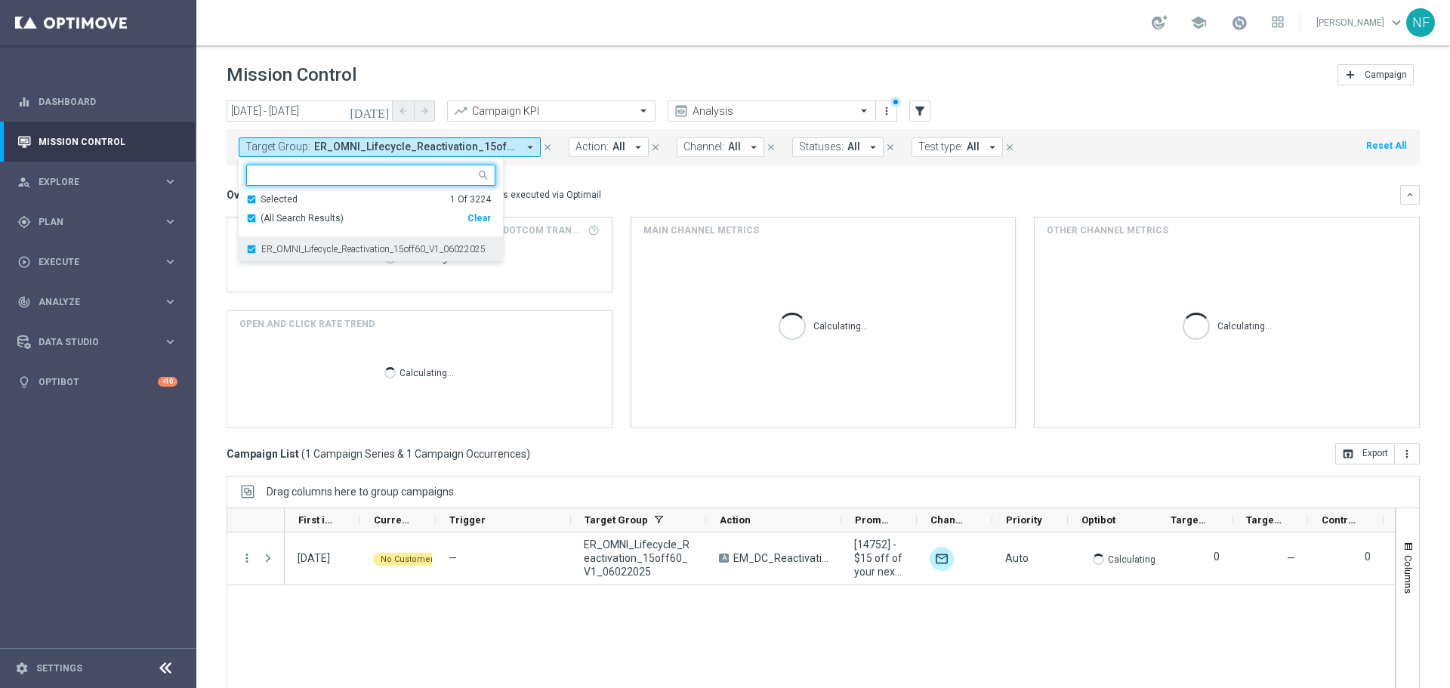
click at [259, 248] on div "ER_OMNI_Lifecycle_Reactivation_15off60_V1_06022025" at bounding box center [370, 249] width 249 height 24
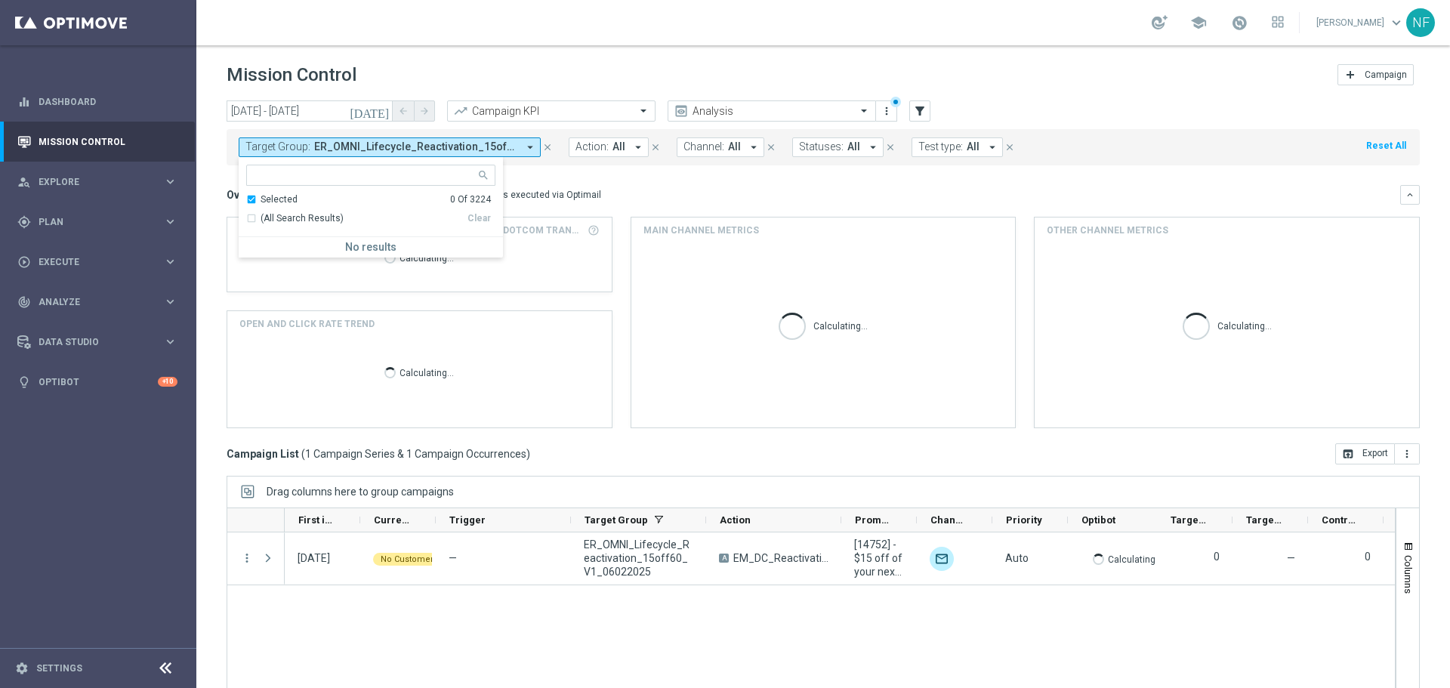
click at [399, 47] on header "Mission Control add Campaign" at bounding box center [823, 72] width 1254 height 55
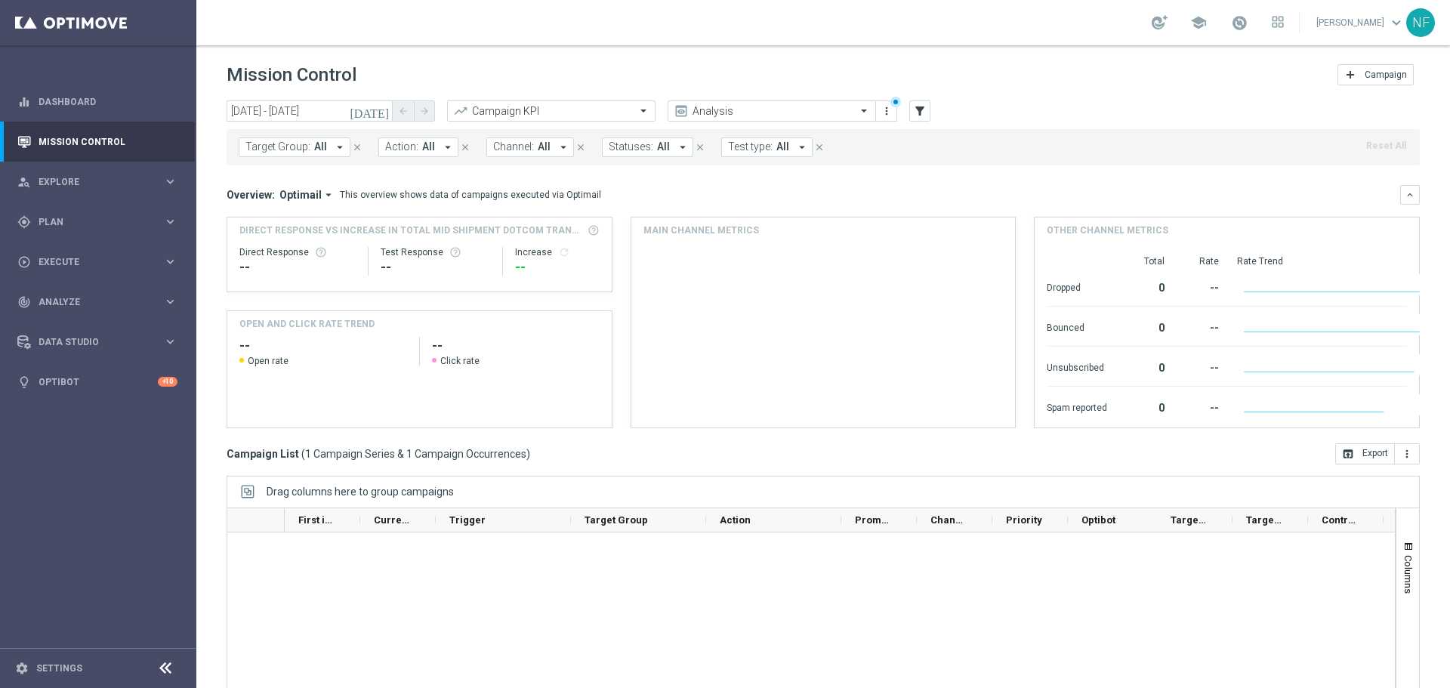
click at [341, 146] on icon "arrow_drop_down" at bounding box center [340, 147] width 14 height 14
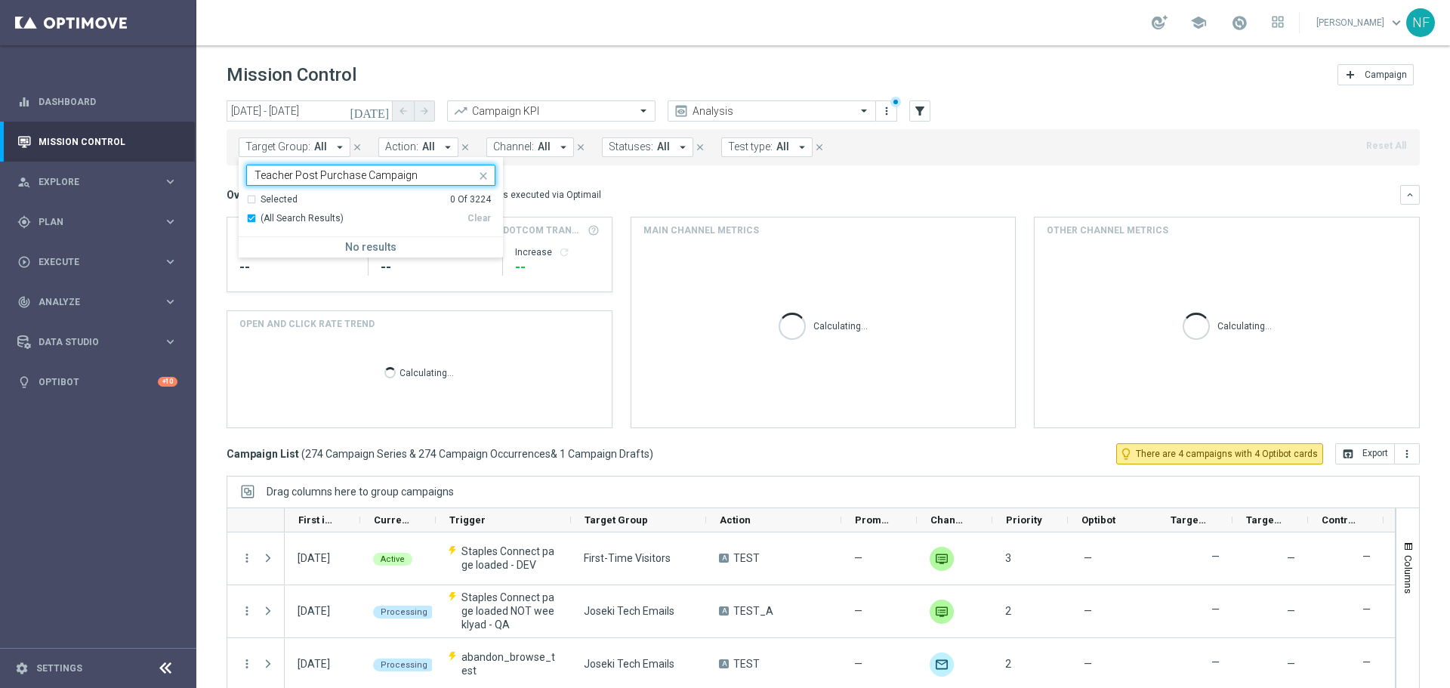
click at [253, 168] on div "Teacher Post Purchase Campaign" at bounding box center [361, 174] width 229 height 19
click at [256, 174] on input "Teacher Post Purchase Campaign" at bounding box center [364, 175] width 221 height 13
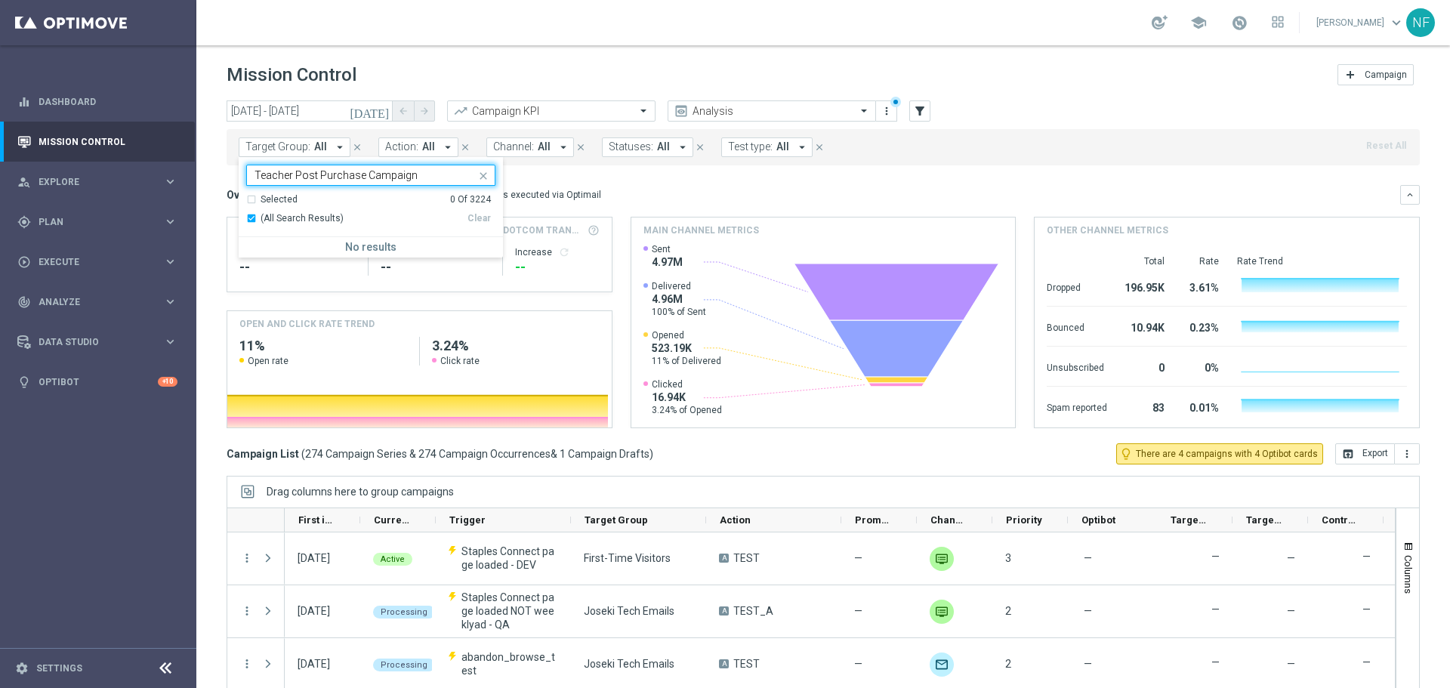
type input "Teacher Post Purchase Campaign"
click at [418, 171] on input "Teacher Post Purchase Campaign" at bounding box center [364, 175] width 221 height 13
click at [483, 178] on icon "close" at bounding box center [483, 176] width 12 height 12
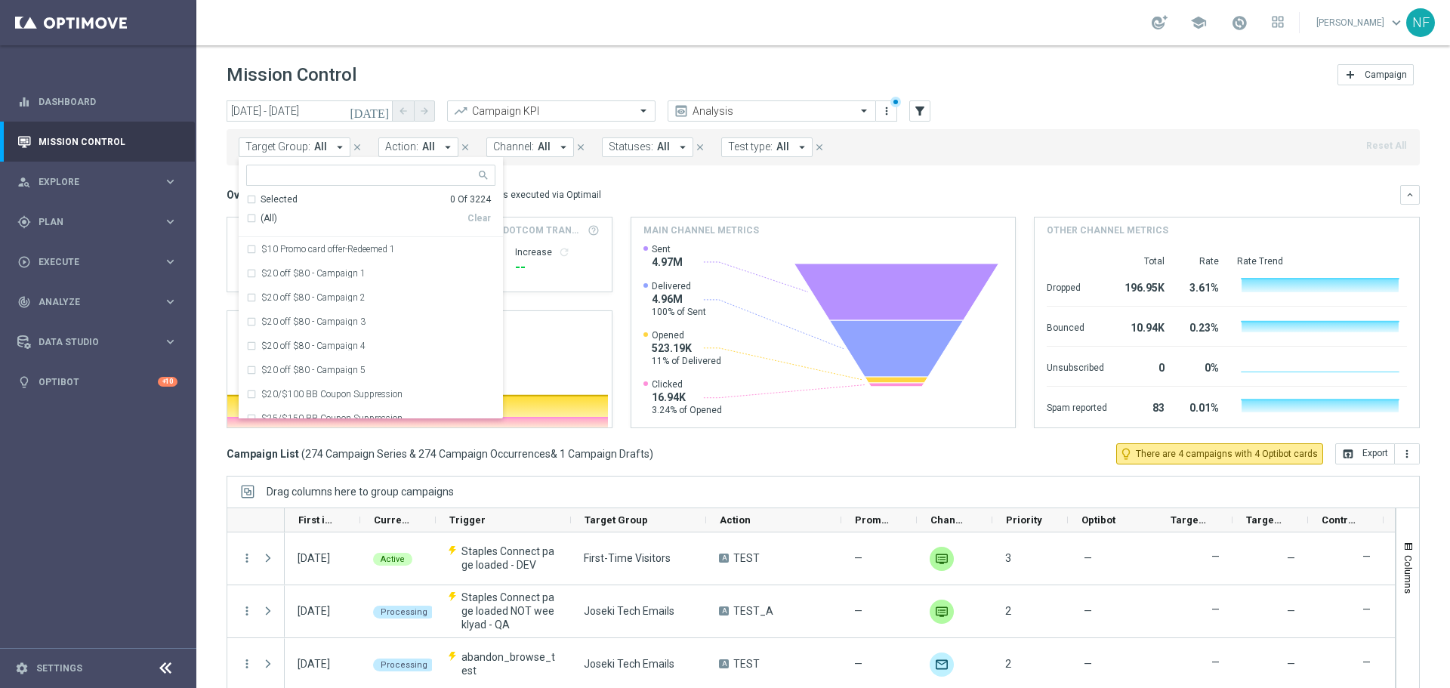
click at [479, 177] on span at bounding box center [485, 174] width 19 height 19
click at [285, 180] on input "text" at bounding box center [364, 175] width 221 height 13
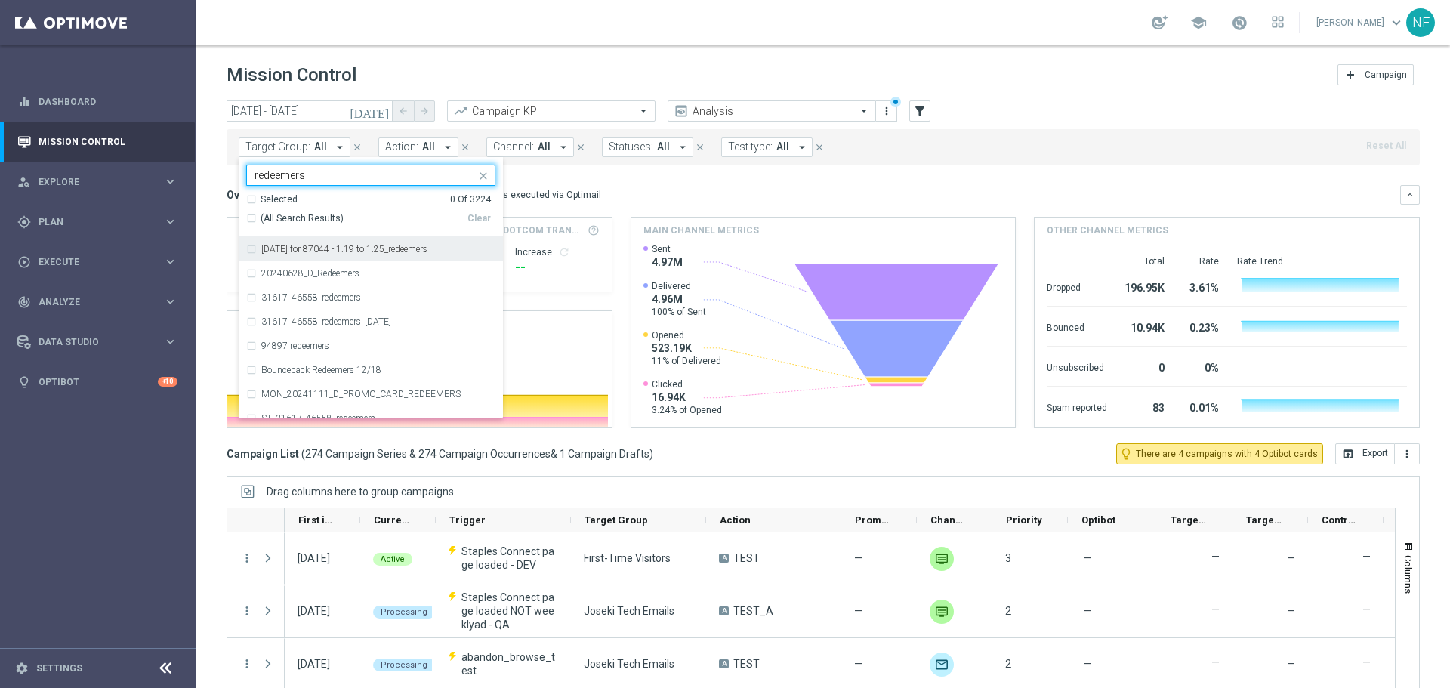
click at [253, 202] on div "Selected 0 Of 3224" at bounding box center [368, 199] width 245 height 13
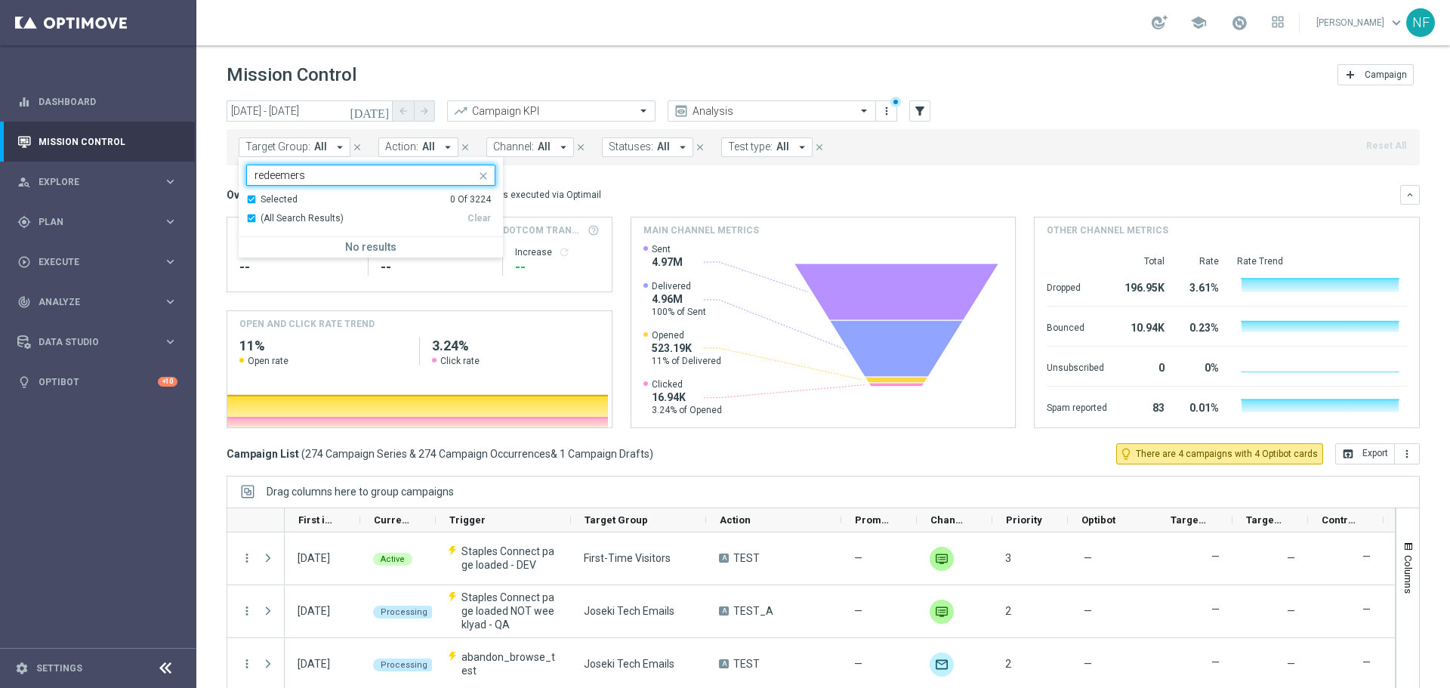
click at [250, 200] on div "Selected 0 Of 3224" at bounding box center [368, 199] width 245 height 13
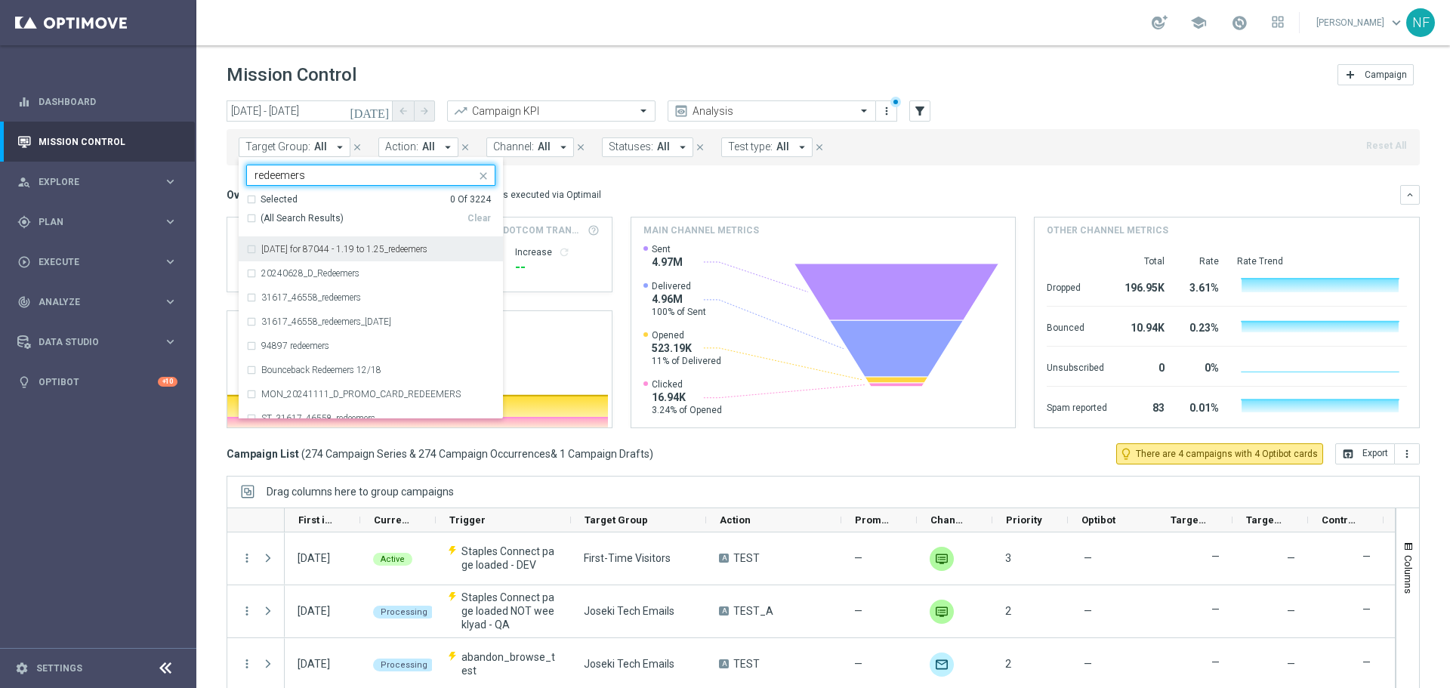
click at [258, 215] on div "(All Search Results)" at bounding box center [356, 218] width 221 height 13
type input "redeemers"
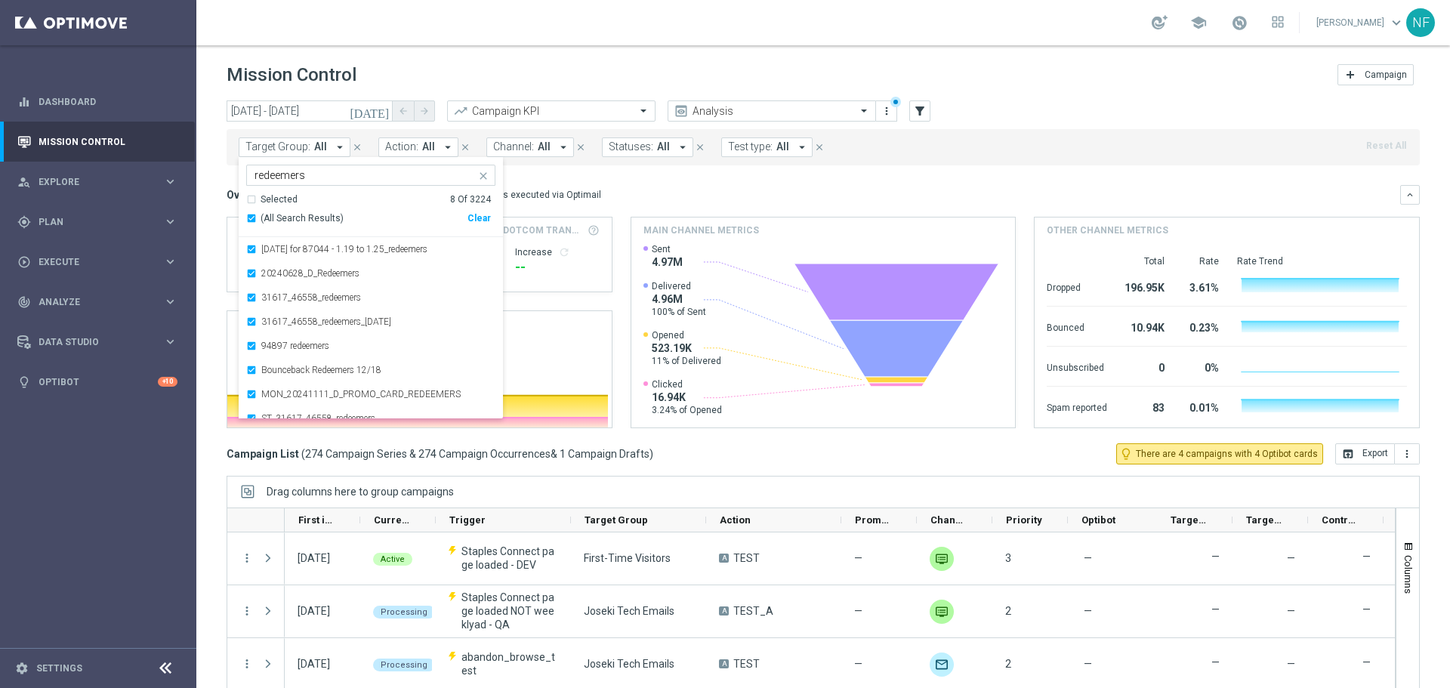
click at [742, 182] on mini-dashboard "Overview: Optimail arrow_drop_down This overview shows data of campaigns execut…" at bounding box center [823, 304] width 1193 height 278
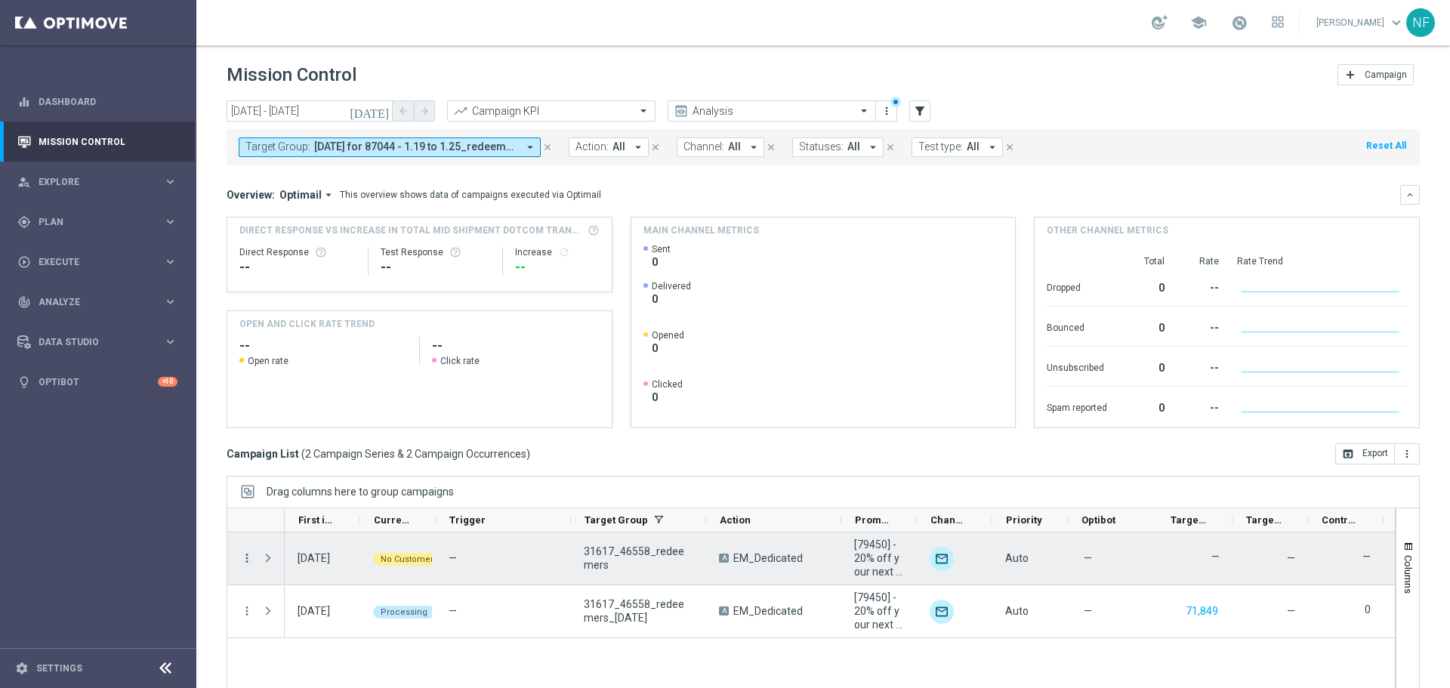
click at [245, 557] on icon "more_vert" at bounding box center [247, 558] width 14 height 14
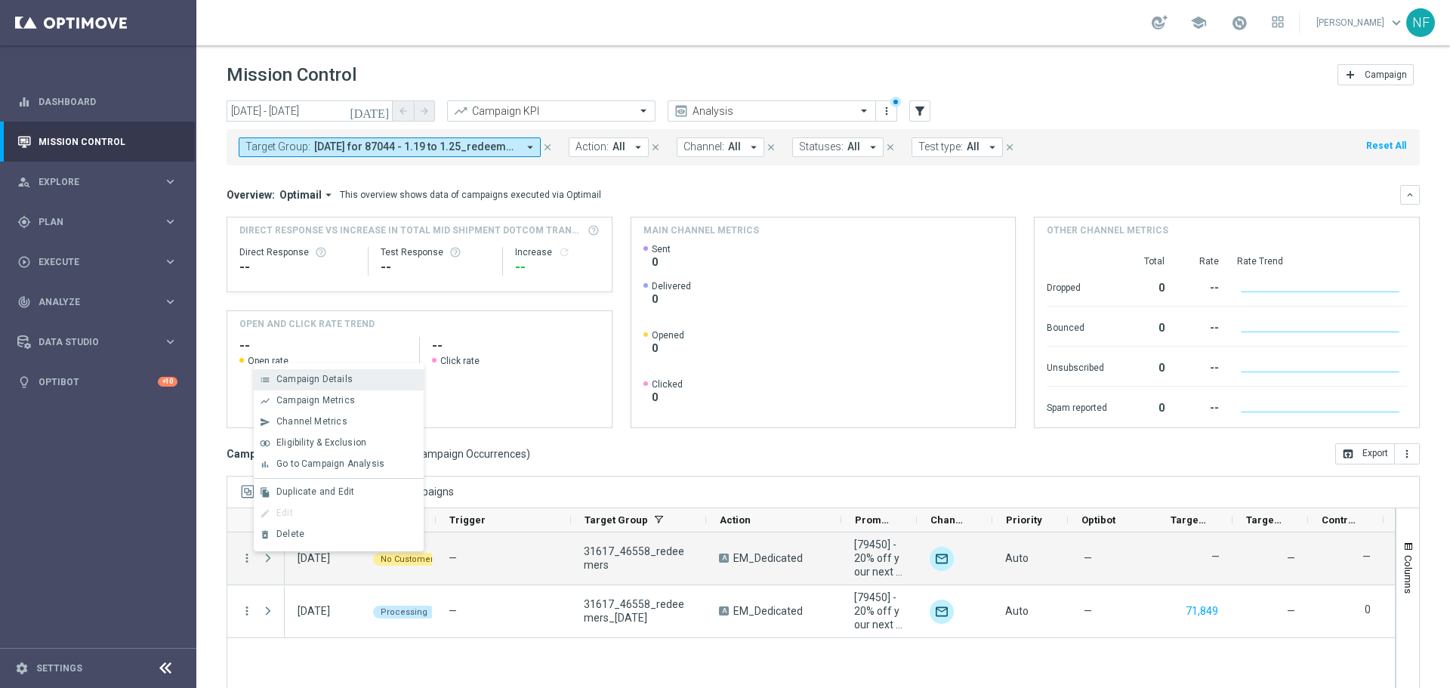
click at [329, 384] on span "Campaign Details" at bounding box center [314, 379] width 76 height 11
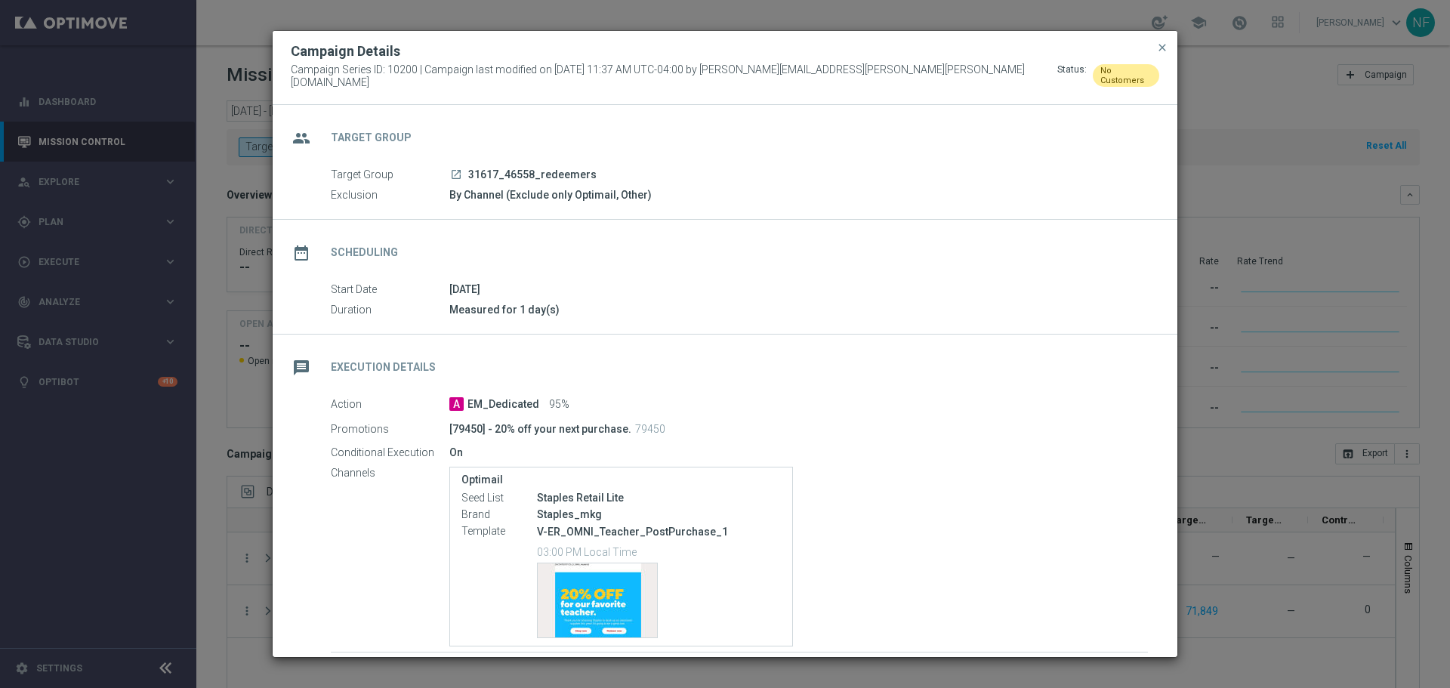
drag, startPoint x: 1257, startPoint y: 372, endPoint x: 1131, endPoint y: 394, distance: 127.4
click at [1257, 372] on modal-container "Campaign Details Campaign Series ID: 10200 | Campaign last modified on 1 Oct 20…" at bounding box center [725, 344] width 1450 height 688
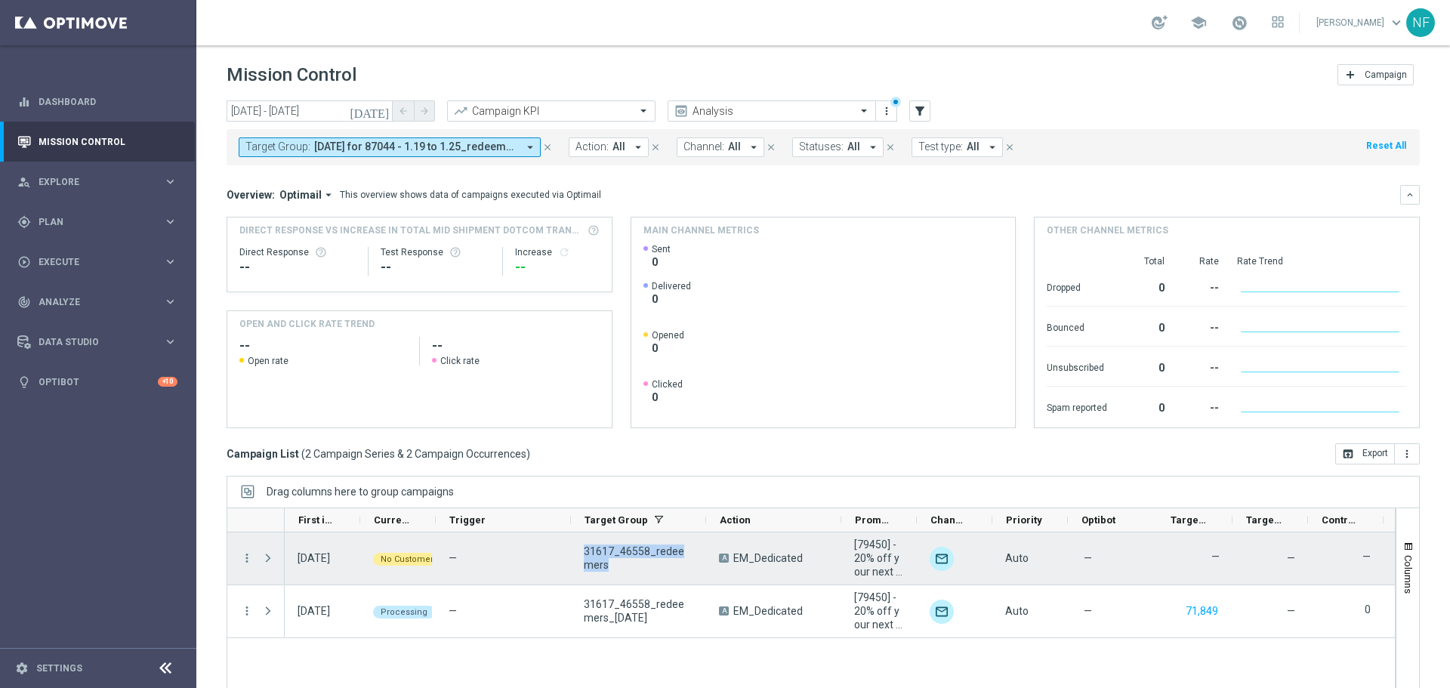
drag, startPoint x: 609, startPoint y: 575, endPoint x: 575, endPoint y: 544, distance: 45.9
click at [578, 544] on div "31617_46558_redeemers" at bounding box center [638, 558] width 135 height 52
